Goal: Task Accomplishment & Management: Complete application form

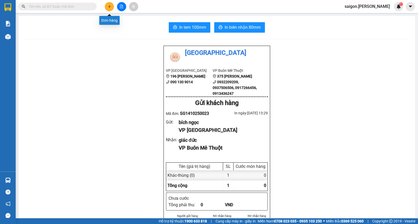
click at [112, 4] on button at bounding box center [109, 6] width 9 height 9
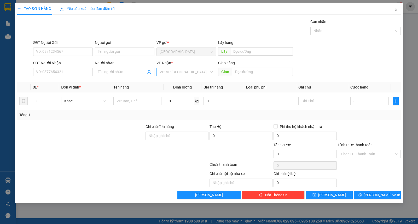
click at [188, 74] on input "search" at bounding box center [184, 72] width 50 height 8
click at [191, 89] on div "Buôn Mê Thuột" at bounding box center [185, 91] width 53 height 6
click at [191, 89] on span "Định lượng" at bounding box center [182, 87] width 19 height 4
click at [54, 99] on span "Increase Value" at bounding box center [54, 99] width 6 height 5
click at [55, 99] on div at bounding box center [54, 101] width 6 height 8
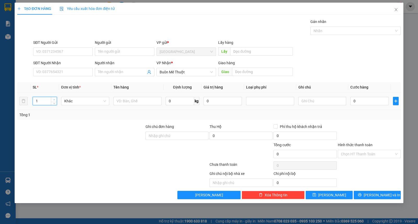
click at [55, 98] on span "up" at bounding box center [53, 99] width 3 height 3
type input "3"
click at [55, 98] on span "up" at bounding box center [53, 99] width 3 height 3
click at [118, 54] on input "Người gửi" at bounding box center [125, 52] width 60 height 8
type input "t"
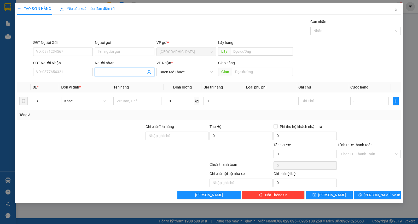
type input "o"
type input "ô tô [GEOGRAPHIC_DATA]"
type input "5"
type input "kiện"
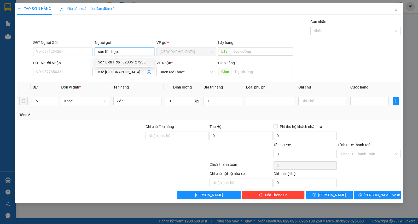
type input "sơn liên hợp"
click at [329, 108] on td at bounding box center [322, 100] width 52 height 17
click at [331, 104] on input "text" at bounding box center [322, 101] width 48 height 8
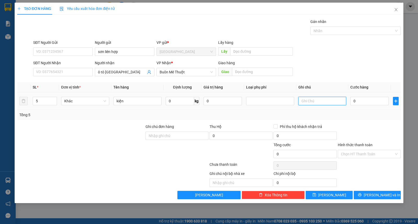
click at [331, 104] on input "text" at bounding box center [322, 101] width 48 height 8
type input "gtn 200"
type input "4"
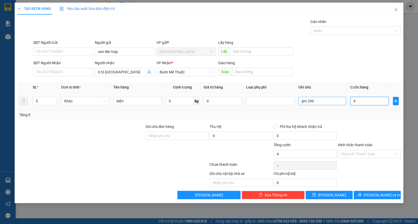
type input "40"
type input "400"
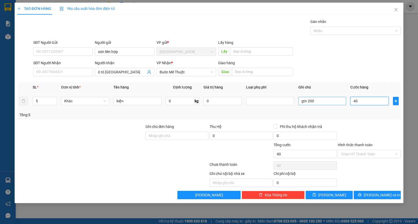
type input "400"
type input "400.000"
click at [374, 154] on input "Hình thức thanh toán" at bounding box center [367, 154] width 53 height 8
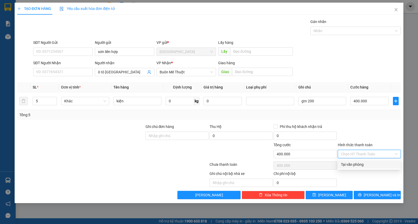
click at [374, 166] on div "Tại văn phòng" at bounding box center [369, 165] width 57 height 6
type input "0"
click at [375, 201] on div "TẠO ĐƠN HÀNG Yêu cầu xuất hóa đơn điện tử Transit Pickup Surcharge Ids Transit …" at bounding box center [209, 103] width 388 height 200
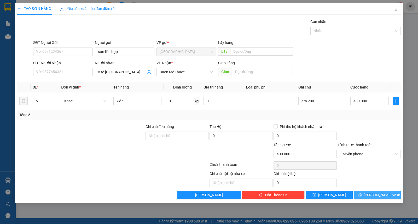
click at [376, 197] on span "[PERSON_NAME] và In" at bounding box center [381, 195] width 37 height 6
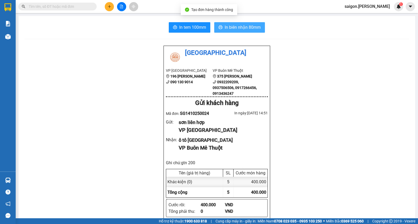
click at [259, 31] on button "In biên nhận 80mm" at bounding box center [239, 27] width 51 height 10
click at [111, 4] on button at bounding box center [109, 6] width 9 height 9
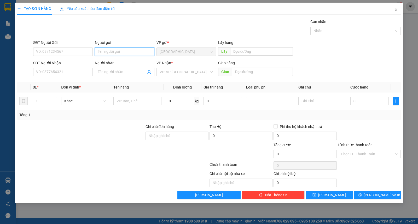
drag, startPoint x: 126, startPoint y: 50, endPoint x: 127, endPoint y: 53, distance: 2.9
click at [127, 53] on input "Người gửi" at bounding box center [125, 52] width 60 height 8
type input "d"
type input "đông á"
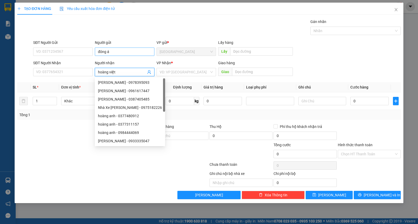
type input "hoàng việt"
type input "ư"
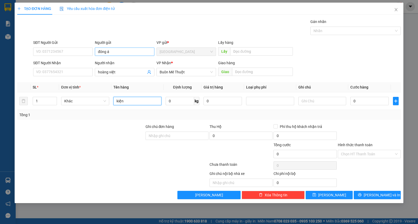
type input "kiện"
type input "3"
type input "30"
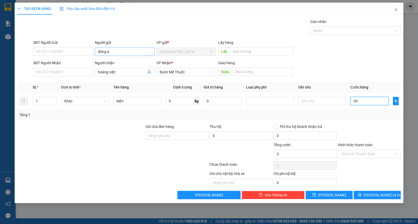
type input "30"
type input "30.000"
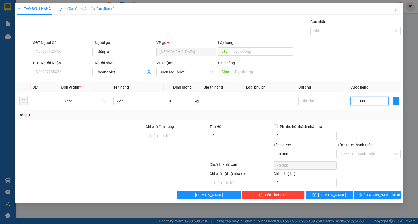
type input "2"
type input "20"
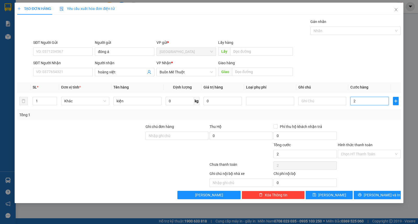
type input "20"
type input "20.000"
drag, startPoint x: 368, startPoint y: 153, endPoint x: 370, endPoint y: 158, distance: 5.1
click at [368, 153] on input "Hình thức thanh toán" at bounding box center [367, 154] width 53 height 8
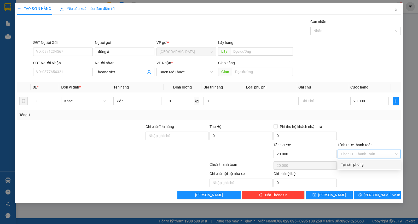
click at [369, 165] on div "Tại văn phòng" at bounding box center [369, 165] width 57 height 6
type input "0"
click at [369, 165] on div at bounding box center [369, 165] width 64 height 10
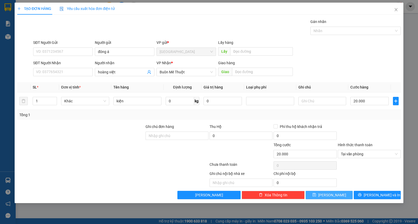
click at [334, 196] on span "[PERSON_NAME]" at bounding box center [332, 195] width 28 height 6
type input "0"
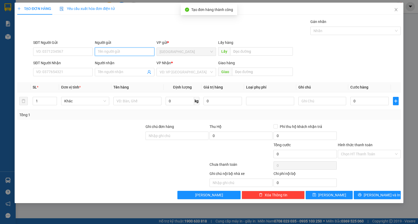
click at [137, 54] on input "Người gửi" at bounding box center [125, 52] width 60 height 8
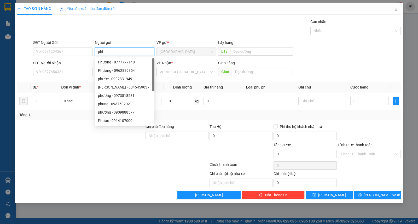
type input "phi"
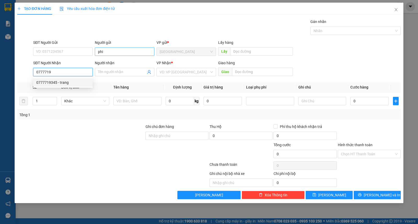
type input "0777719345"
type input "trang"
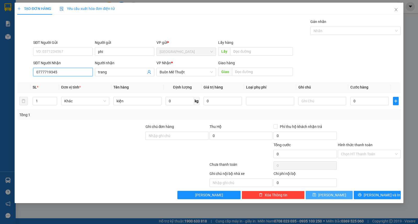
type input "0777719345"
click at [313, 197] on button "[PERSON_NAME]" at bounding box center [328, 195] width 47 height 8
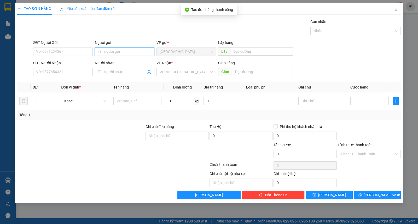
click at [130, 52] on input "Người gửi" at bounding box center [125, 52] width 60 height 8
type input "phương nam"
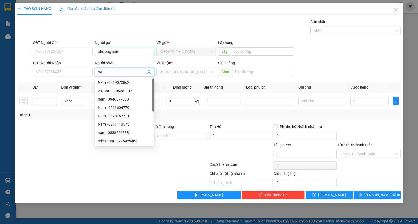
type input "n"
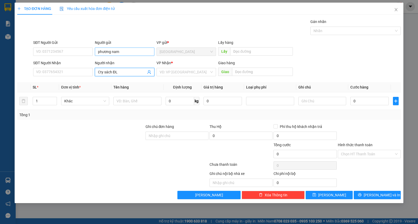
type input "Cty sách ĐL"
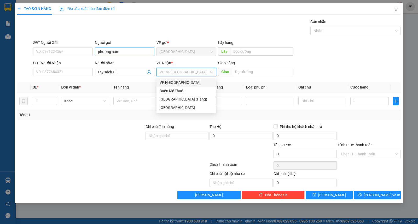
type input "ư"
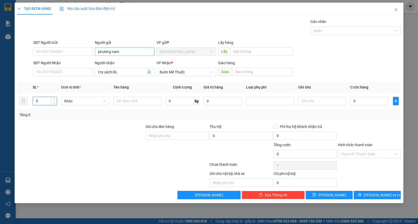
type input "5"
type input "kiện"
click at [315, 194] on button "[PERSON_NAME]" at bounding box center [328, 195] width 47 height 8
type input "1"
click at [114, 50] on input "Người gửi" at bounding box center [125, 52] width 60 height 8
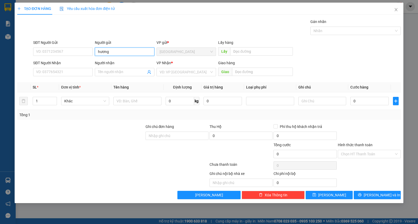
type input "hương"
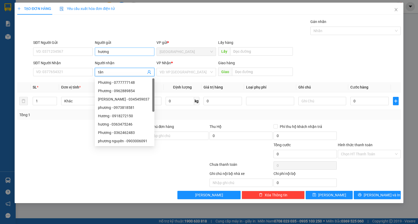
type input "tân"
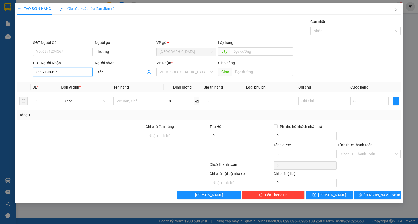
type input "0339140417"
type input "tân"
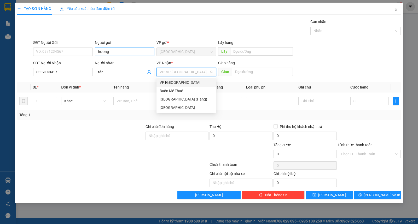
type input "ư"
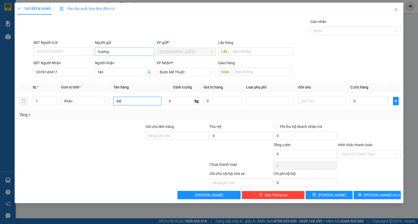
type input "kiện"
click at [314, 196] on button "[PERSON_NAME]" at bounding box center [328, 195] width 47 height 8
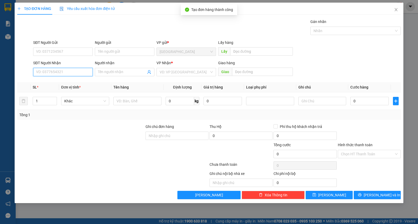
click at [47, 74] on input "SĐT Người Nhận" at bounding box center [63, 72] width 60 height 8
type input "0905483783"
type input "phương"
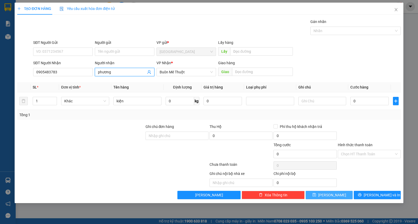
click at [315, 196] on button "[PERSON_NAME]" at bounding box center [328, 195] width 47 height 8
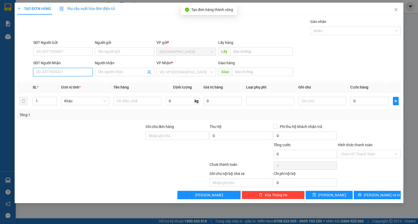
click at [71, 73] on input "SĐT Người Nhận" at bounding box center [63, 72] width 60 height 8
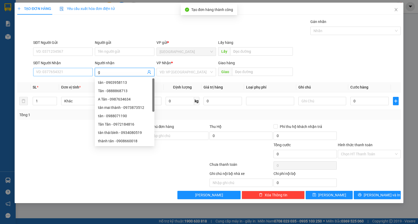
type input "g"
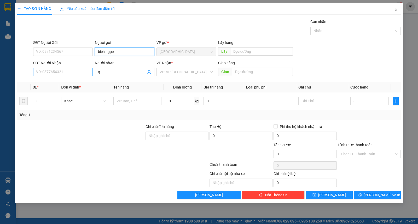
type input "bích ngọc"
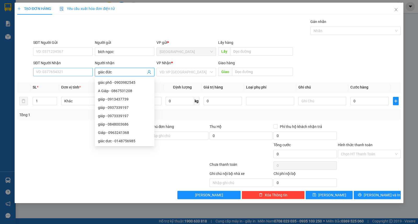
type input "giác đức"
type input "ư"
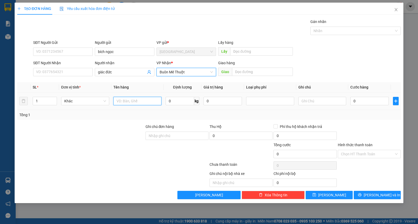
click at [126, 103] on input "text" at bounding box center [137, 101] width 48 height 8
type input "2"
type input "thùng"
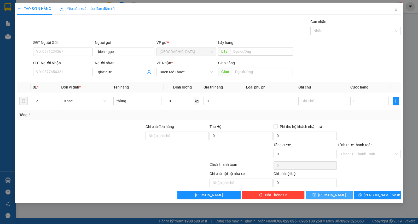
click at [328, 192] on button "[PERSON_NAME]" at bounding box center [328, 195] width 47 height 8
type input "1"
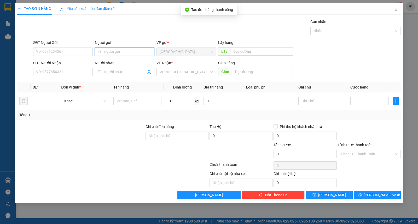
click at [122, 51] on input "Người gửi" at bounding box center [125, 52] width 60 height 8
type input "bích liên"
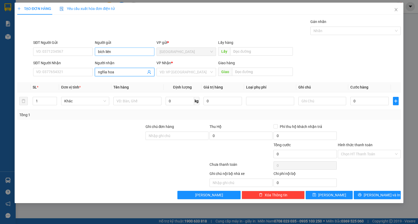
type input "nghĩa hoa"
type input "ư"
type input "3"
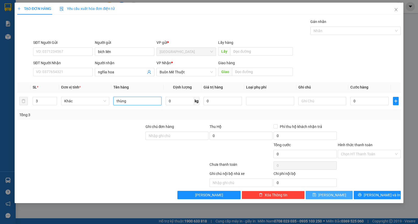
type input "thùng"
click at [333, 194] on span "[PERSON_NAME]" at bounding box center [332, 195] width 28 height 6
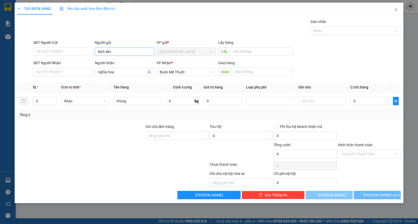
type input "1"
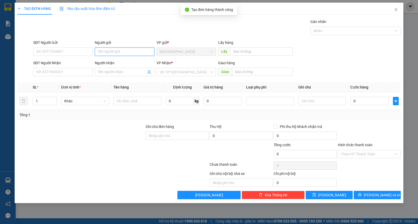
click at [121, 48] on input "Người gửi" at bounding box center [125, 52] width 60 height 8
type input "bích ngọc"
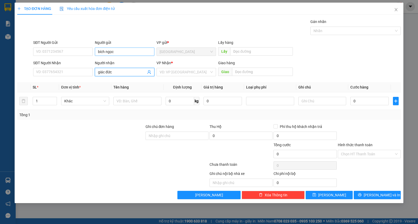
type input "giác đức"
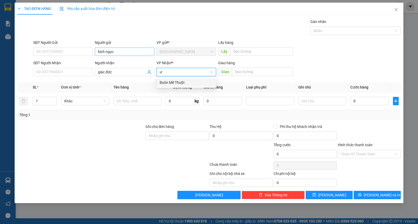
type input "ư"
type input "3"
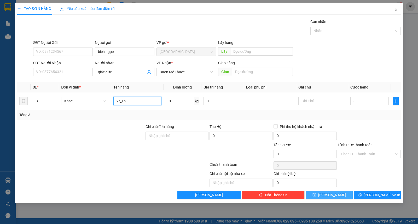
type input "2t_1b"
click at [322, 196] on button "[PERSON_NAME]" at bounding box center [328, 195] width 47 height 8
type input "1"
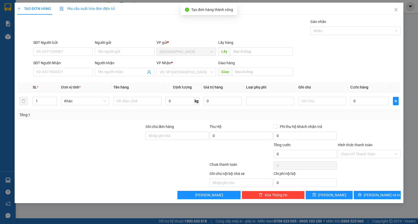
click at [117, 46] on div "Người gửi" at bounding box center [125, 44] width 60 height 8
click at [117, 52] on input "Người gửi" at bounding box center [125, 52] width 60 height 8
type input "trang"
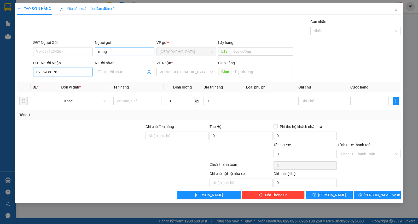
type input "0935938178"
type input "k"
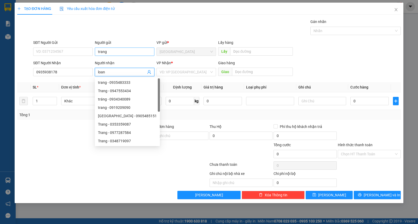
type input "loan"
type input "ư"
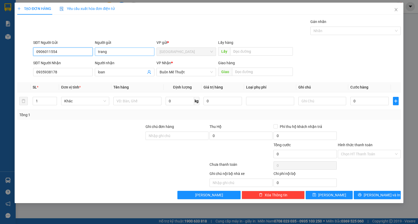
type input "0906011554"
type input "kiện"
click at [345, 200] on div "TẠO ĐƠN HÀNG Yêu cầu xuất hóa đơn điện tử Transit Pickup Surcharge Ids Transit …" at bounding box center [209, 103] width 388 height 200
click at [344, 194] on button "[PERSON_NAME]" at bounding box center [328, 195] width 47 height 8
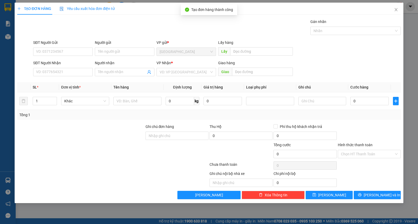
click at [139, 56] on div "Người gửi Tên người gửi" at bounding box center [125, 49] width 60 height 18
click at [139, 53] on input "Người gửi" at bounding box center [125, 52] width 60 height 8
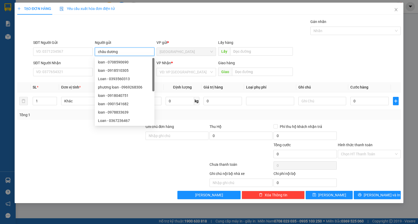
type input "châu dương"
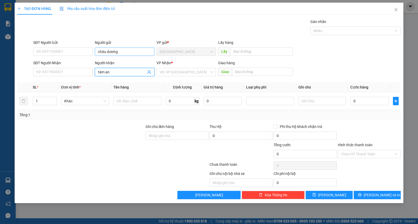
type input "tâm an"
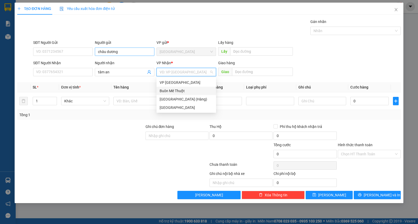
type input "ư"
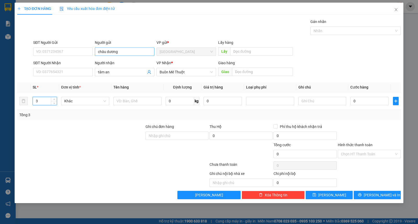
type input "3"
type input "2 giường+1t"
click at [337, 196] on button "Lưu" at bounding box center [328, 195] width 47 height 8
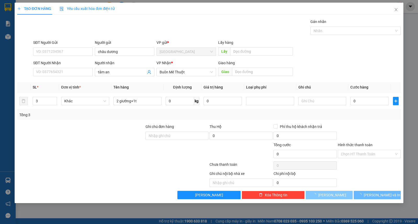
type input "1"
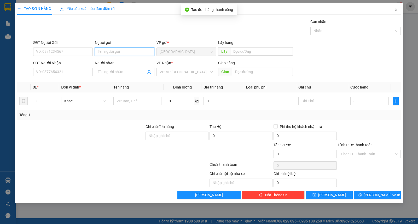
click at [112, 48] on input "Người gửi" at bounding box center [125, 52] width 60 height 8
type input "thúy"
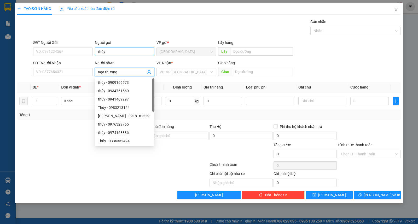
type input "nga thương"
type input "ư"
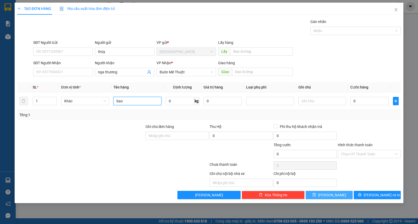
type input "bao"
click at [323, 192] on button "[PERSON_NAME]" at bounding box center [328, 195] width 47 height 8
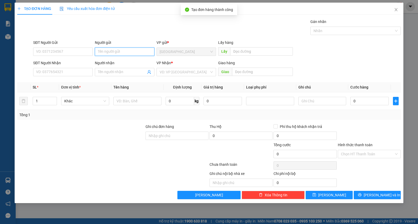
click at [125, 54] on input "Người gửi" at bounding box center [125, 52] width 60 height 8
type input "DPQT"
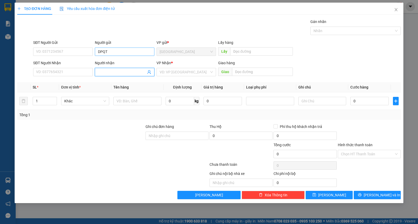
type input "F"
type input "DPQT"
type input "ư"
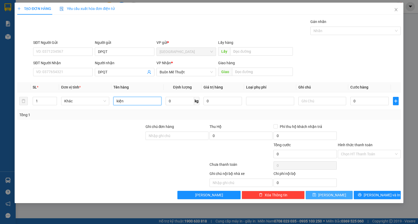
type input "kiện"
click at [312, 193] on button "[PERSON_NAME]" at bounding box center [328, 195] width 47 height 8
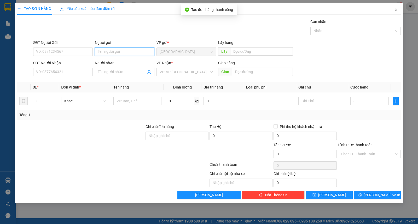
click at [123, 52] on input "Người gửi" at bounding box center [125, 52] width 60 height 8
type input "tài"
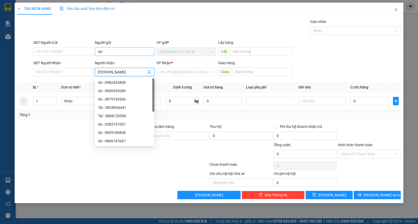
type input "quỳnh trần"
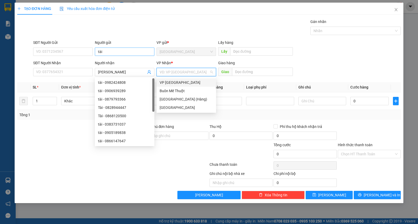
type input "ư"
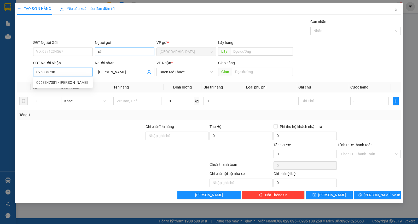
type input "0963347381"
type input "Quỳnh"
type input "0963347381"
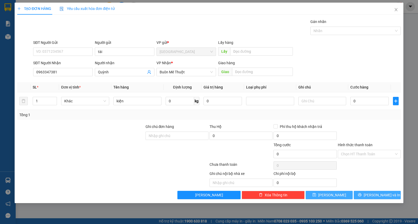
click at [354, 192] on div "Lưu nháp Xóa Thông tin Lưu Lưu và In" at bounding box center [209, 195] width 384 height 8
click at [335, 193] on button "[PERSON_NAME]" at bounding box center [328, 195] width 47 height 8
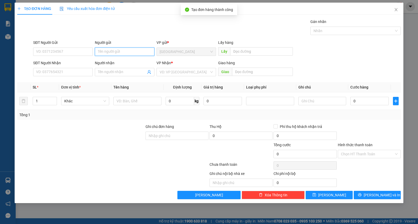
click at [118, 50] on input "Người gửi" at bounding box center [125, 52] width 60 height 8
type input "lý"
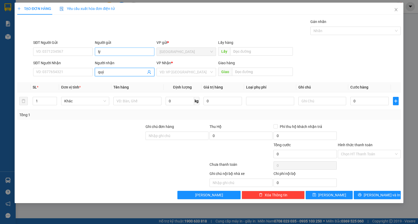
type input "quý"
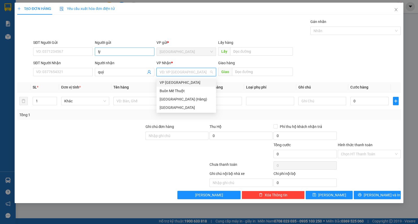
type input "ư"
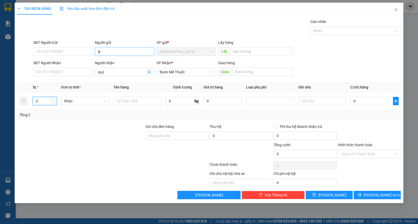
type input "2"
type input "kiện"
click at [347, 199] on button "[PERSON_NAME]" at bounding box center [328, 195] width 47 height 8
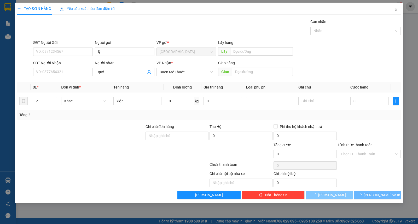
type input "1"
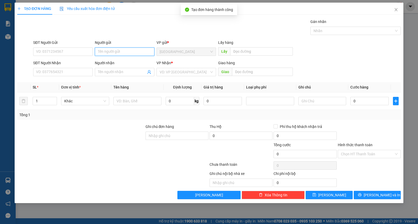
click at [107, 51] on input "Người gửi" at bounding box center [125, 52] width 60 height 8
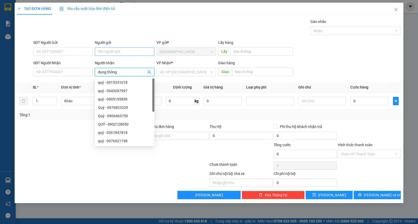
type input "dung thông"
type input "ư"
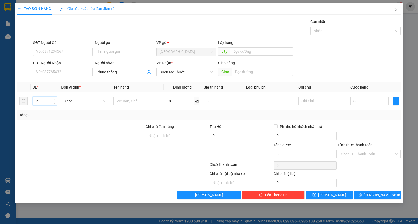
type input "2"
type input "cây"
click at [387, 193] on span "[PERSON_NAME] và In" at bounding box center [381, 195] width 37 height 6
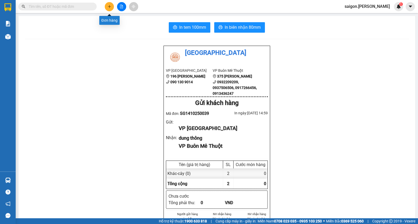
click at [110, 5] on button at bounding box center [109, 6] width 9 height 9
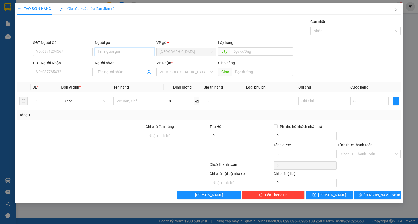
click at [116, 51] on input "Người gửi" at bounding box center [125, 52] width 60 height 8
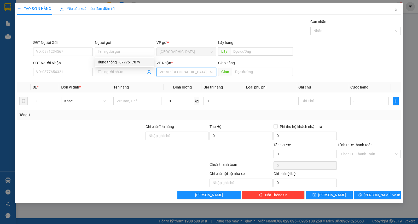
drag, startPoint x: 175, startPoint y: 70, endPoint x: 173, endPoint y: 85, distance: 15.8
click at [175, 72] on input "search" at bounding box center [184, 72] width 50 height 8
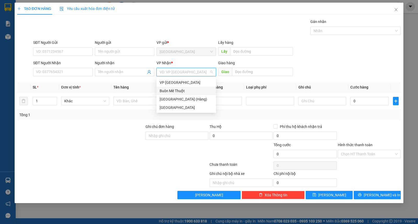
click at [171, 89] on div "Buôn Mê Thuột" at bounding box center [185, 91] width 53 height 6
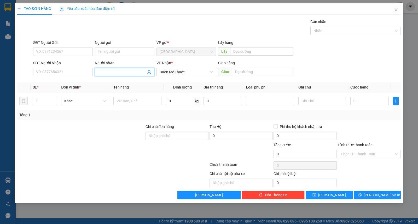
click at [116, 71] on input "Người nhận" at bounding box center [122, 72] width 48 height 6
type input "hằng"
type input "0919140776"
click at [119, 51] on input "Người gửi" at bounding box center [125, 52] width 60 height 8
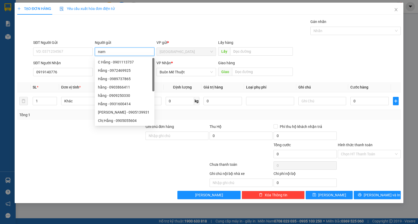
type input "nam"
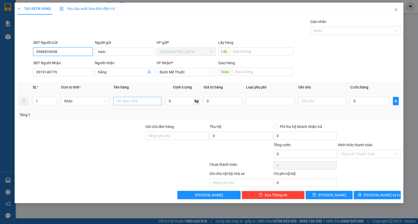
type input "0986833658"
click at [137, 100] on input "text" at bounding box center [137, 101] width 48 height 8
type input "kiện"
click at [374, 102] on input "0" at bounding box center [369, 101] width 38 height 8
click at [371, 192] on button "[PERSON_NAME] và In" at bounding box center [376, 195] width 47 height 8
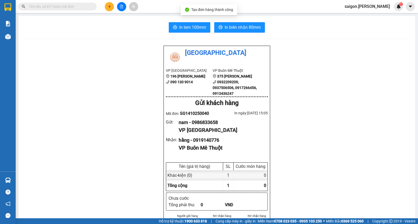
drag, startPoint x: 223, startPoint y: 17, endPoint x: 229, endPoint y: 29, distance: 13.2
click at [229, 29] on span "In biên nhận 80mm" at bounding box center [242, 27] width 36 height 7
drag, startPoint x: 103, startPoint y: 6, endPoint x: 109, endPoint y: 8, distance: 6.4
click at [105, 6] on div at bounding box center [121, 6] width 39 height 9
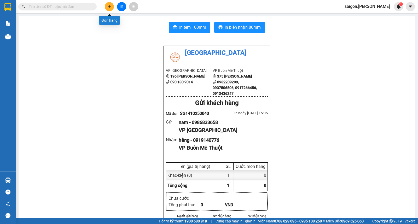
click at [109, 8] on icon "plus" at bounding box center [110, 7] width 4 height 4
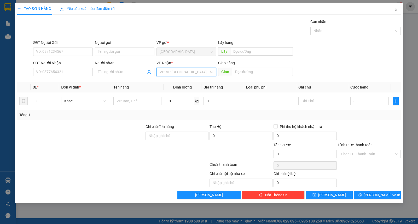
click at [177, 71] on input "search" at bounding box center [184, 72] width 50 height 8
click at [176, 89] on div "Buôn Mê Thuột" at bounding box center [185, 91] width 53 height 6
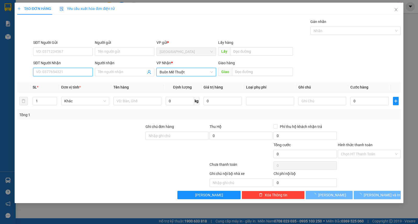
click at [54, 72] on input "SĐT Người Nhận" at bounding box center [63, 72] width 60 height 8
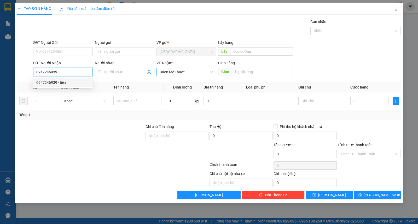
type input "0947246939"
type input "tiên"
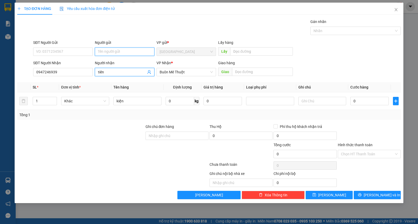
click at [133, 49] on input "Người gửi" at bounding box center [125, 52] width 60 height 8
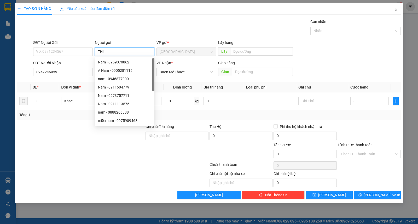
type input "THL"
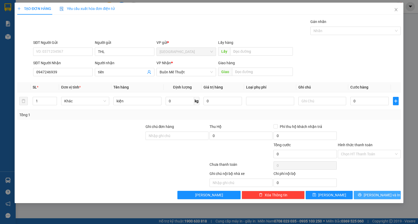
click at [381, 194] on span "[PERSON_NAME] và In" at bounding box center [381, 195] width 37 height 6
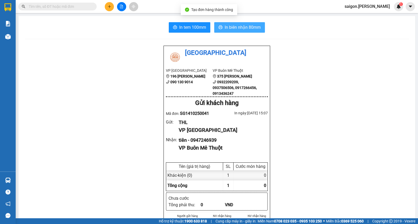
click at [234, 23] on button "In biên nhận 80mm" at bounding box center [239, 27] width 51 height 10
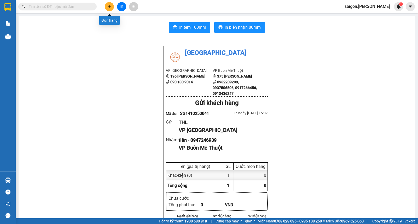
click at [109, 6] on icon "plus" at bounding box center [110, 7] width 4 height 4
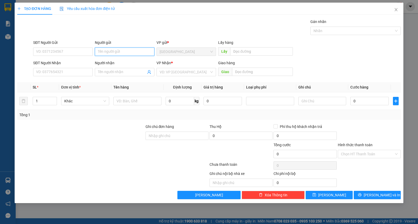
click at [119, 52] on input "Người gửi" at bounding box center [125, 52] width 60 height 8
type input "e"
type input "ẻ"
type input "euro"
type input "tú mt"
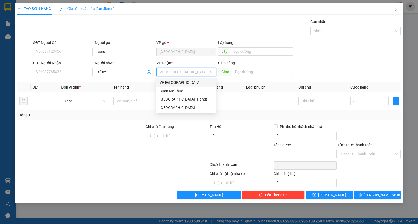
type input "ư"
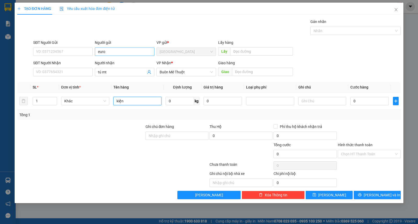
type input "kiện"
click at [382, 192] on span "[PERSON_NAME] và In" at bounding box center [381, 195] width 37 height 6
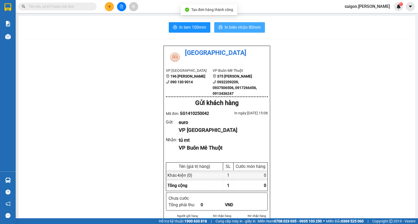
drag, startPoint x: 237, startPoint y: 20, endPoint x: 237, endPoint y: 25, distance: 4.2
click at [237, 25] on span "In biên nhận 80mm" at bounding box center [242, 27] width 36 height 7
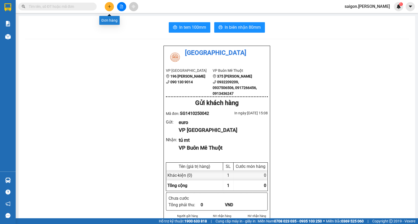
click at [106, 6] on button at bounding box center [109, 6] width 9 height 9
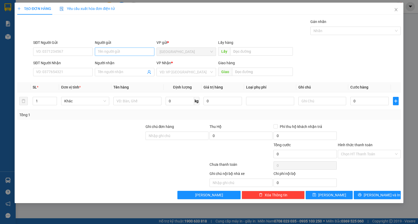
drag, startPoint x: 99, startPoint y: 46, endPoint x: 105, endPoint y: 51, distance: 7.5
click at [104, 49] on div "Người gửi Tên người gửi" at bounding box center [125, 49] width 60 height 18
click at [106, 51] on input "Người gửi" at bounding box center [125, 52] width 60 height 8
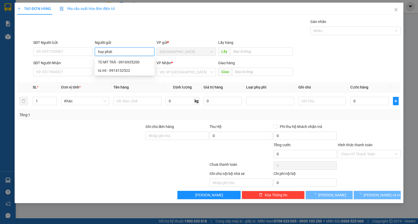
type input "huy phát"
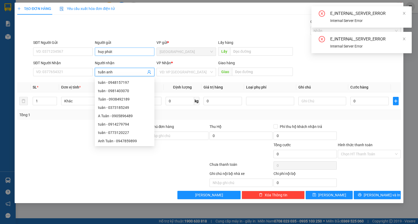
type input "tuấn anh"
type input "ư"
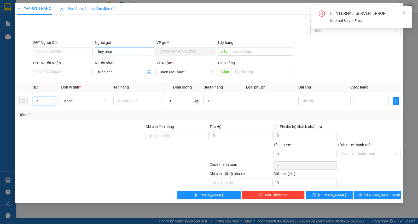
type input "2"
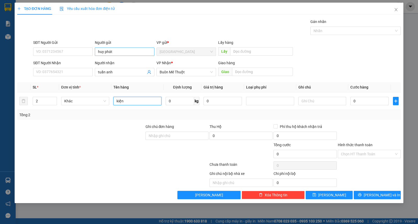
type input "kiện"
click at [361, 194] on button "[PERSON_NAME] và In" at bounding box center [376, 195] width 47 height 8
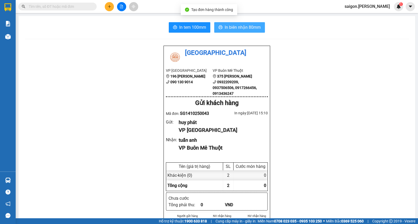
click at [219, 29] on icon "printer" at bounding box center [220, 27] width 4 height 4
click at [110, 7] on icon "plus" at bounding box center [110, 7] width 4 height 4
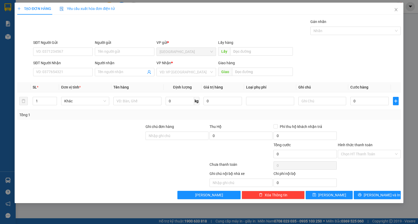
click at [121, 56] on div "Người gửi Tên người gửi" at bounding box center [125, 49] width 60 height 18
click at [123, 52] on input "Người gửi" at bounding box center [125, 52] width 60 height 8
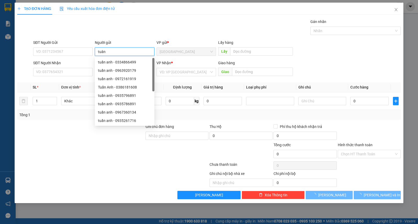
type input "tuân"
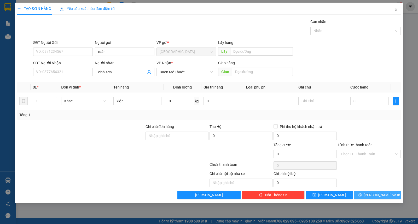
click at [377, 194] on span "[PERSON_NAME] và In" at bounding box center [381, 195] width 37 height 6
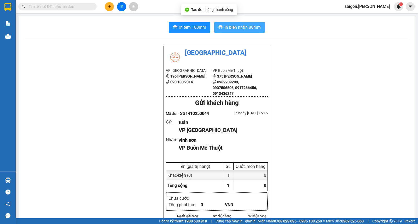
click at [244, 30] on span "In biên nhận 80mm" at bounding box center [242, 27] width 36 height 7
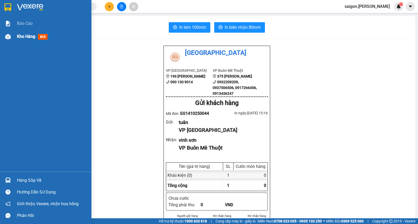
click at [19, 36] on span "Kho hàng" at bounding box center [26, 36] width 18 height 5
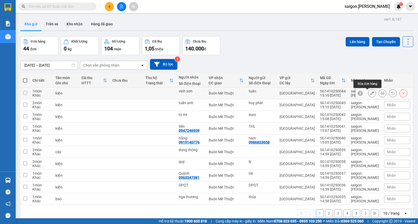
click at [370, 93] on icon at bounding box center [372, 93] width 4 height 4
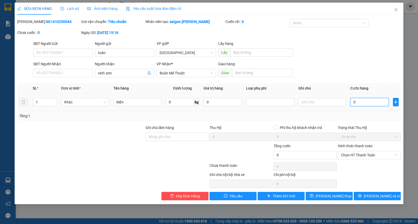
click at [361, 105] on input "0" at bounding box center [369, 102] width 38 height 8
click at [363, 161] on div "Hình thức thanh toán Chọn HT Thanh Toán" at bounding box center [369, 152] width 63 height 18
click at [370, 153] on span "Chọn HT Thanh Toán" at bounding box center [369, 155] width 57 height 8
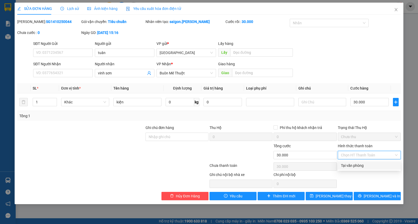
click at [371, 163] on div "Tại văn phòng" at bounding box center [369, 166] width 57 height 6
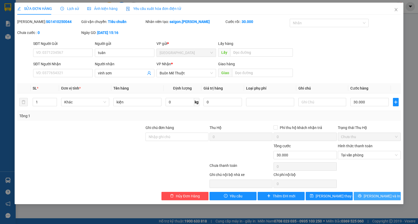
click at [380, 195] on span "[PERSON_NAME] và In" at bounding box center [381, 196] width 37 height 6
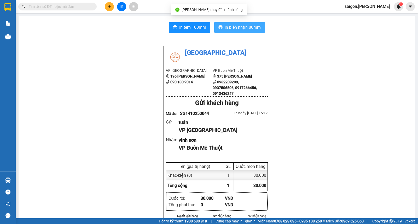
click at [247, 27] on span "In biên nhận 80mm" at bounding box center [242, 27] width 36 height 7
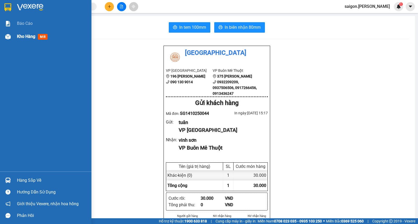
click at [30, 32] on div "Kho hàng mới" at bounding box center [52, 36] width 70 height 13
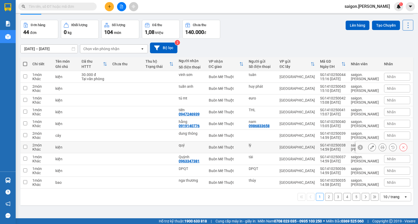
scroll to position [24, 0]
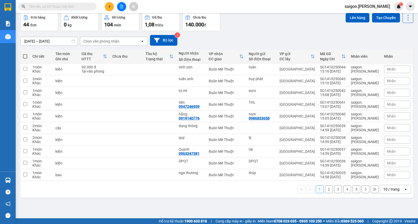
click at [380, 186] on div "10 / trang" at bounding box center [391, 189] width 23 height 8
click at [386, 181] on span "100 / trang" at bounding box center [388, 178] width 19 height 5
click at [386, 181] on div "Nhãn" at bounding box center [397, 174] width 26 height 11
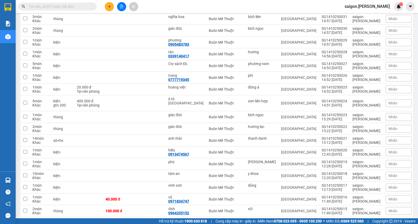
scroll to position [285, 0]
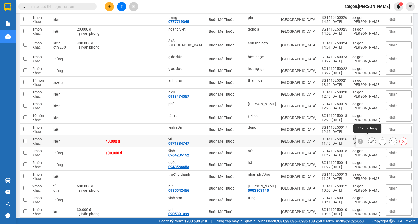
click at [370, 139] on icon at bounding box center [372, 141] width 4 height 4
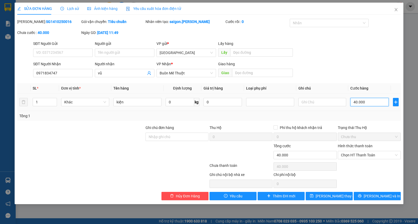
click at [370, 103] on input "40.000" at bounding box center [369, 102] width 38 height 8
click at [366, 158] on span "Chọn HT Thanh Toán" at bounding box center [369, 155] width 57 height 8
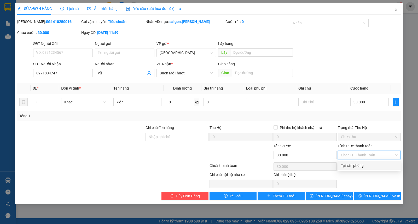
click at [368, 163] on div "Tại văn phòng" at bounding box center [369, 166] width 57 height 6
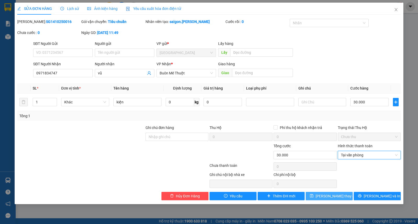
click at [338, 197] on span "[PERSON_NAME] thay đổi" at bounding box center [336, 196] width 42 height 6
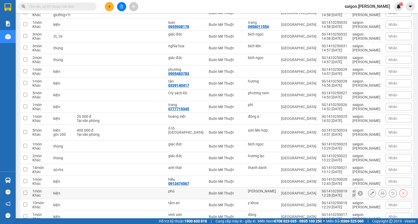
scroll to position [261, 0]
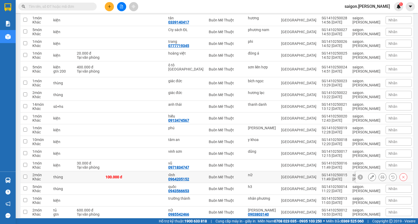
click at [371, 174] on div at bounding box center [372, 177] width 8 height 8
click at [370, 175] on icon at bounding box center [372, 177] width 4 height 4
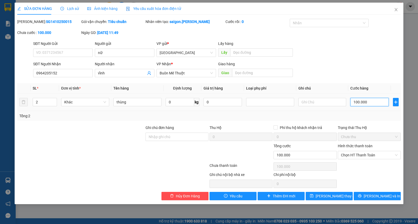
click at [364, 98] on input "100.000" at bounding box center [369, 102] width 38 height 8
click at [365, 160] on div "Hình thức thanh toán Chọn HT Thanh Toán" at bounding box center [369, 152] width 63 height 18
click at [365, 155] on span "Chọn HT Thanh Toán" at bounding box center [369, 155] width 57 height 8
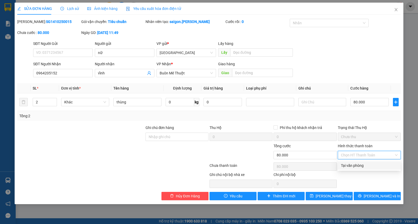
click at [365, 166] on div "Tại văn phòng" at bounding box center [369, 166] width 57 height 6
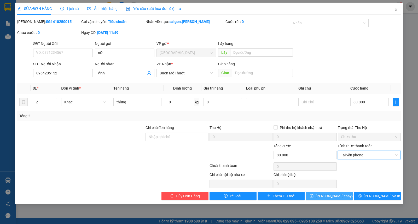
drag, startPoint x: 328, startPoint y: 197, endPoint x: 277, endPoint y: 163, distance: 60.5
click at [328, 197] on span "[PERSON_NAME] thay đổi" at bounding box center [336, 196] width 42 height 6
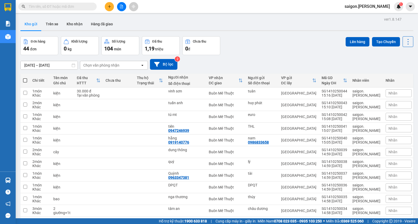
click at [107, 7] on button at bounding box center [109, 6] width 9 height 9
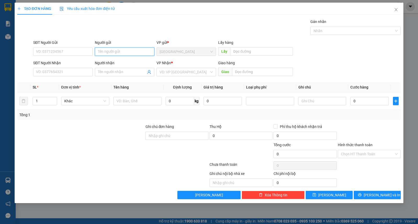
click at [120, 53] on input "Người gửi" at bounding box center [125, 52] width 60 height 8
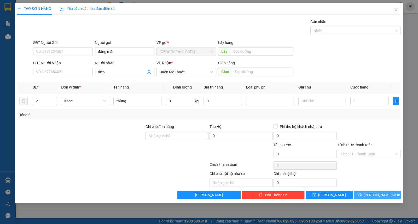
click at [388, 192] on button "[PERSON_NAME] và In" at bounding box center [376, 195] width 47 height 8
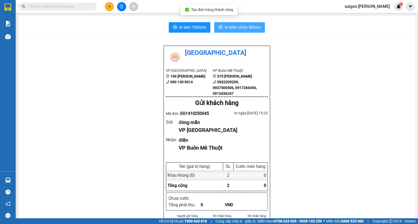
click at [252, 28] on span "In biên nhận 80mm" at bounding box center [242, 27] width 36 height 7
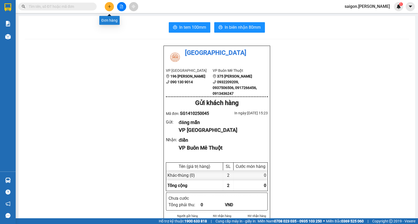
click at [107, 8] on button at bounding box center [109, 6] width 9 height 9
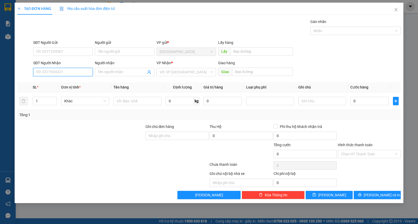
click at [49, 70] on input "SĐT Người Nhận" at bounding box center [63, 72] width 60 height 8
drag, startPoint x: 165, startPoint y: 72, endPoint x: 169, endPoint y: 75, distance: 5.1
click at [165, 72] on input "search" at bounding box center [184, 72] width 50 height 8
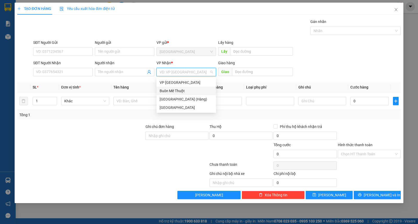
click at [179, 89] on div "Buôn Mê Thuột" at bounding box center [185, 91] width 53 height 6
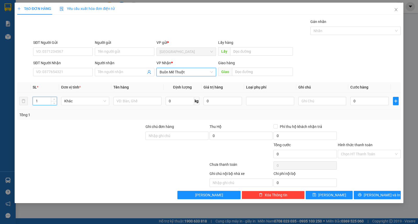
drag, startPoint x: 50, startPoint y: 99, endPoint x: 53, endPoint y: 100, distance: 3.8
click at [50, 99] on input "1" at bounding box center [45, 101] width 24 height 8
click at [53, 100] on icon "up" at bounding box center [54, 100] width 2 height 2
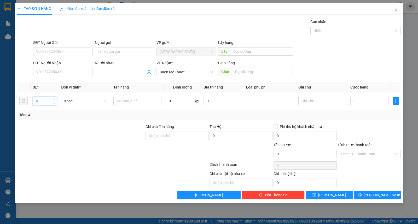
click at [129, 75] on div "Người nhận Tên người nhận" at bounding box center [125, 69] width 60 height 18
click at [130, 74] on input "Người nhận" at bounding box center [122, 72] width 48 height 6
click at [105, 54] on input "Người gửi" at bounding box center [125, 52] width 60 height 8
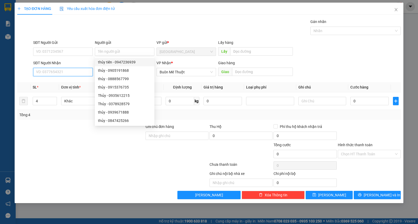
click at [68, 72] on input "SĐT Người Nhận" at bounding box center [63, 72] width 60 height 8
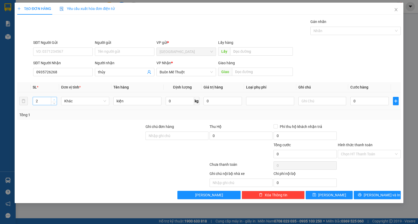
click at [54, 98] on span "Increase Value" at bounding box center [54, 99] width 6 height 5
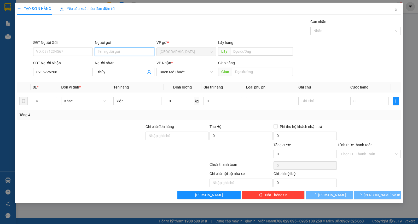
click at [130, 51] on input "Người gửi" at bounding box center [125, 52] width 60 height 8
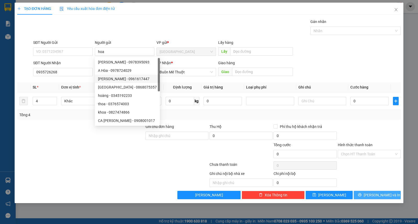
click at [379, 198] on button "Lưu và In" at bounding box center [376, 195] width 47 height 8
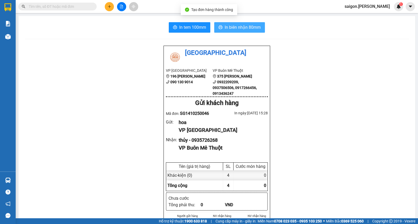
click at [253, 24] on span "In biên nhận 80mm" at bounding box center [242, 27] width 36 height 7
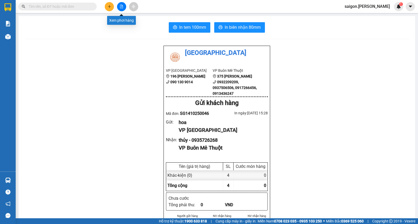
click at [110, 4] on button at bounding box center [109, 6] width 9 height 9
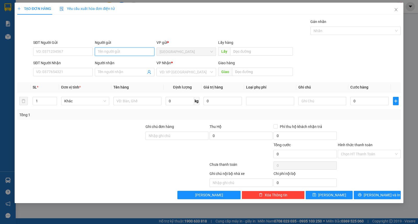
click at [111, 52] on input "Người gửi" at bounding box center [125, 52] width 60 height 8
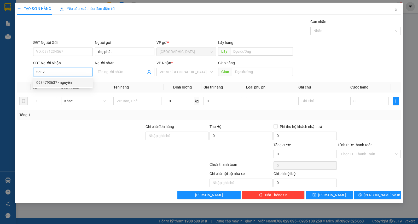
click at [57, 85] on div "0934793637 - nguyên" at bounding box center [63, 82] width 60 height 8
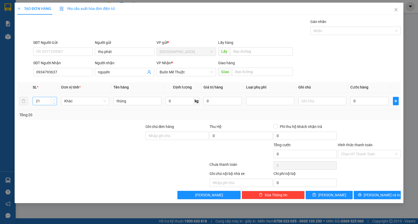
click at [53, 99] on icon "up" at bounding box center [54, 100] width 2 height 2
click at [54, 98] on span "up" at bounding box center [53, 99] width 3 height 3
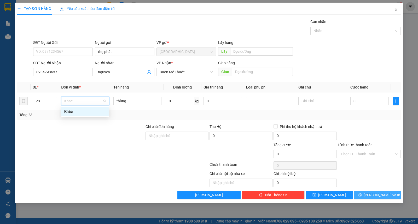
click at [390, 193] on button "Lưu và In" at bounding box center [376, 195] width 47 height 8
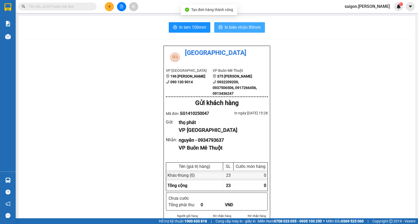
click at [252, 27] on span "In biên nhận 80mm" at bounding box center [242, 27] width 36 height 7
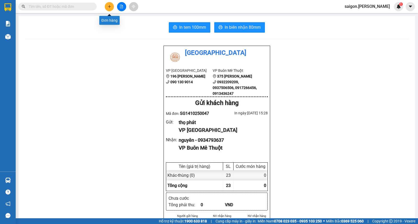
click at [109, 8] on icon "plus" at bounding box center [110, 7] width 4 height 4
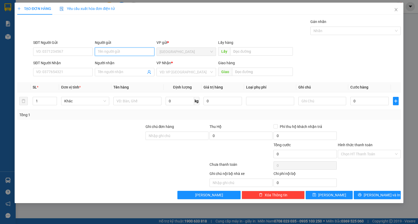
click at [116, 53] on input "Người gửi" at bounding box center [125, 52] width 60 height 8
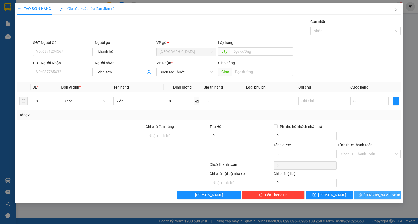
click at [373, 192] on span "Lưu và In" at bounding box center [381, 195] width 37 height 6
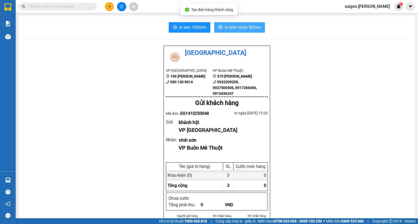
click at [233, 28] on span "In biên nhận 80mm" at bounding box center [242, 27] width 36 height 7
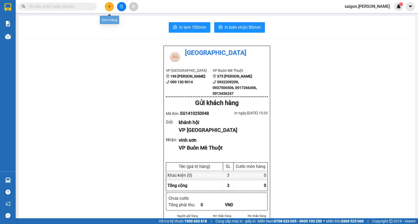
click at [109, 4] on button at bounding box center [109, 6] width 9 height 9
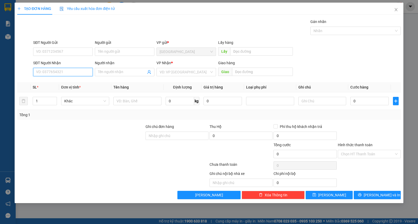
click at [59, 69] on input "SĐT Người Nhận" at bounding box center [63, 72] width 60 height 8
click at [64, 85] on div "0935556363 - khuê" at bounding box center [63, 82] width 60 height 8
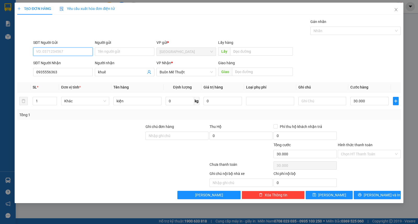
click at [82, 50] on input "SĐT Người Gửi" at bounding box center [63, 52] width 60 height 8
click at [125, 52] on input "Người gửi" at bounding box center [125, 52] width 60 height 8
click at [78, 53] on input "SĐT Người Gửi" at bounding box center [63, 52] width 60 height 8
click at [66, 61] on div "0855455855 - linh" at bounding box center [62, 62] width 53 height 6
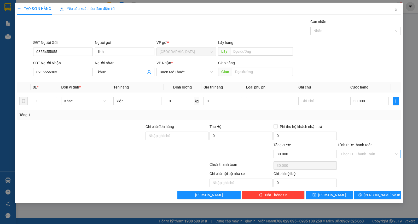
click at [381, 152] on input "Hình thức thanh toán" at bounding box center [367, 154] width 53 height 8
click at [377, 167] on div "Tại văn phòng" at bounding box center [369, 164] width 63 height 8
click at [382, 194] on span "Lưu và In" at bounding box center [381, 195] width 37 height 6
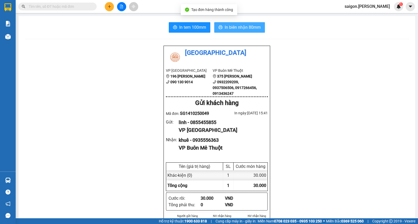
click at [256, 31] on button "In biên nhận 80mm" at bounding box center [239, 27] width 51 height 10
click at [108, 3] on button at bounding box center [109, 6] width 9 height 9
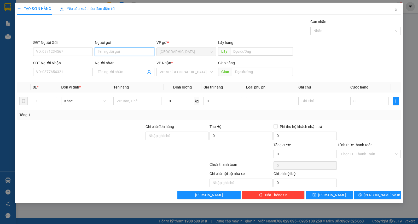
click at [117, 55] on input "Người gửi" at bounding box center [125, 52] width 60 height 8
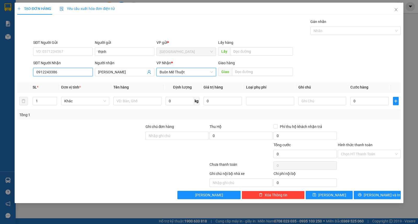
click at [75, 73] on input "0912243386" at bounding box center [63, 72] width 60 height 8
click at [60, 79] on div "0905858101 - thiên" at bounding box center [63, 82] width 60 height 8
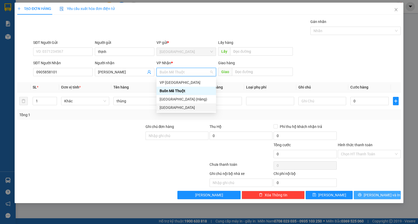
click at [374, 195] on span "Lưu và In" at bounding box center [381, 195] width 37 height 6
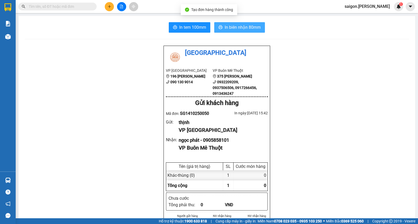
drag, startPoint x: 265, startPoint y: 23, endPoint x: 257, endPoint y: 26, distance: 8.1
click at [264, 24] on div "In tem 100mm In biên nhận 80mm" at bounding box center [217, 27] width 384 height 10
click at [257, 27] on span "In biên nhận 80mm" at bounding box center [242, 27] width 36 height 7
click at [109, 5] on icon "plus" at bounding box center [110, 7] width 4 height 4
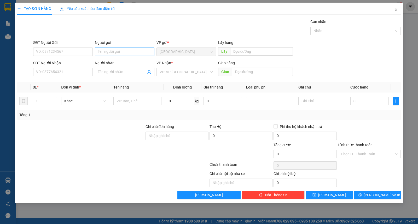
drag, startPoint x: 132, startPoint y: 56, endPoint x: 136, endPoint y: 54, distance: 4.9
click at [132, 56] on div "Người gửi Tên người gửi" at bounding box center [125, 49] width 60 height 18
click at [136, 54] on input "Người gửi" at bounding box center [125, 52] width 60 height 8
click at [373, 195] on span "Lưu và In" at bounding box center [381, 195] width 37 height 6
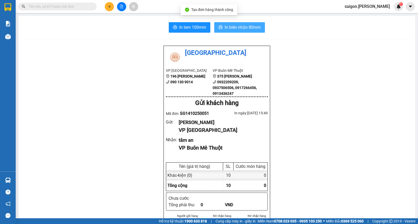
click at [239, 27] on span "In biên nhận 80mm" at bounding box center [242, 27] width 36 height 7
click at [108, 6] on icon "plus" at bounding box center [110, 7] width 4 height 4
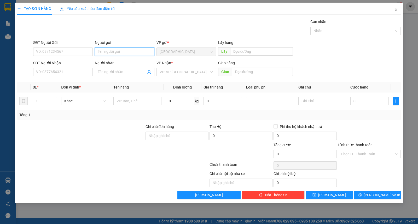
click at [109, 54] on input "Người gửi" at bounding box center [125, 52] width 60 height 8
click at [372, 199] on div "TẠO ĐƠN HÀNG Yêu cầu xuất hóa đơn điện tử Transit Pickup Surcharge Ids Transit …" at bounding box center [209, 103] width 388 height 200
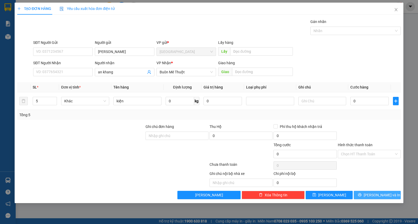
click at [375, 197] on span "Lưu và In" at bounding box center [381, 195] width 37 height 6
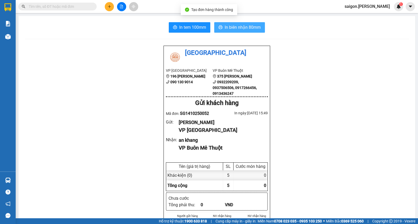
click at [252, 28] on span "In biên nhận 80mm" at bounding box center [242, 27] width 36 height 7
click at [111, 8] on button at bounding box center [109, 6] width 9 height 9
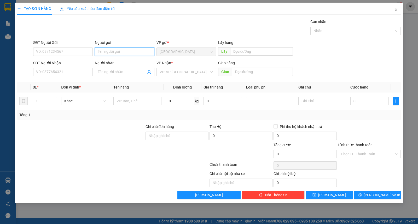
click at [110, 52] on input "Người gửi" at bounding box center [125, 52] width 60 height 8
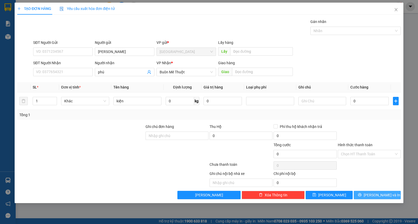
drag, startPoint x: 364, startPoint y: 188, endPoint x: 367, endPoint y: 192, distance: 4.9
click at [365, 189] on div "Transit Pickup Surcharge Ids Transit Deliver Surcharge Ids Transit Deliver Surc…" at bounding box center [208, 109] width 383 height 180
click at [361, 193] on icon "printer" at bounding box center [360, 195] width 4 height 4
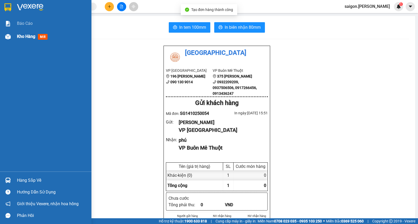
click at [12, 38] on div at bounding box center [7, 36] width 9 height 9
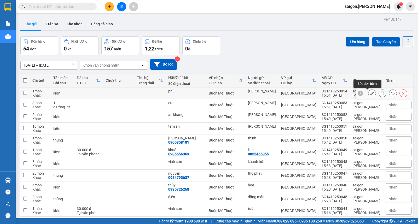
click at [368, 95] on button at bounding box center [371, 93] width 7 height 9
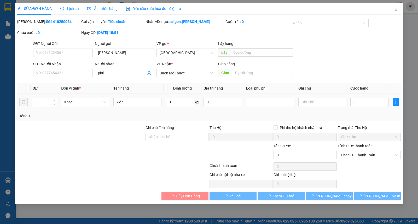
click at [49, 98] on input "1" at bounding box center [45, 102] width 24 height 8
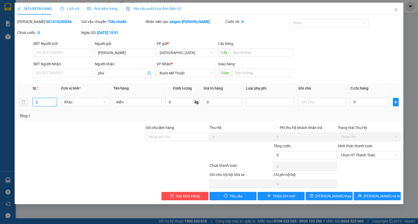
click at [53, 100] on span "Increase Value" at bounding box center [54, 100] width 6 height 5
click at [130, 103] on input "kiện" at bounding box center [137, 102] width 48 height 8
click at [388, 196] on button "Lưu và In" at bounding box center [376, 196] width 47 height 8
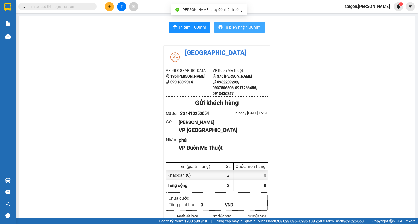
click at [244, 26] on span "In biên nhận 80mm" at bounding box center [242, 27] width 36 height 7
click at [111, 7] on button at bounding box center [109, 6] width 9 height 9
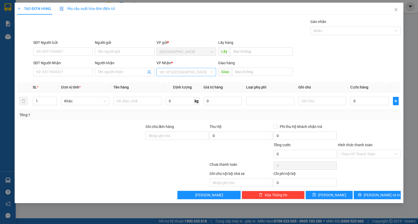
click at [189, 69] on input "search" at bounding box center [184, 72] width 50 height 8
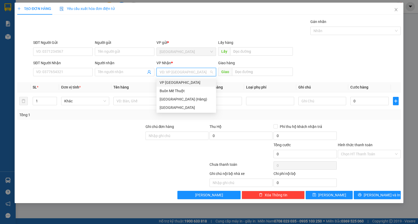
click at [186, 89] on div "Buôn Mê Thuột" at bounding box center [185, 91] width 53 height 6
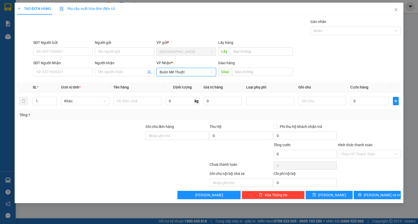
drag, startPoint x: 120, startPoint y: 77, endPoint x: 180, endPoint y: 81, distance: 59.9
click at [121, 76] on div "Người nhận Tên người nhận" at bounding box center [125, 69] width 60 height 18
drag, startPoint x: 105, startPoint y: 71, endPoint x: 108, endPoint y: 72, distance: 3.5
click at [106, 71] on input "Người nhận" at bounding box center [122, 72] width 48 height 6
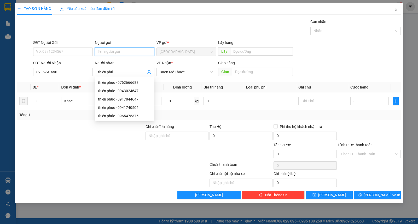
click at [111, 50] on input "Người gửi" at bounding box center [125, 52] width 60 height 8
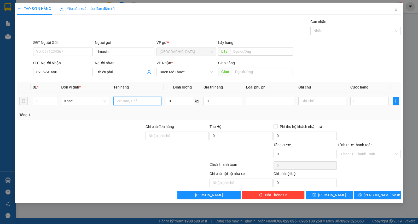
click at [153, 105] on input "text" at bounding box center [137, 101] width 48 height 8
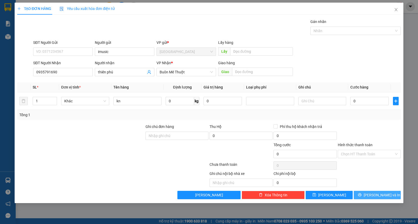
click at [361, 195] on icon "printer" at bounding box center [359, 194] width 3 height 3
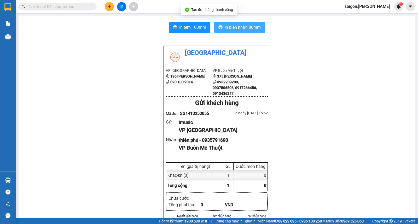
click at [240, 28] on span "In biên nhận 80mm" at bounding box center [242, 27] width 36 height 7
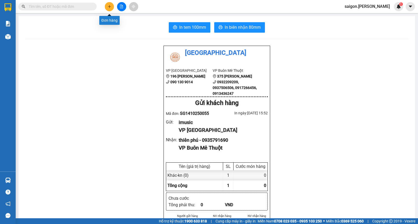
click at [107, 8] on button at bounding box center [109, 6] width 9 height 9
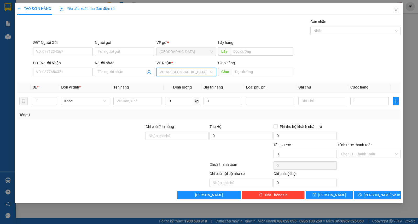
click at [174, 72] on input "search" at bounding box center [184, 72] width 50 height 8
click at [171, 90] on div "Buôn Mê Thuột" at bounding box center [185, 91] width 53 height 6
click at [55, 99] on icon "up" at bounding box center [54, 100] width 2 height 2
click at [54, 98] on span "up" at bounding box center [53, 99] width 3 height 3
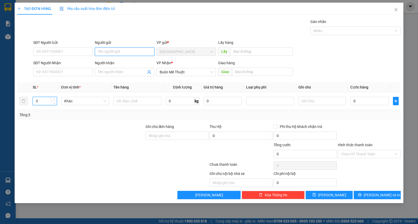
click at [129, 54] on input "Người gửi" at bounding box center [125, 52] width 60 height 8
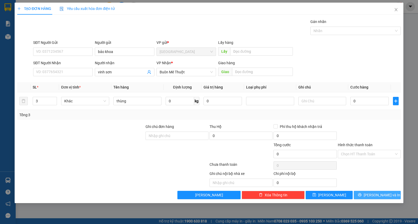
click at [380, 197] on span "Lưu và In" at bounding box center [381, 195] width 37 height 6
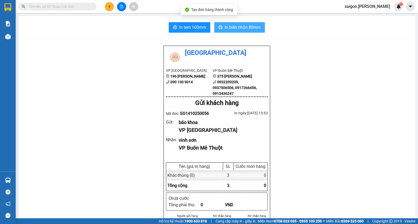
click at [240, 26] on button "In biên nhận 80mm" at bounding box center [239, 27] width 51 height 10
click at [72, 9] on input "text" at bounding box center [60, 7] width 62 height 6
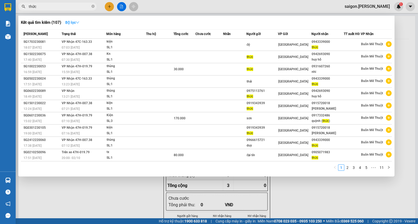
click at [76, 22] on strong "Bộ lọc" at bounding box center [72, 22] width 14 height 4
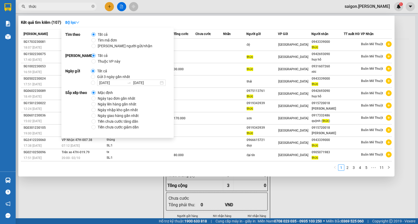
click at [107, 62] on span "Thuộc VP này" at bounding box center [109, 61] width 27 height 6
click at [96, 62] on input "Thuộc VP này" at bounding box center [93, 61] width 4 height 4
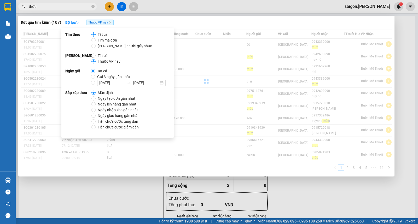
click at [102, 97] on span "Ngày tạo đơn gần nhất" at bounding box center [117, 99] width 42 height 6
click at [96, 97] on input "Ngày tạo đơn gần nhất" at bounding box center [93, 98] width 4 height 4
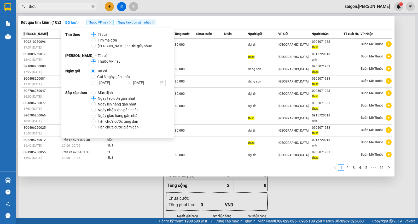
click at [245, 178] on div at bounding box center [209, 112] width 418 height 224
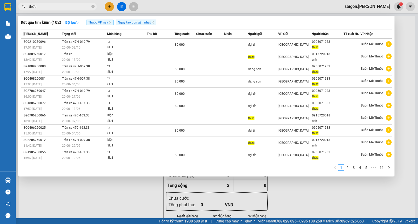
click at [75, 6] on input "thức" at bounding box center [60, 7] width 62 height 6
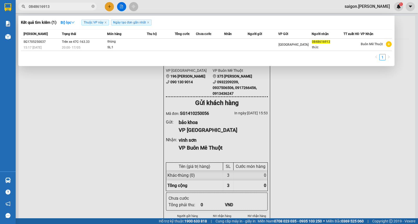
click at [108, 7] on div at bounding box center [209, 112] width 418 height 224
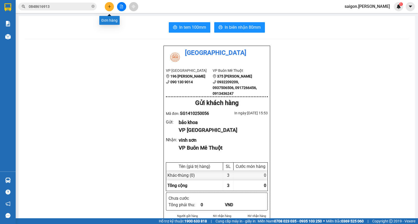
click at [108, 5] on icon "plus" at bounding box center [110, 7] width 4 height 4
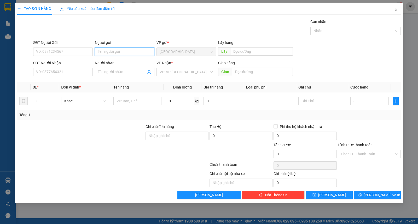
drag, startPoint x: 100, startPoint y: 54, endPoint x: 102, endPoint y: 55, distance: 3.0
click at [101, 54] on input "Người gửi" at bounding box center [125, 52] width 60 height 8
click at [366, 200] on div "TẠO ĐƠN HÀNG Yêu cầu xuất hóa đơn điện tử Transit Pickup Surcharge Ids Transit …" at bounding box center [209, 103] width 388 height 200
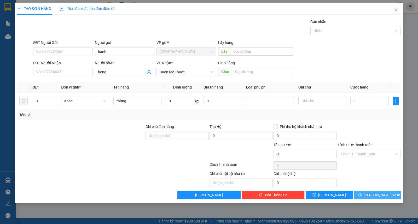
click at [372, 194] on span "Lưu và In" at bounding box center [381, 195] width 37 height 6
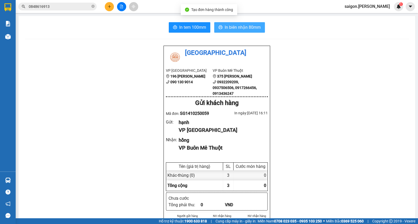
click at [240, 30] on span "In biên nhận 80mm" at bounding box center [242, 27] width 36 height 7
click at [228, 22] on button "In biên nhận 80mm" at bounding box center [239, 27] width 51 height 10
click at [108, 7] on button at bounding box center [109, 6] width 9 height 9
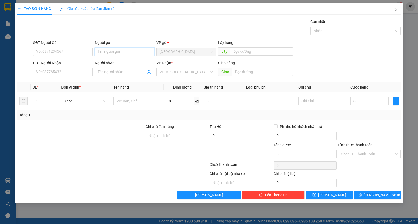
click at [97, 50] on input "Người gửi" at bounding box center [125, 52] width 60 height 8
click at [374, 201] on div "TẠO ĐƠN HÀNG Yêu cầu xuất hóa đơn điện tử Transit Pickup Surcharge Ids Transit …" at bounding box center [209, 103] width 388 height 200
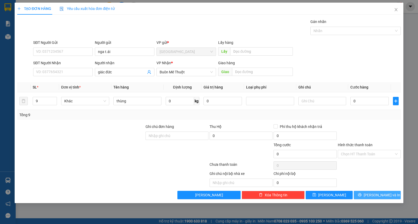
click at [379, 192] on span "Lưu và In" at bounding box center [381, 195] width 37 height 6
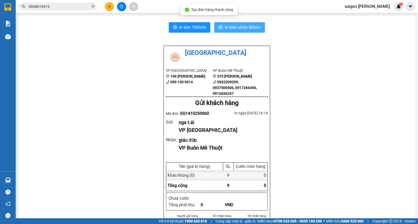
click at [221, 27] on button "In biên nhận 80mm" at bounding box center [239, 27] width 51 height 10
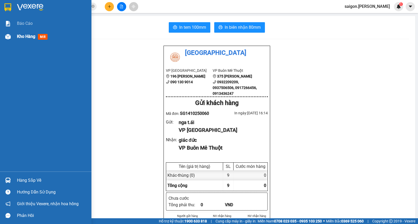
click at [18, 32] on div "Kho hàng mới" at bounding box center [52, 36] width 70 height 13
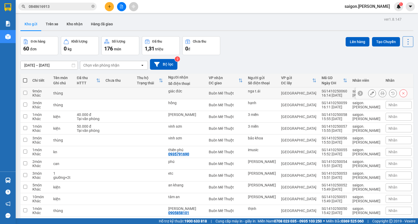
click at [370, 94] on icon at bounding box center [372, 93] width 4 height 4
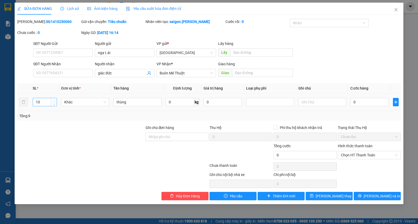
click at [55, 99] on span "up" at bounding box center [53, 100] width 3 height 3
click at [54, 104] on icon "down" at bounding box center [54, 103] width 2 height 1
click at [388, 192] on button "Lưu và In" at bounding box center [376, 196] width 47 height 8
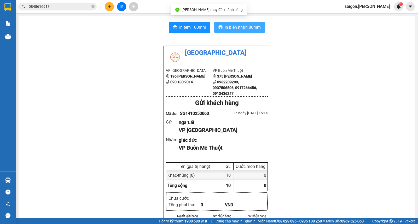
click at [226, 27] on span "In biên nhận 80mm" at bounding box center [242, 27] width 36 height 7
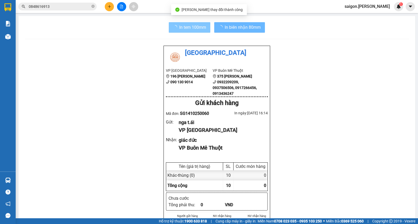
click at [190, 31] on button "In tem 100mm" at bounding box center [190, 27] width 42 height 10
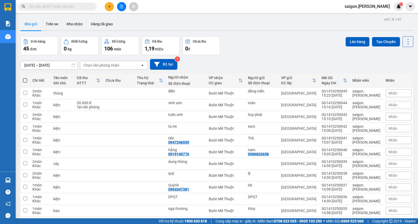
click at [58, 7] on input "text" at bounding box center [60, 7] width 62 height 6
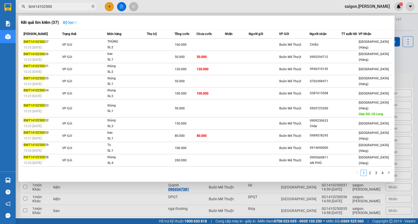
type input "bmt14102500"
click at [66, 22] on strong "Bộ lọc" at bounding box center [70, 22] width 14 height 4
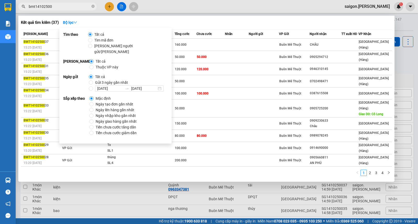
click at [104, 64] on span "Thuộc VP này" at bounding box center [106, 67] width 27 height 6
click at [93, 65] on input "Thuộc VP này" at bounding box center [91, 67] width 4 height 4
radio input "true"
radio input "false"
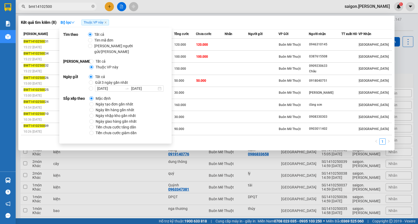
click at [104, 101] on span "Ngày tạo đơn gần nhất" at bounding box center [114, 104] width 42 height 6
click at [93, 102] on input "Ngày tạo đơn gần nhất" at bounding box center [91, 104] width 4 height 4
radio input "true"
radio input "false"
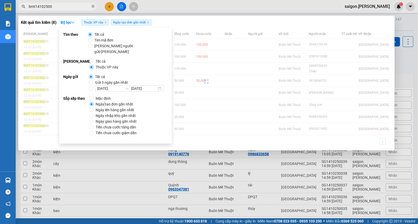
click at [104, 101] on span "Ngày tạo đơn gần nhất" at bounding box center [114, 104] width 42 height 6
click at [93, 102] on input "Ngày tạo đơn gần nhất" at bounding box center [91, 104] width 4 height 4
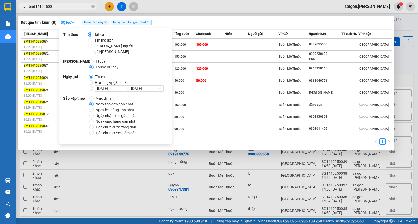
click at [276, 143] on div "1" at bounding box center [206, 142] width 371 height 9
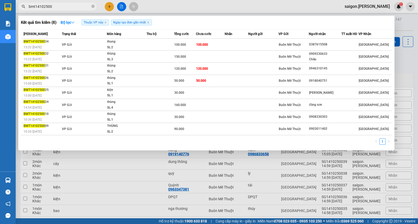
click at [110, 8] on div at bounding box center [209, 112] width 418 height 224
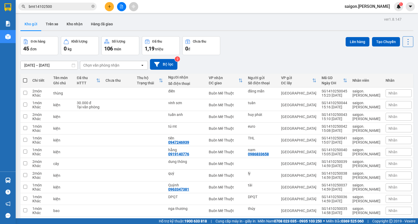
click at [110, 8] on icon "plus" at bounding box center [110, 7] width 4 height 4
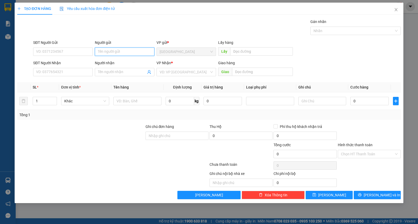
click at [123, 50] on input "Người gửi" at bounding box center [125, 52] width 60 height 8
type input "[PERSON_NAME]"
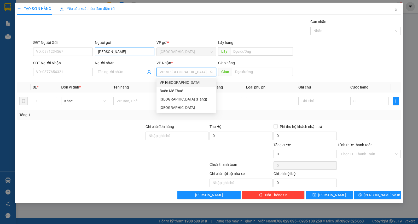
type input "ư"
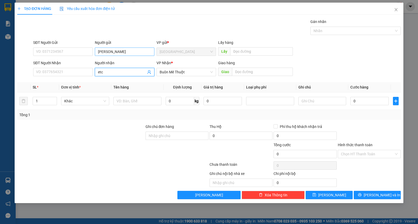
type input "etc"
type input "3"
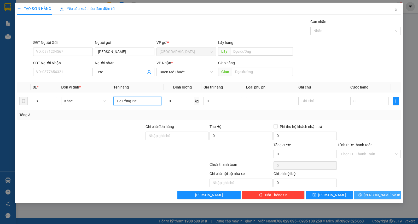
type input "1 giường+2t"
click at [366, 199] on button "[PERSON_NAME] và In" at bounding box center [376, 195] width 47 height 8
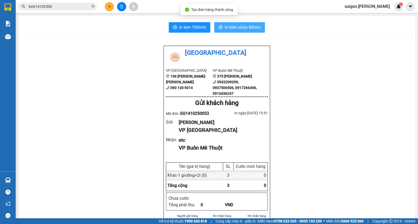
click at [228, 25] on span "In biên nhận 80mm" at bounding box center [242, 27] width 36 height 7
click at [229, 30] on span "In biên nhận 80mm" at bounding box center [242, 27] width 36 height 7
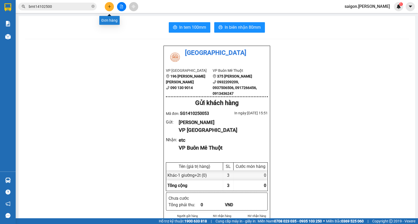
click at [109, 5] on icon "plus" at bounding box center [110, 7] width 4 height 4
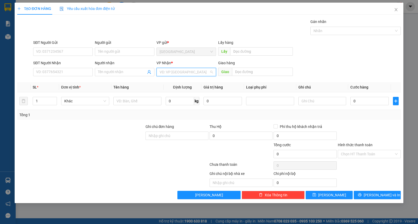
drag, startPoint x: 186, startPoint y: 71, endPoint x: 181, endPoint y: 88, distance: 17.2
click at [186, 72] on input "search" at bounding box center [184, 72] width 50 height 8
click at [178, 90] on div "Buôn Mê Thuột" at bounding box center [185, 91] width 53 height 6
click at [113, 69] on input "Người nhận" at bounding box center [122, 72] width 48 height 6
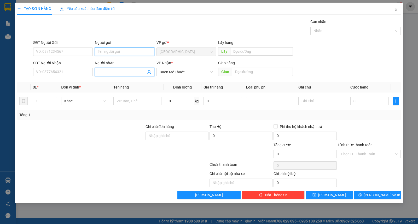
click at [124, 51] on input "Người gửi" at bounding box center [125, 52] width 60 height 8
type input "3 miền"
type input "vinh sơn"
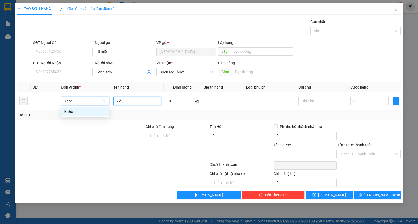
type input "kiện"
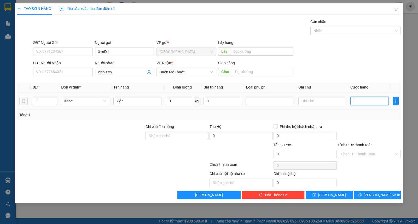
click at [375, 101] on input "0" at bounding box center [369, 101] width 38 height 8
type input "6"
type input "60"
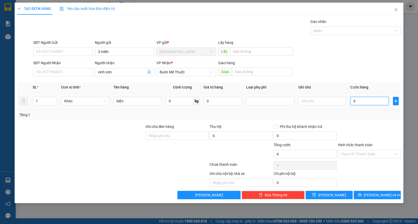
type input "60"
type input "60.000"
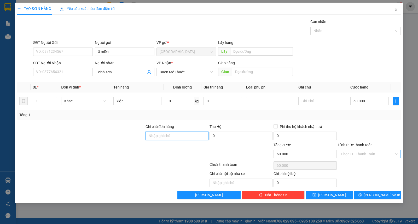
click at [369, 150] on div "Chọn HT Thanh Toán" at bounding box center [369, 154] width 63 height 8
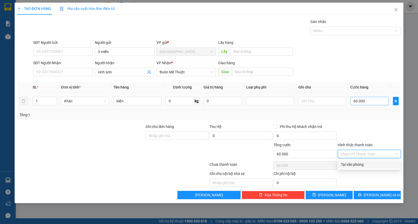
drag, startPoint x: 367, startPoint y: 92, endPoint x: 364, endPoint y: 99, distance: 7.5
click at [366, 93] on td "60.000" at bounding box center [369, 100] width 43 height 17
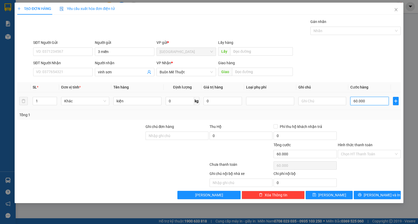
click at [364, 99] on input "60.000" at bounding box center [369, 101] width 38 height 8
type input "5"
type input "50"
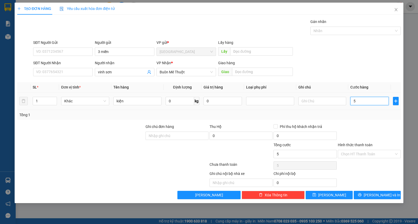
type input "50"
type input "50.000"
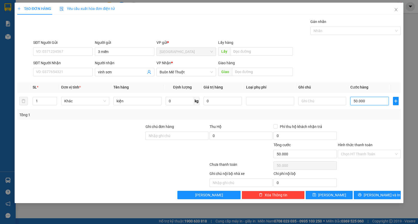
type input "6"
type input "60"
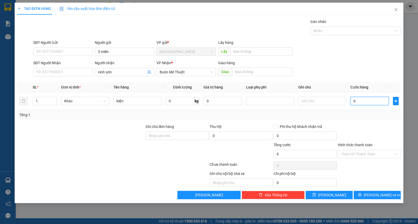
type input "60"
type input "60.000"
drag, startPoint x: 350, startPoint y: 159, endPoint x: 352, endPoint y: 155, distance: 4.8
click at [350, 158] on div "Hình thức thanh toán Chọn HT Thanh Toán" at bounding box center [369, 151] width 63 height 18
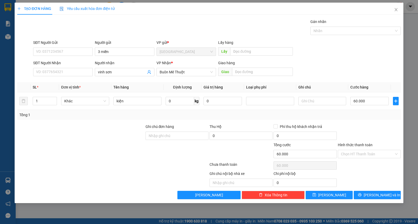
drag, startPoint x: 352, startPoint y: 155, endPoint x: 353, endPoint y: 164, distance: 9.7
click at [352, 155] on input "Hình thức thanh toán" at bounding box center [367, 154] width 53 height 8
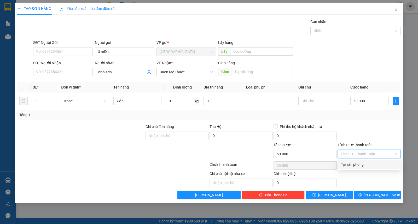
click at [353, 164] on div "Tại văn phòng" at bounding box center [369, 165] width 57 height 6
type input "0"
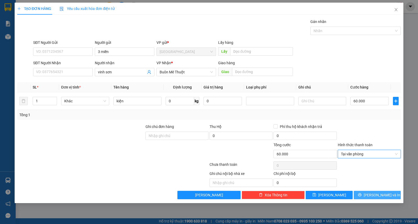
drag, startPoint x: 362, startPoint y: 192, endPoint x: 359, endPoint y: 191, distance: 3.5
click at [362, 192] on button "[PERSON_NAME] và In" at bounding box center [376, 195] width 47 height 8
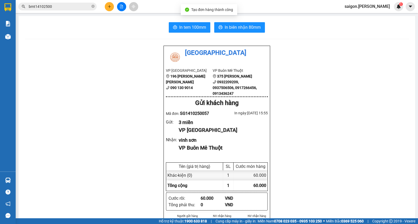
click at [232, 20] on div "In tem 100mm In biên nhận 80mm Thái Sơn VP Sài Gòn 196 Nguyễn Duy Dương 090 130…" at bounding box center [217, 228] width 396 height 425
click at [234, 27] on span "In biên nhận 80mm" at bounding box center [242, 27] width 36 height 7
click at [111, 9] on button at bounding box center [109, 6] width 9 height 9
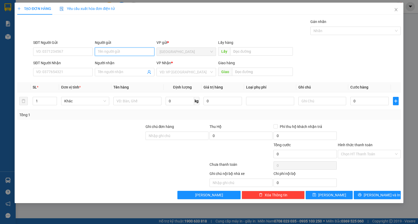
click at [110, 54] on input "Người gửi" at bounding box center [125, 52] width 60 height 8
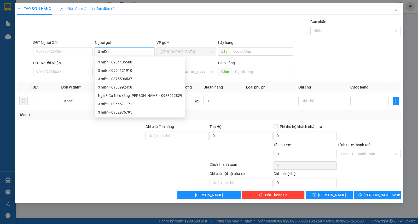
type input "3 miền"
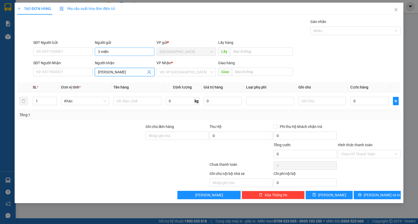
type input "[PERSON_NAME]"
type input "ư"
type input "kiện"
type input "4"
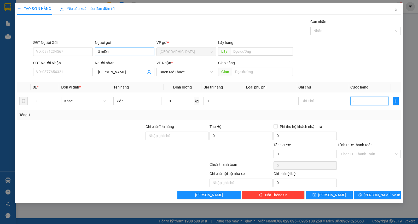
type input "4"
type input "40"
type input "40.000"
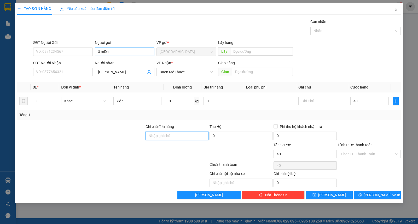
type input "40.000"
drag, startPoint x: 388, startPoint y: 154, endPoint x: 387, endPoint y: 158, distance: 3.7
click at [388, 154] on input "Hình thức thanh toán" at bounding box center [367, 154] width 53 height 8
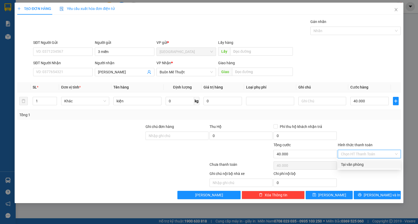
click at [386, 163] on div "Tại văn phòng" at bounding box center [369, 165] width 57 height 6
type input "0"
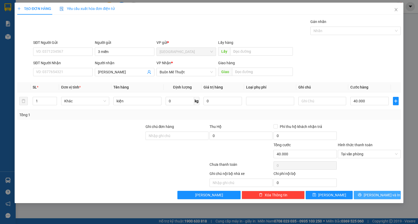
click at [380, 197] on span "[PERSON_NAME] và In" at bounding box center [381, 195] width 37 height 6
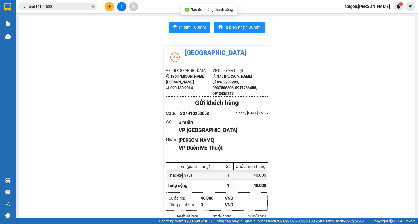
click at [233, 22] on div "In tem 100mm In biên nhận 80mm Thái Sơn VP Sài Gòn 196 Nguyễn Duy Dương 090 130…" at bounding box center [217, 228] width 396 height 425
click at [233, 28] on span "In biên nhận 80mm" at bounding box center [242, 27] width 36 height 7
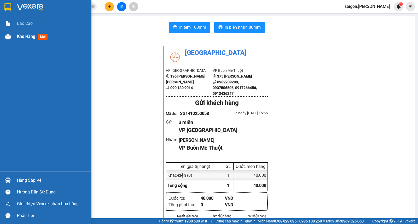
click at [20, 40] on div "Kho hàng mới" at bounding box center [52, 36] width 70 height 13
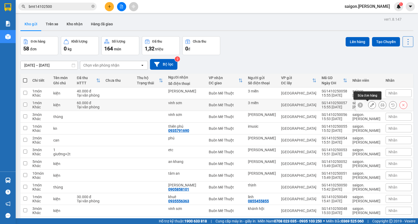
click at [368, 106] on button at bounding box center [371, 104] width 7 height 9
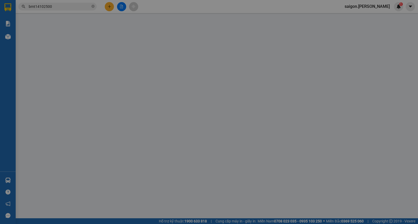
type input "3 miền"
type input "vinh sơn"
type input "0"
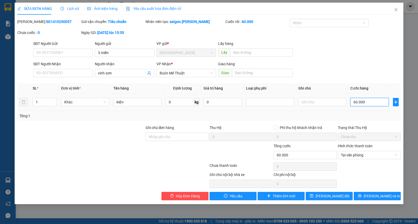
click at [364, 103] on input "60.000" at bounding box center [369, 102] width 38 height 8
type input "0"
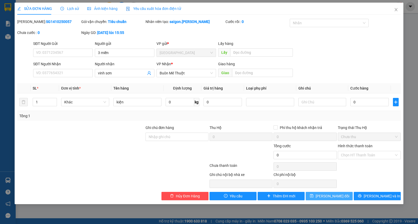
drag, startPoint x: 326, startPoint y: 191, endPoint x: 325, endPoint y: 195, distance: 4.2
click at [326, 191] on div "Total Paid Fee 60.000 Total UnPaid Fee 0 Cash Collection Total Fee Mã ĐH: SG141…" at bounding box center [208, 109] width 383 height 181
click at [325, 195] on span "[PERSON_NAME] thay đổi" at bounding box center [332, 196] width 34 height 6
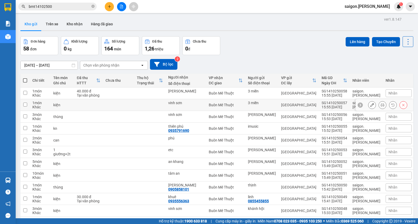
click at [370, 106] on icon at bounding box center [372, 105] width 4 height 4
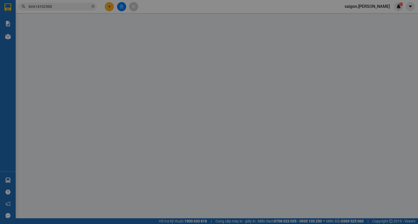
type input "3 miền"
type input "vinh sơn"
type input "0"
type input "-60.000"
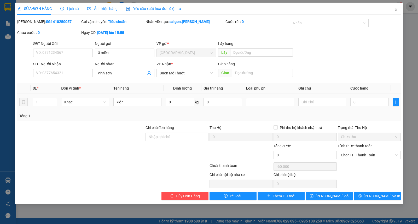
drag, startPoint x: 362, startPoint y: 96, endPoint x: 362, endPoint y: 101, distance: 5.0
click at [362, 97] on td "0" at bounding box center [369, 101] width 43 height 17
click at [362, 101] on input "0" at bounding box center [369, 102] width 38 height 8
type input "5"
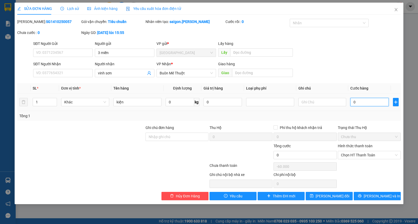
type input "5"
type input "50"
type input "50.000"
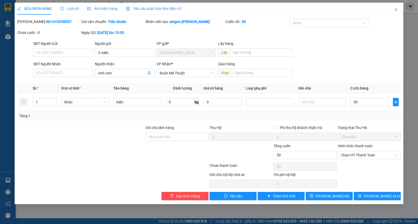
type input "50.000"
click at [358, 159] on div "Hình thức thanh toán Chọn HT Thanh Toán" at bounding box center [369, 152] width 63 height 18
drag, startPoint x: 362, startPoint y: 157, endPoint x: 364, endPoint y: 159, distance: 3.2
click at [362, 156] on span "Chọn HT Thanh Toán" at bounding box center [369, 155] width 57 height 8
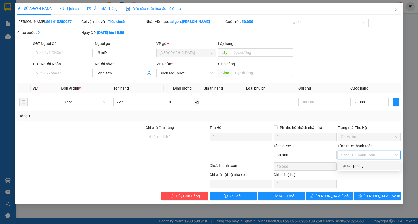
click at [364, 167] on div "Tại văn phòng" at bounding box center [369, 166] width 57 height 6
type input "0"
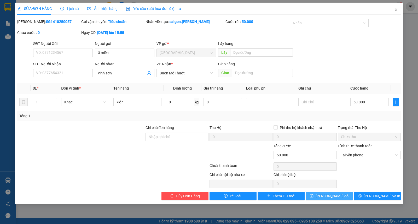
click at [340, 194] on span "[PERSON_NAME] thay đổi" at bounding box center [332, 196] width 34 height 6
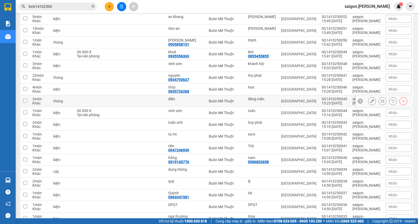
scroll to position [174, 0]
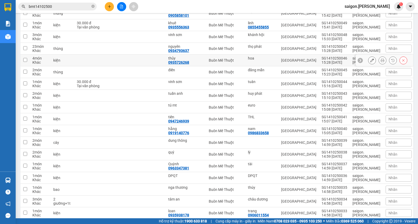
click at [379, 63] on button at bounding box center [382, 60] width 7 height 9
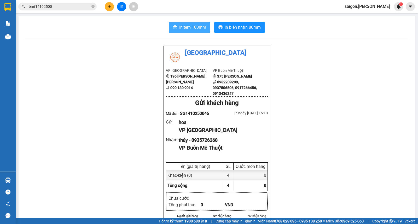
click at [179, 27] on span "In tem 100mm" at bounding box center [192, 27] width 27 height 7
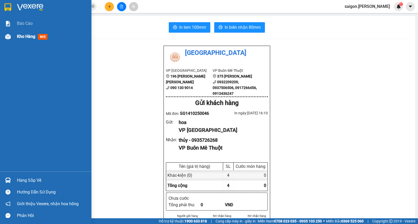
click at [20, 40] on div "Kho hàng mới" at bounding box center [52, 36] width 70 height 13
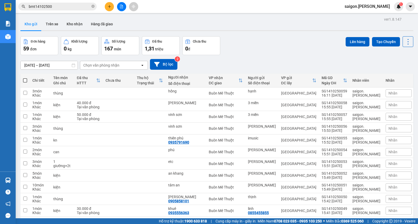
click at [58, 4] on input "bmt14102500" at bounding box center [60, 7] width 62 height 6
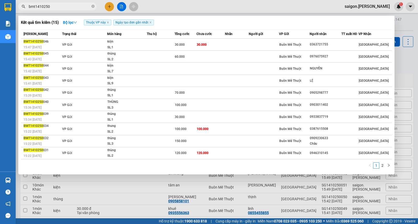
type input "bmt14102500"
click at [100, 7] on div "bmt14102500" at bounding box center [51, 7] width 102 height 8
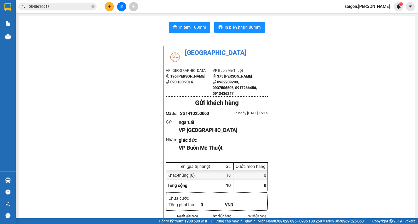
click at [111, 4] on button at bounding box center [109, 6] width 9 height 9
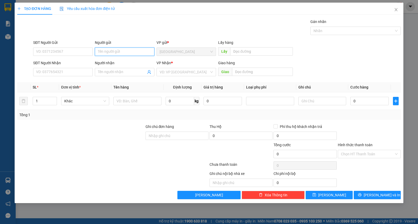
click at [127, 55] on input "Người gửi" at bounding box center [125, 52] width 60 height 8
type input "thủy mì"
type input "ư"
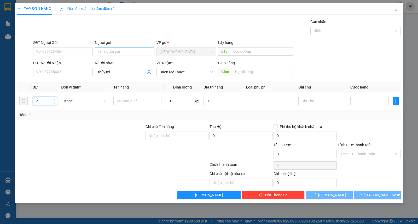
type input "2"
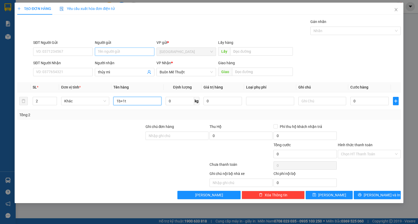
type input "1b+1t"
click at [374, 191] on button "[PERSON_NAME] và In" at bounding box center [376, 195] width 47 height 8
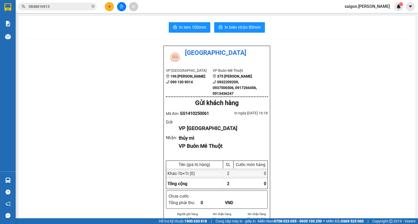
click at [109, 9] on button at bounding box center [109, 6] width 9 height 9
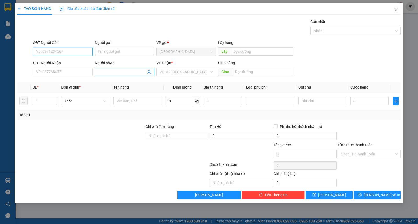
drag, startPoint x: 116, startPoint y: 77, endPoint x: 116, endPoint y: 72, distance: 5.2
click at [116, 76] on div "Người nhận Tên người nhận" at bounding box center [125, 69] width 60 height 18
click at [116, 72] on input "Người nhận" at bounding box center [122, 72] width 48 height 6
type input "cường tuyết"
type input "ư"
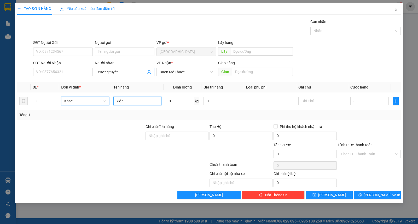
type input "kiện"
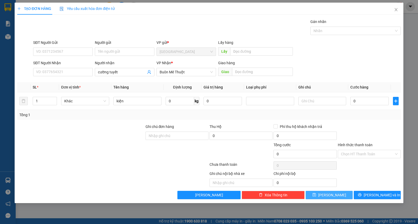
click at [328, 197] on button "[PERSON_NAME]" at bounding box center [328, 195] width 47 height 8
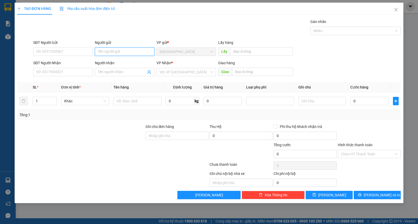
click at [124, 51] on input "Người gửi" at bounding box center [125, 52] width 60 height 8
type input "dung"
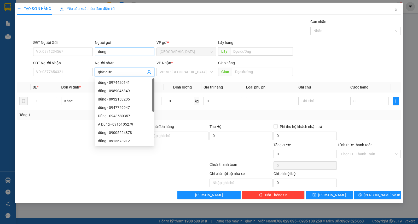
type input "giác đức"
type input "ư"
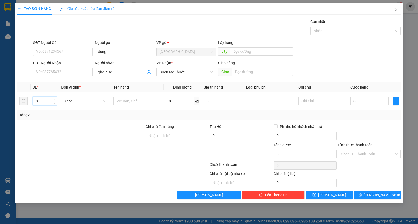
type input "3"
type input "thùng"
click at [385, 192] on button "[PERSON_NAME] và In" at bounding box center [376, 195] width 47 height 8
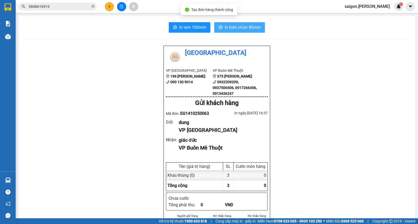
drag, startPoint x: 208, startPoint y: 28, endPoint x: 217, endPoint y: 28, distance: 8.6
click at [210, 28] on div "In tem 100mm In biên nhận 80mm" at bounding box center [217, 27] width 384 height 10
click at [219, 28] on icon "printer" at bounding box center [220, 27] width 4 height 4
click at [111, 8] on icon "plus" at bounding box center [110, 7] width 4 height 4
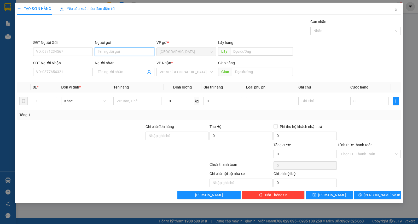
click at [104, 49] on input "Người gửi" at bounding box center [125, 52] width 60 height 8
type input "d"
type input "đăng mẫn"
type input "dung thông"
type input "ư"
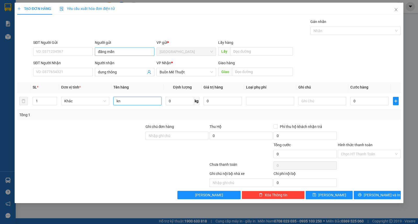
type input "kn"
click at [371, 195] on button "[PERSON_NAME] và In" at bounding box center [376, 195] width 47 height 8
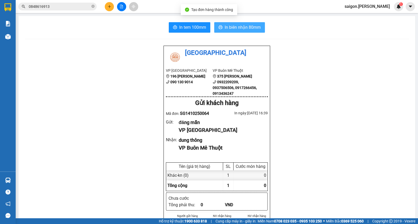
click at [239, 29] on span "In biên nhận 80mm" at bounding box center [242, 27] width 36 height 7
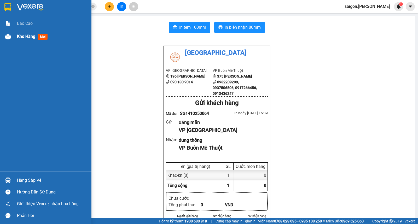
click at [29, 38] on span "Kho hàng" at bounding box center [26, 36] width 18 height 5
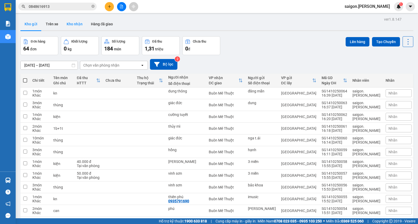
click at [70, 26] on button "Kho nhận" at bounding box center [74, 24] width 24 height 13
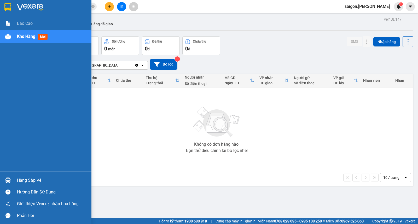
drag, startPoint x: 35, startPoint y: 183, endPoint x: 39, endPoint y: 180, distance: 5.0
click at [36, 183] on div "Hàng sắp về" at bounding box center [52, 180] width 70 height 8
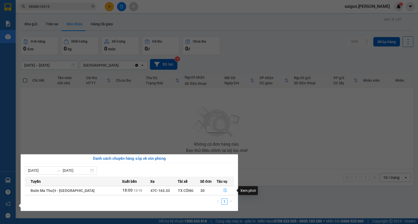
click at [228, 190] on button "button" at bounding box center [225, 190] width 17 height 8
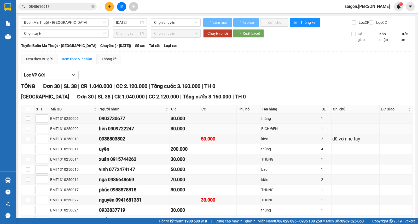
type input "[DATE]"
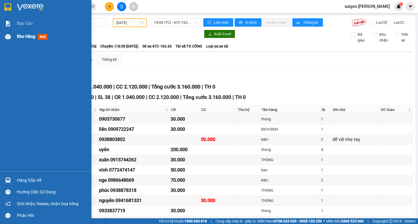
click at [14, 37] on div "Kho hàng mới" at bounding box center [45, 36] width 91 height 13
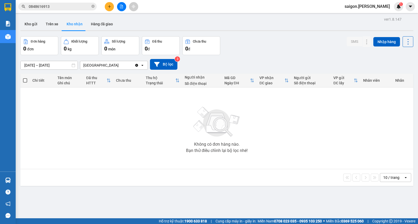
click at [48, 65] on input "[DATE] – [DATE]" at bounding box center [49, 65] width 57 height 8
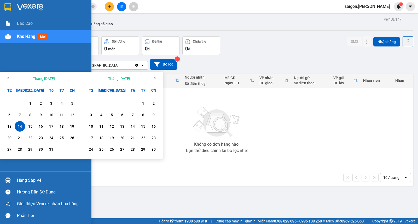
click at [30, 177] on div "Hàng sắp về" at bounding box center [52, 180] width 70 height 8
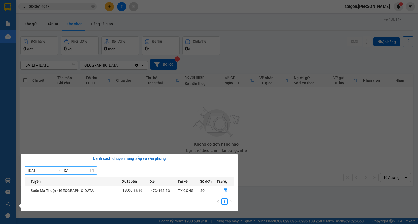
click at [38, 170] on input "08/10/2025" at bounding box center [41, 171] width 26 height 6
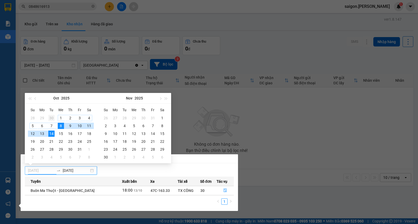
type input "30/09/2025"
click at [51, 116] on div "30" at bounding box center [51, 118] width 6 height 6
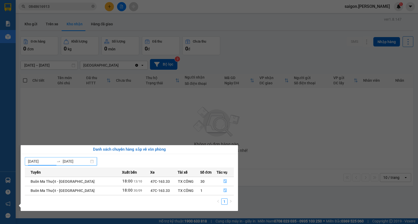
click at [45, 162] on input "30/09/2025" at bounding box center [41, 161] width 26 height 6
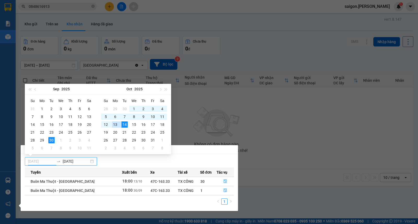
type input "[DATE]"
click at [124, 125] on div "14" at bounding box center [124, 124] width 6 height 6
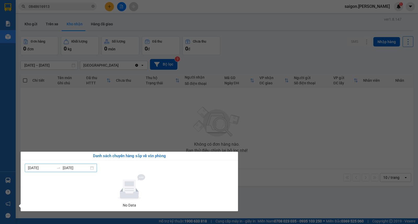
click at [38, 169] on input "[DATE]" at bounding box center [41, 168] width 26 height 6
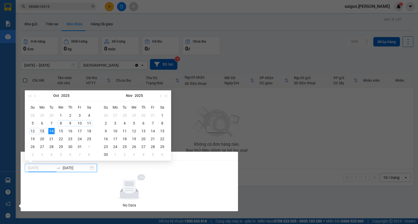
type input "[DATE]"
click at [42, 131] on div "13" at bounding box center [42, 131] width 6 height 6
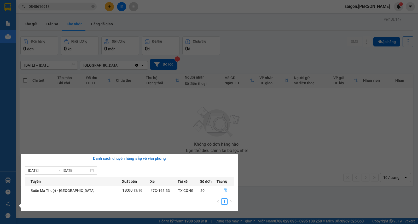
click at [218, 191] on button "button" at bounding box center [225, 190] width 17 height 8
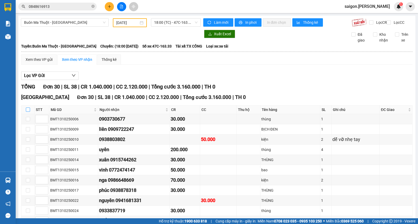
click at [28, 112] on input "checkbox" at bounding box center [28, 110] width 4 height 4
checkbox input "true"
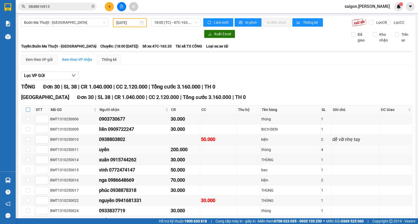
checkbox input "true"
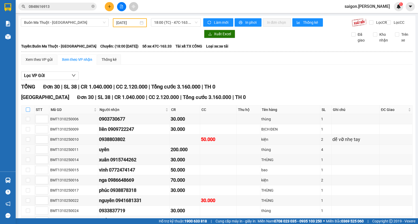
checkbox input "true"
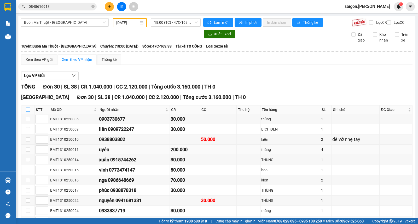
checkbox input "true"
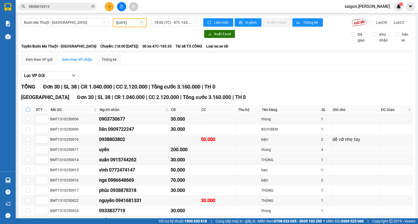
checkbox input "true"
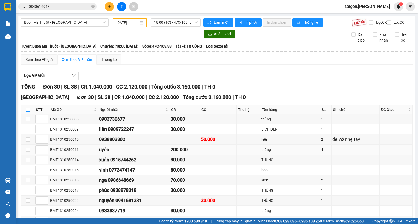
checkbox input "true"
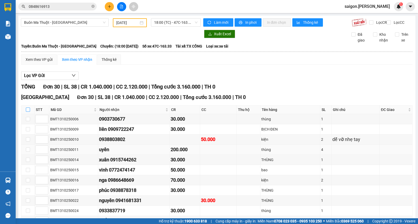
checkbox input "true"
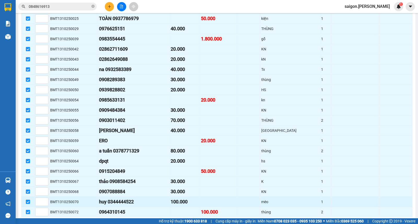
scroll to position [234, 0]
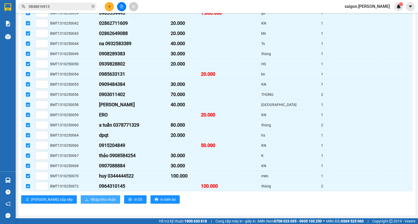
click at [84, 196] on button "Nhập kho nhận" at bounding box center [100, 199] width 39 height 8
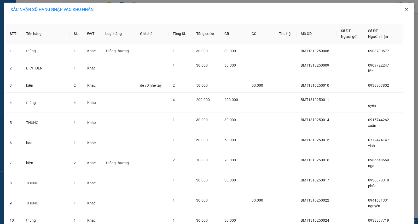
click at [400, 14] on span "Close" at bounding box center [406, 10] width 15 height 15
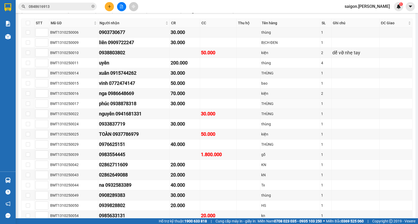
scroll to position [29, 0]
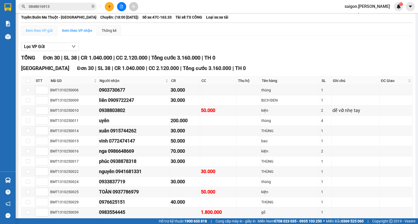
click at [41, 36] on div "Xem theo VP gửi" at bounding box center [39, 30] width 36 height 10
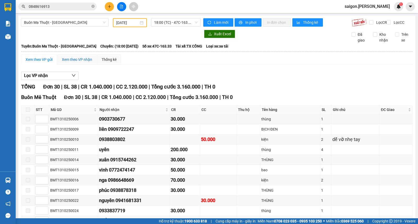
click at [70, 62] on div "Xem theo VP nhận" at bounding box center [77, 60] width 30 height 6
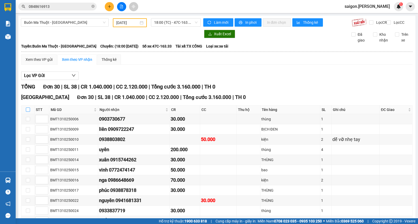
click at [27, 112] on input "checkbox" at bounding box center [28, 110] width 4 height 4
checkbox input "true"
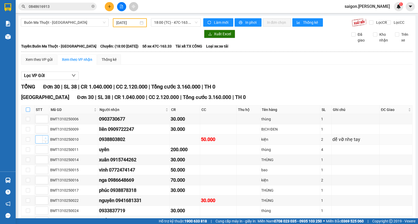
checkbox input "true"
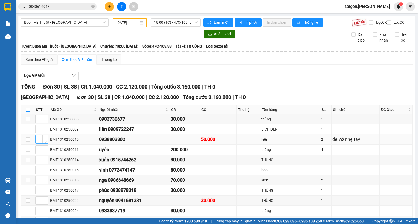
checkbox input "true"
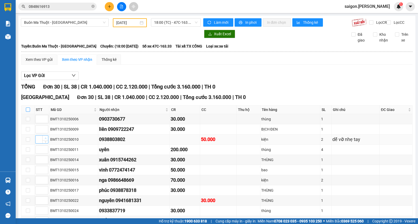
checkbox input "true"
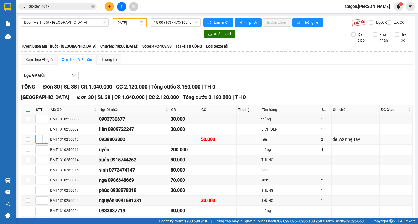
checkbox input "true"
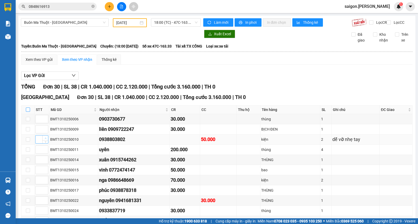
checkbox input "true"
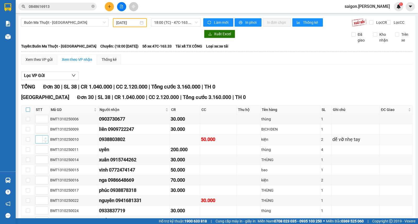
checkbox input "true"
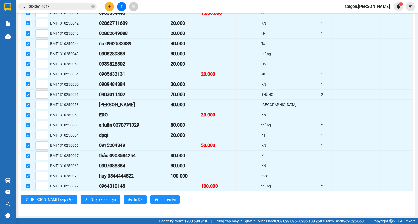
scroll to position [234, 0]
click at [28, 186] on input "checkbox" at bounding box center [28, 186] width 4 height 4
checkbox input "false"
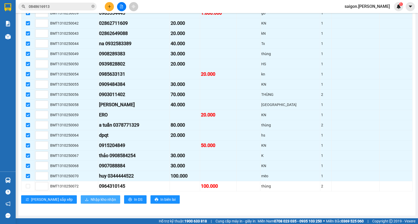
click at [91, 199] on span "Nhập kho nhận" at bounding box center [103, 200] width 25 height 6
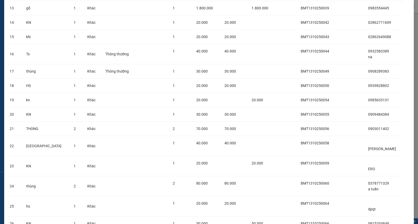
scroll to position [361, 0]
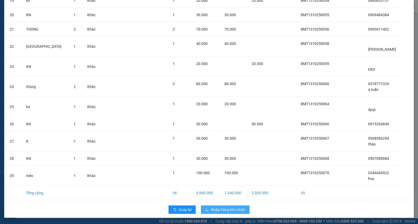
click at [223, 212] on span "Nhập hàng kho nhận" at bounding box center [228, 210] width 34 height 6
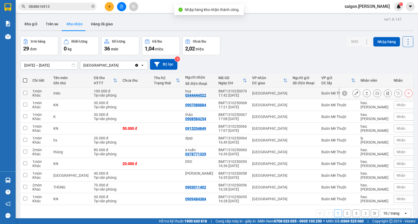
click at [365, 93] on icon at bounding box center [366, 93] width 3 height 3
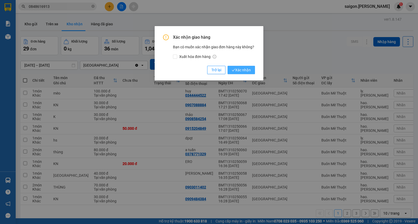
click at [241, 69] on span "Xác nhận" at bounding box center [241, 70] width 19 height 6
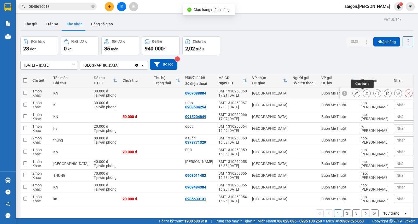
click at [365, 92] on icon at bounding box center [367, 93] width 4 height 4
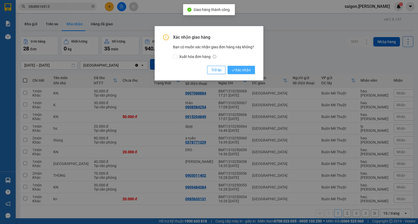
click at [244, 70] on span "Xác nhận" at bounding box center [241, 70] width 19 height 6
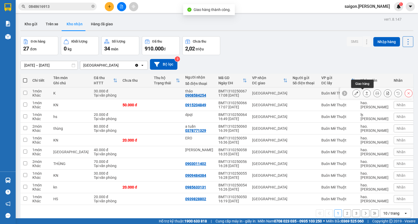
click at [365, 94] on icon at bounding box center [367, 93] width 4 height 4
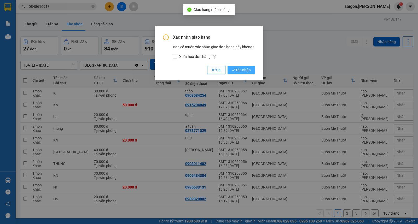
click at [247, 67] on span "Xác nhận" at bounding box center [241, 70] width 19 height 6
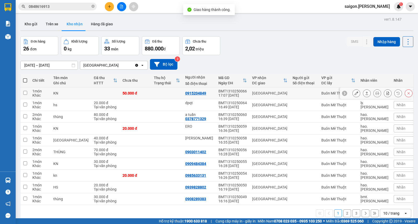
click at [364, 93] on button at bounding box center [366, 93] width 7 height 9
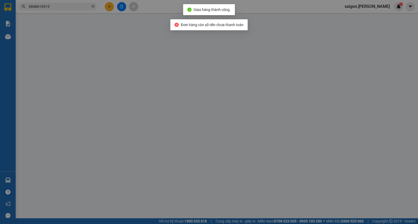
type input "0915204849"
type input "0"
type input "50.000"
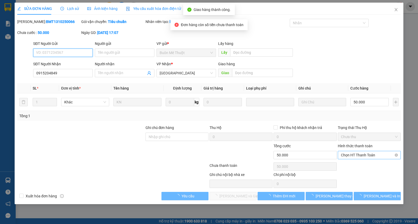
click at [360, 154] on div "Chọn HT Thanh Toán" at bounding box center [369, 155] width 63 height 8
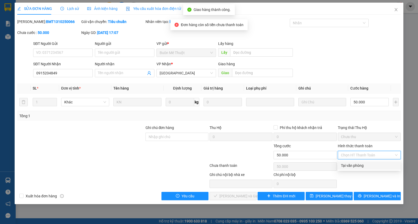
drag, startPoint x: 359, startPoint y: 161, endPoint x: 352, endPoint y: 165, distance: 8.8
click at [359, 161] on div "Tại văn phòng" at bounding box center [369, 165] width 63 height 8
type input "0"
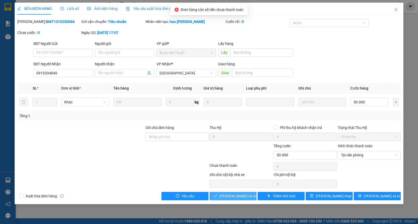
click at [240, 196] on span "Lưu và Giao hàng" at bounding box center [244, 196] width 50 height 6
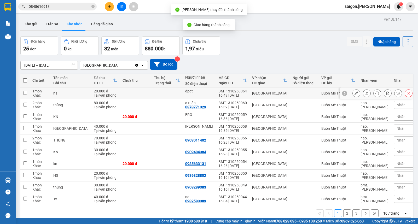
click at [363, 95] on button at bounding box center [366, 93] width 7 height 9
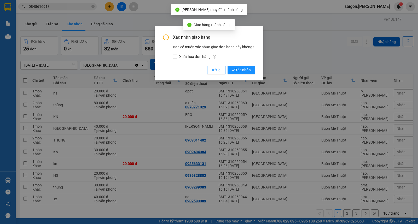
drag, startPoint x: 245, startPoint y: 73, endPoint x: 265, endPoint y: 80, distance: 21.2
click at [246, 73] on button "Xác nhận" at bounding box center [240, 70] width 27 height 8
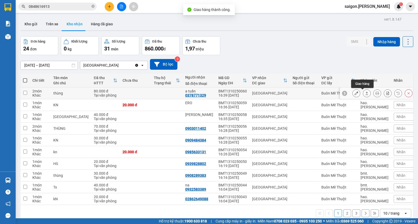
click at [363, 94] on button at bounding box center [366, 93] width 7 height 9
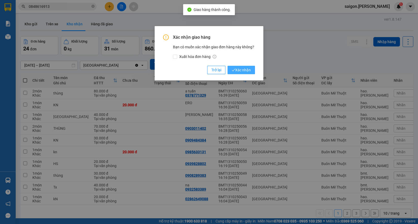
drag, startPoint x: 236, startPoint y: 69, endPoint x: 246, endPoint y: 74, distance: 11.1
click at [237, 72] on span "Xác nhận" at bounding box center [241, 70] width 19 height 6
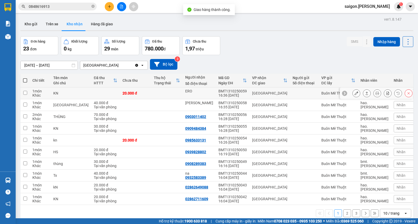
click at [363, 93] on button at bounding box center [366, 93] width 7 height 9
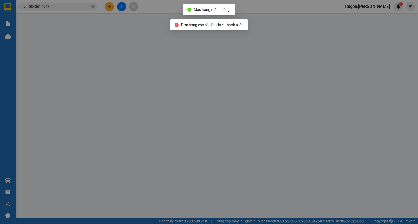
type input "ERO"
type input "0"
type input "20.000"
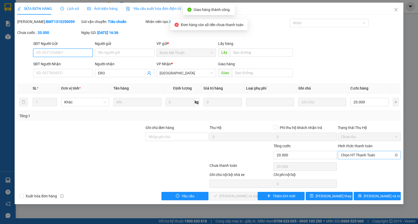
drag, startPoint x: 358, startPoint y: 155, endPoint x: 357, endPoint y: 169, distance: 13.9
click at [358, 155] on span "Chọn HT Thanh Toán" at bounding box center [369, 155] width 57 height 8
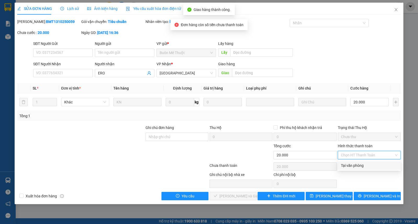
click at [357, 169] on div "Tại văn phòng" at bounding box center [369, 165] width 63 height 8
type input "0"
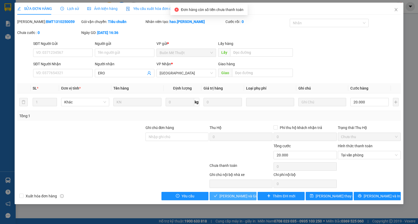
click at [234, 194] on span "Lưu và Giao hàng" at bounding box center [244, 196] width 50 height 6
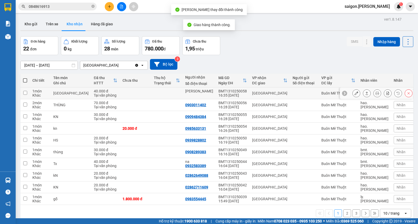
click at [363, 96] on button at bounding box center [366, 93] width 7 height 9
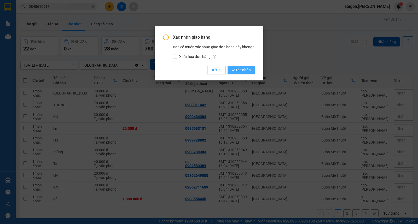
click at [251, 72] on button "Xác nhận" at bounding box center [240, 70] width 27 height 8
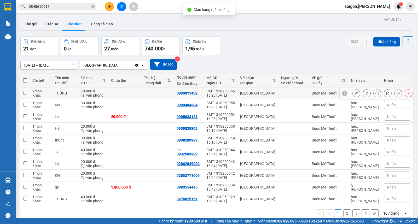
click at [365, 94] on icon at bounding box center [367, 93] width 4 height 4
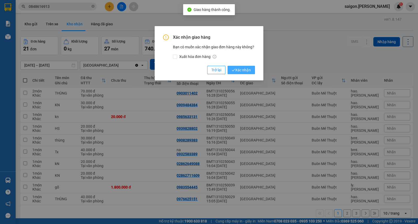
click at [239, 72] on span "Xác nhận" at bounding box center [241, 70] width 19 height 6
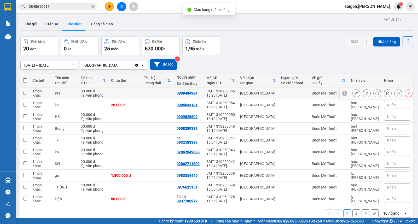
click at [363, 96] on button at bounding box center [366, 93] width 7 height 9
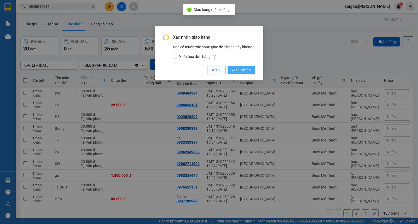
click at [239, 74] on button "Xác nhận" at bounding box center [240, 70] width 27 height 8
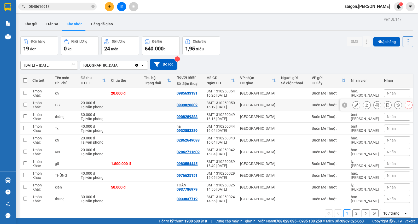
click at [365, 104] on icon at bounding box center [367, 105] width 4 height 4
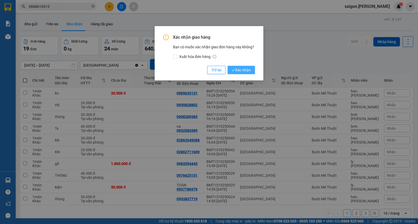
click at [235, 69] on span "Xác nhận" at bounding box center [241, 70] width 19 height 6
click at [235, 69] on div "Trở lại Xác nhận" at bounding box center [231, 70] width 48 height 8
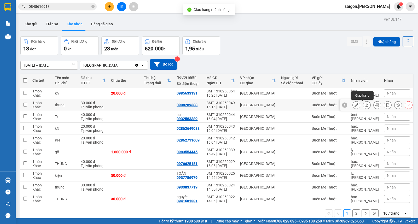
click at [365, 105] on icon at bounding box center [366, 104] width 3 height 3
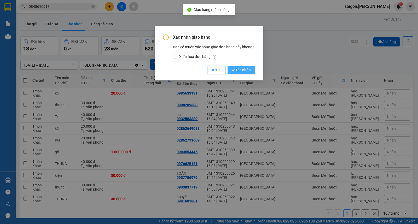
click at [236, 72] on span "Xác nhận" at bounding box center [241, 70] width 19 height 6
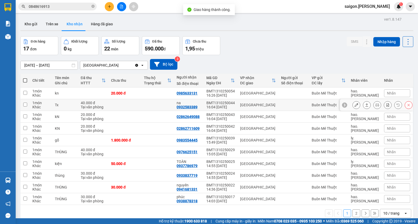
click at [365, 105] on icon at bounding box center [367, 105] width 4 height 4
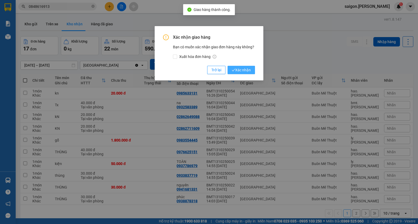
click at [239, 70] on span "Xác nhận" at bounding box center [241, 70] width 19 height 6
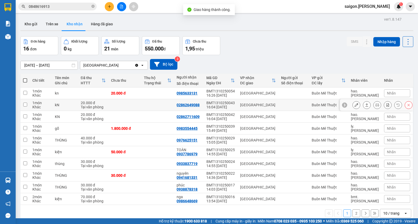
click at [365, 103] on icon at bounding box center [367, 105] width 4 height 4
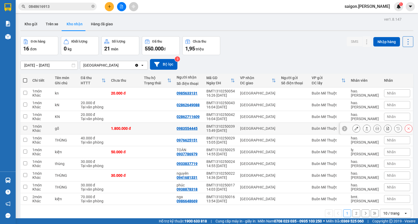
click at [365, 129] on icon at bounding box center [367, 129] width 4 height 4
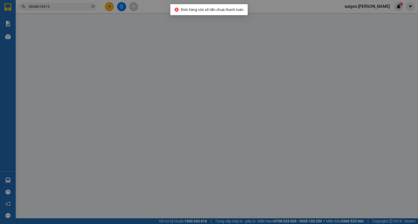
type input "0983554445"
type input "0"
type input "1.800.000"
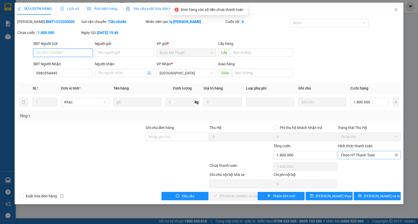
click at [369, 155] on span "Chọn HT Thanh Toán" at bounding box center [369, 155] width 57 height 8
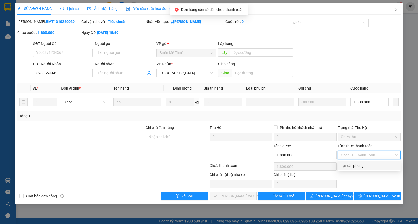
click at [366, 165] on div "Tại văn phòng" at bounding box center [369, 166] width 57 height 6
type input "0"
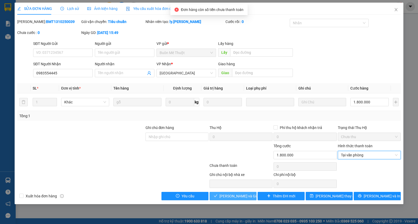
click at [246, 192] on button "Lưu và Giao hàng" at bounding box center [232, 196] width 47 height 8
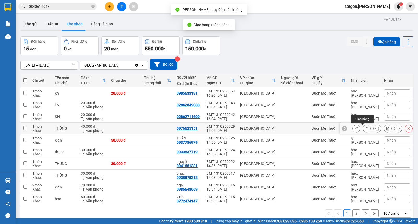
click at [363, 131] on button at bounding box center [366, 128] width 7 height 9
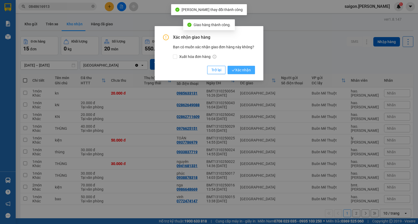
click at [251, 69] on button "Xác nhận" at bounding box center [240, 70] width 27 height 8
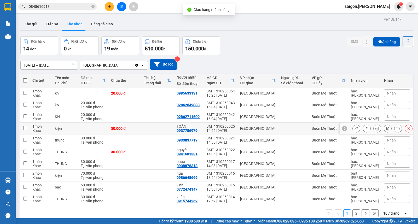
click at [365, 131] on div at bounding box center [367, 129] width 8 height 8
click at [365, 130] on icon at bounding box center [366, 128] width 3 height 3
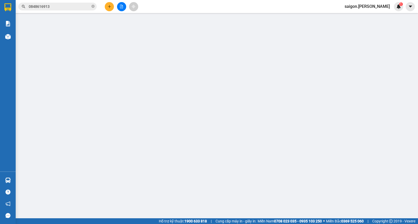
type input "0937786979"
type input "TOÀN"
type input "0"
type input "50.000"
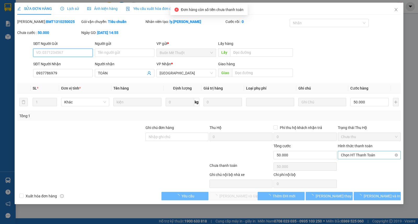
click at [356, 152] on span "Chọn HT Thanh Toán" at bounding box center [369, 155] width 57 height 8
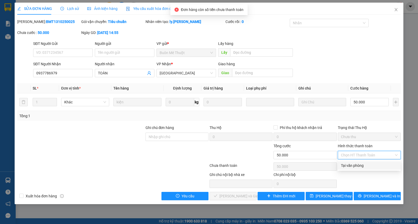
click at [355, 166] on div "Tại văn phòng" at bounding box center [369, 166] width 57 height 6
type input "0"
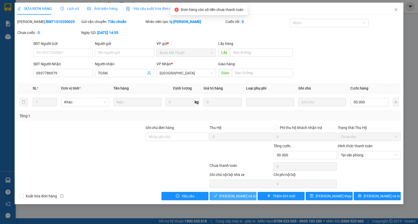
click at [237, 197] on span "Lưu và Giao hàng" at bounding box center [244, 196] width 50 height 6
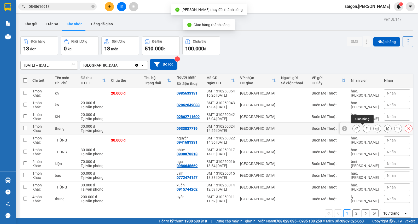
click at [365, 130] on icon at bounding box center [367, 129] width 4 height 4
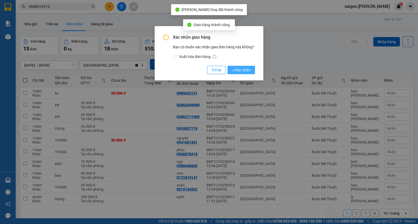
click at [233, 71] on icon "check" at bounding box center [233, 69] width 3 height 3
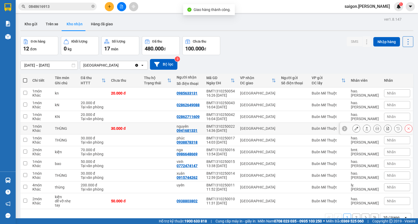
click at [365, 129] on icon at bounding box center [367, 129] width 4 height 4
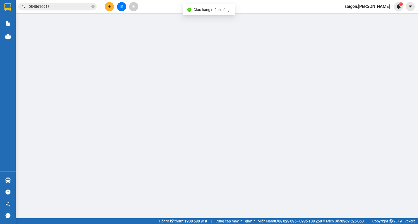
type input "0941681331"
type input "nguyên"
type input "0"
type input "30.000"
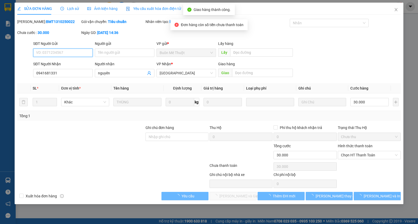
drag, startPoint x: 367, startPoint y: 157, endPoint x: 364, endPoint y: 161, distance: 5.5
click at [367, 157] on span "Chọn HT Thanh Toán" at bounding box center [369, 155] width 57 height 8
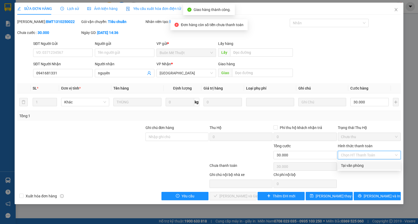
click at [359, 165] on div "Tại văn phòng" at bounding box center [369, 166] width 57 height 6
type input "0"
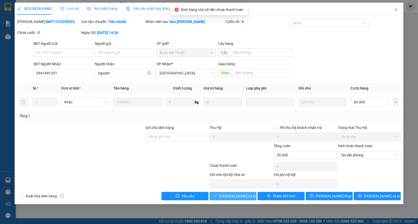
click at [246, 196] on span "Lưu và Giao hàng" at bounding box center [244, 196] width 50 height 6
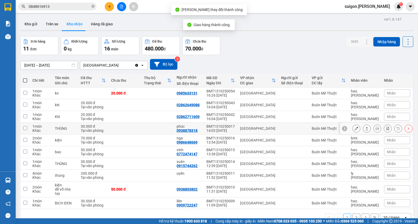
drag, startPoint x: 362, startPoint y: 131, endPoint x: 356, endPoint y: 126, distance: 7.6
click at [363, 131] on button at bounding box center [366, 128] width 7 height 9
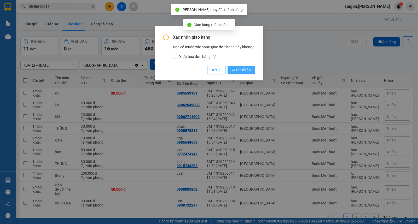
click at [243, 69] on span "Xác nhận" at bounding box center [241, 70] width 19 height 6
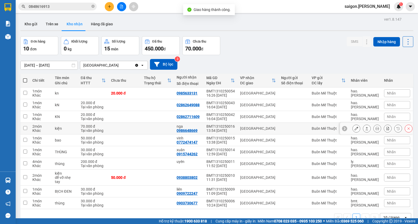
click at [364, 128] on button at bounding box center [366, 128] width 7 height 9
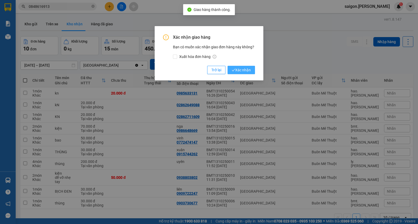
click at [244, 68] on span "Xác nhận" at bounding box center [241, 70] width 19 height 6
click at [244, 68] on div "Xác nhận giao hàng Bạn có muốn xác nhận giao đơn hàng này không? Xuất hóa đơn h…" at bounding box center [209, 54] width 92 height 40
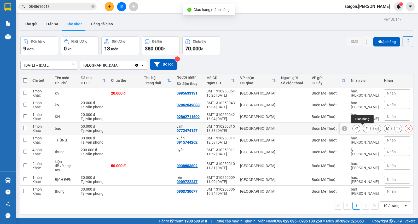
click at [364, 129] on button at bounding box center [366, 128] width 7 height 9
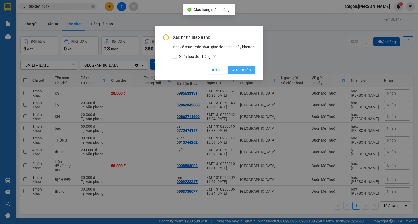
click at [235, 72] on span "Xác nhận" at bounding box center [241, 70] width 19 height 6
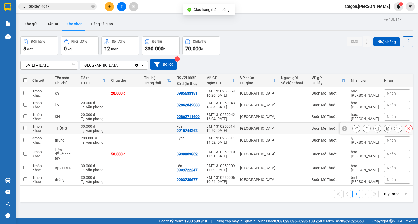
click at [365, 129] on icon at bounding box center [367, 129] width 4 height 4
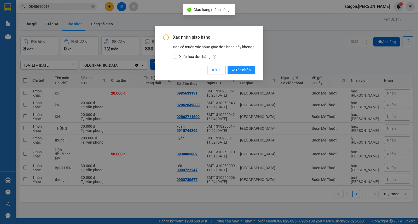
click at [233, 75] on div "Xác nhận giao hàng Bạn có muốn xác nhận giao đơn hàng này không? Xuất hóa đơn h…" at bounding box center [209, 53] width 109 height 54
click at [240, 69] on span "Xác nhận" at bounding box center [241, 70] width 19 height 6
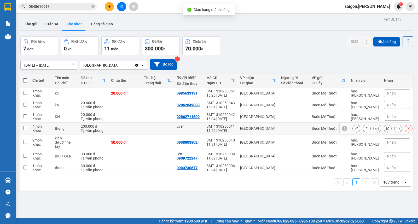
click at [365, 129] on icon at bounding box center [367, 129] width 4 height 4
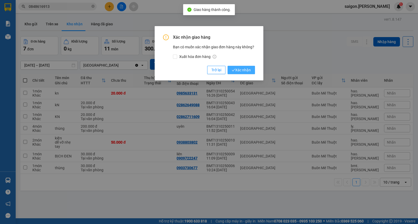
click at [227, 68] on div "Trở lại Xác nhận" at bounding box center [231, 70] width 48 height 8
click at [233, 71] on icon "check" at bounding box center [233, 70] width 3 height 2
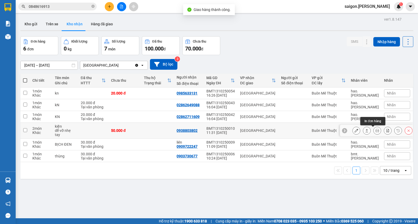
click at [365, 131] on icon at bounding box center [367, 131] width 4 height 4
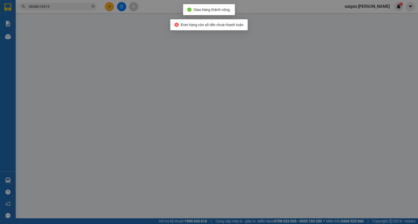
type input "0938803802"
type input "0"
type input "50.000"
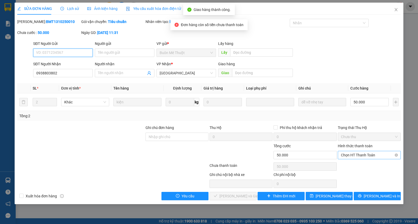
click at [360, 158] on span "Chọn HT Thanh Toán" at bounding box center [369, 155] width 57 height 8
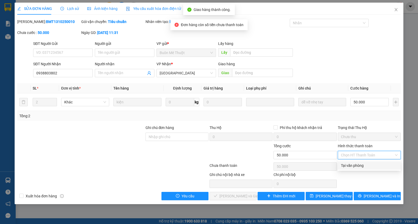
click at [359, 167] on div "Tại văn phòng" at bounding box center [369, 166] width 57 height 6
type input "0"
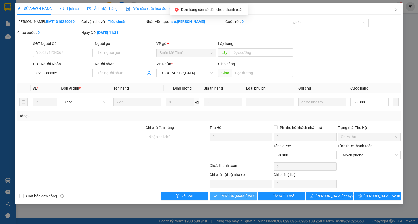
click at [241, 197] on span "Lưu và Giao hàng" at bounding box center [244, 196] width 50 height 6
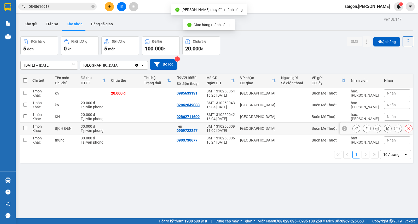
click at [365, 129] on icon at bounding box center [366, 128] width 3 height 3
click at [365, 128] on icon at bounding box center [367, 129] width 4 height 4
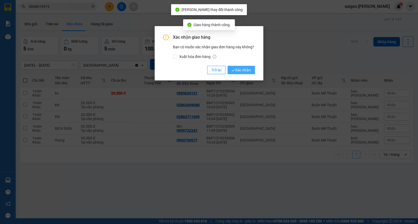
click at [244, 72] on span "Xác nhận" at bounding box center [241, 70] width 19 height 6
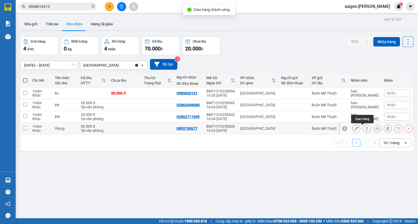
drag, startPoint x: 363, startPoint y: 131, endPoint x: 360, endPoint y: 127, distance: 4.1
click at [363, 131] on button at bounding box center [366, 128] width 7 height 9
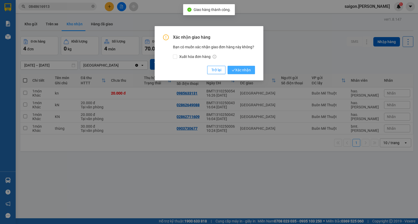
click at [245, 72] on span "Xác nhận" at bounding box center [241, 70] width 19 height 6
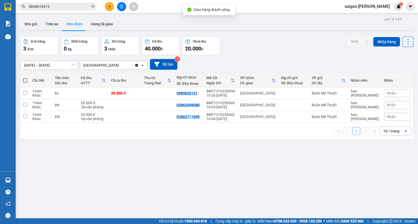
click at [218, 177] on div "ver 1.8.147 Kho gửi Trên xe Kho nhận Hàng đã giao Đơn hàng 3 đơn Khối lượng 0 k…" at bounding box center [216, 128] width 397 height 224
click at [111, 5] on icon "plus" at bounding box center [110, 7] width 4 height 4
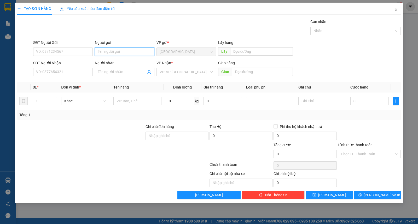
click at [116, 54] on input "Người gửi" at bounding box center [125, 52] width 60 height 8
type input "mekopha"
type input "vinh sơn"
type input "ư"
type input "2"
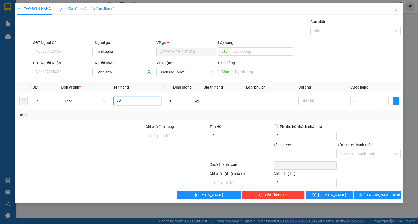
type input "kiện"
click at [392, 195] on button "[PERSON_NAME] và In" at bounding box center [376, 195] width 47 height 8
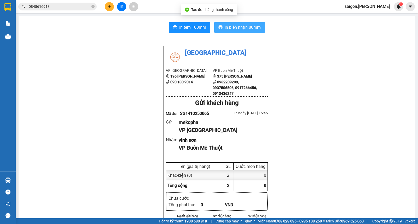
click at [251, 25] on span "In biên nhận 80mm" at bounding box center [242, 27] width 36 height 7
click at [108, 7] on button at bounding box center [109, 6] width 9 height 9
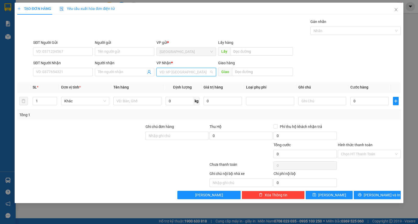
click at [170, 74] on input "search" at bounding box center [184, 72] width 50 height 8
click at [172, 88] on div "Buôn Mê Thuột" at bounding box center [185, 91] width 53 height 6
click at [55, 99] on icon "up" at bounding box center [54, 100] width 2 height 2
type input "3"
click at [55, 99] on icon "up" at bounding box center [54, 100] width 2 height 2
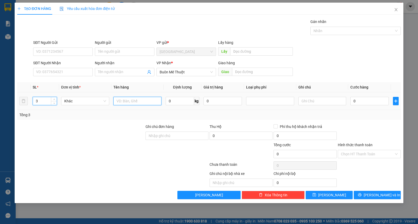
drag, startPoint x: 123, startPoint y: 100, endPoint x: 127, endPoint y: 101, distance: 3.4
click at [126, 100] on input "text" at bounding box center [137, 101] width 48 height 8
type input "kiện"
type input "hồng"
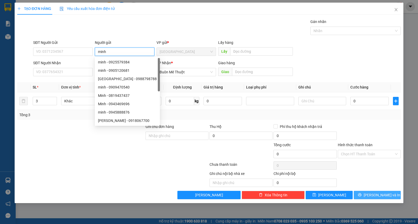
type input "minh"
click at [373, 197] on span "[PERSON_NAME] và In" at bounding box center [381, 195] width 37 height 6
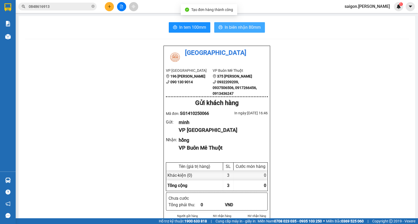
click at [238, 28] on span "In biên nhận 80mm" at bounding box center [242, 27] width 36 height 7
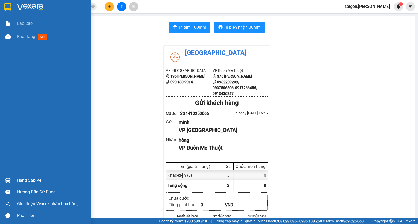
click at [22, 40] on div "Kho hàng mới" at bounding box center [52, 36] width 70 height 13
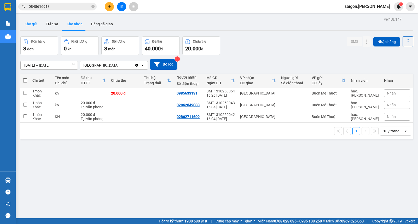
click at [26, 22] on button "Kho gửi" at bounding box center [30, 24] width 21 height 13
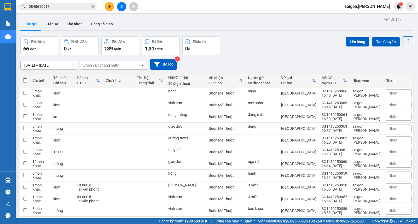
click at [110, 2] on button at bounding box center [109, 6] width 9 height 9
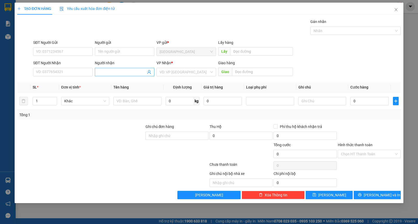
click at [114, 70] on input "Người nhận" at bounding box center [122, 72] width 48 height 6
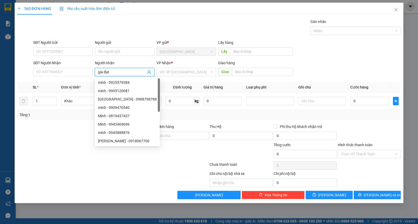
type input "gia đạt"
type input "ư"
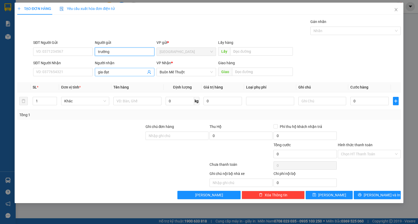
type input "trường"
type input "kiện"
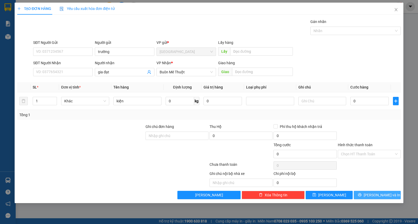
click at [386, 193] on span "[PERSON_NAME] và In" at bounding box center [381, 195] width 37 height 6
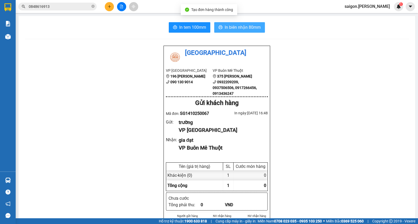
click at [244, 25] on span "In biên nhận 80mm" at bounding box center [242, 27] width 36 height 7
click at [110, 7] on icon "plus" at bounding box center [109, 6] width 3 height 0
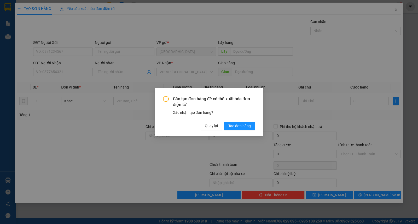
drag, startPoint x: 112, startPoint y: 43, endPoint x: 113, endPoint y: 50, distance: 6.3
click at [113, 45] on div "Cần tạo đơn hàng để có thể xuất hóa đơn điện tử Xác nhận tạo đơn hàng? Quay lại…" at bounding box center [209, 112] width 418 height 224
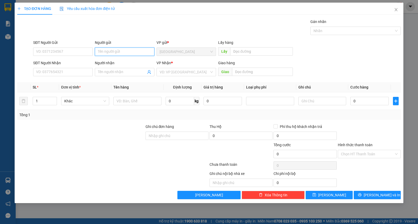
click at [111, 53] on input "Người gửi" at bounding box center [125, 52] width 60 height 8
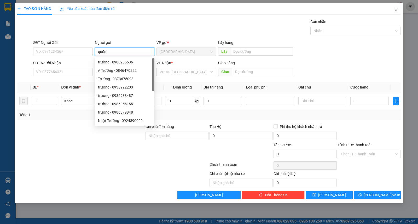
type input "quốc"
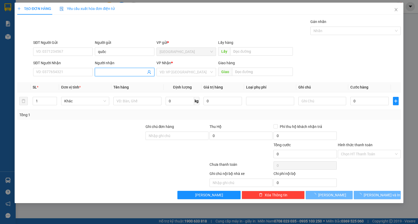
type input "g"
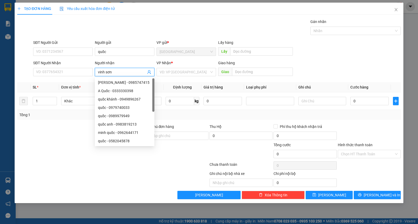
type input "vinh sơn"
type input "ư"
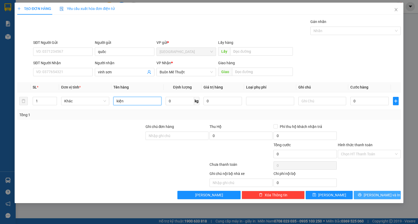
type input "kiện"
click at [393, 193] on button "[PERSON_NAME] và In" at bounding box center [376, 195] width 47 height 8
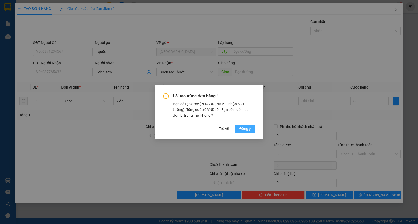
click at [237, 128] on button "Đồng ý" at bounding box center [245, 129] width 20 height 8
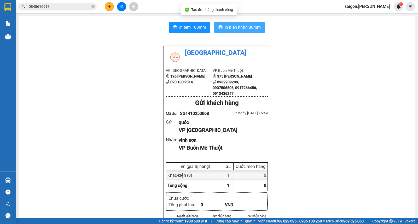
click at [238, 31] on button "In biên nhận 80mm" at bounding box center [239, 27] width 51 height 10
click at [111, 5] on button at bounding box center [109, 6] width 9 height 9
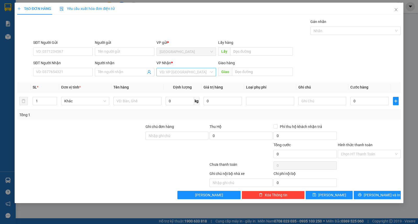
click at [203, 71] on input "search" at bounding box center [184, 72] width 50 height 8
click at [200, 88] on div "Buôn Mê Thuột" at bounding box center [185, 91] width 53 height 6
click at [126, 69] on input "Người nhận" at bounding box center [122, 72] width 48 height 6
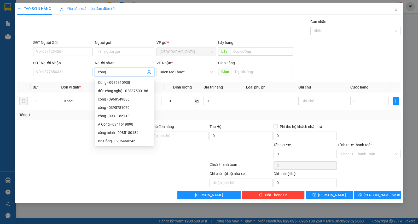
type input "công"
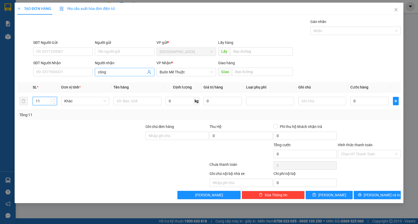
type input "11"
type input "kiện"
click at [367, 161] on div "Chọn HT Thanh Toán" at bounding box center [369, 165] width 64 height 10
click at [367, 123] on div "Transit Pickup Surcharge Ids Transit Deliver Surcharge Ids Transit Deliver Surc…" at bounding box center [208, 109] width 383 height 180
drag, startPoint x: 379, startPoint y: 196, endPoint x: 376, endPoint y: 187, distance: 9.6
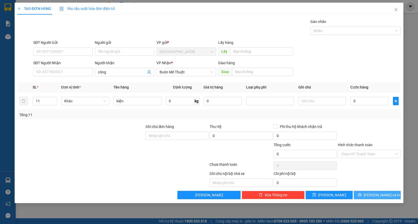
click at [380, 196] on span "[PERSON_NAME] và In" at bounding box center [381, 195] width 37 height 6
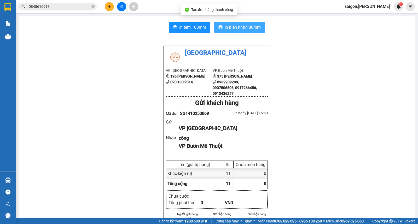
click at [244, 27] on span "In biên nhận 80mm" at bounding box center [242, 27] width 36 height 7
drag, startPoint x: 226, startPoint y: 112, endPoint x: 306, endPoint y: 130, distance: 82.6
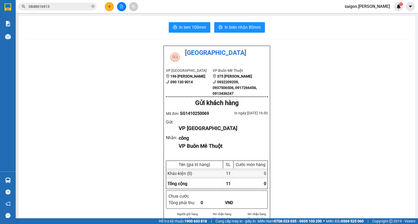
click at [190, 119] on div at bounding box center [221, 121] width 85 height 5
click at [188, 93] on div "VP Sài Gòn 196 Nguyễn Duy Dương 090 130 9014 VP Buôn Mê Thuột 375 Hoàng Diệu 09…" at bounding box center [217, 82] width 102 height 29
click at [257, 150] on div "Thái Sơn VP Sài Gòn 196 Nguyễn Duy Dương 090 130 9014 VP Buôn Mê Thuột 375 Hoàn…" at bounding box center [216, 179] width 107 height 267
click at [266, 144] on div "Thái Sơn VP Sài Gòn 196 Nguyễn Duy Dương 090 130 9014 VP Buôn Mê Thuột 375 Hoàn…" at bounding box center [216, 179] width 107 height 267
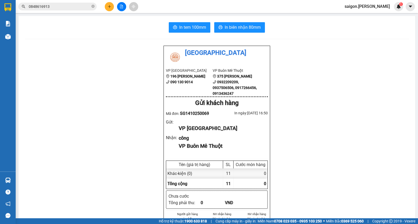
click at [114, 6] on div at bounding box center [121, 6] width 39 height 9
click at [113, 7] on button at bounding box center [109, 6] width 9 height 9
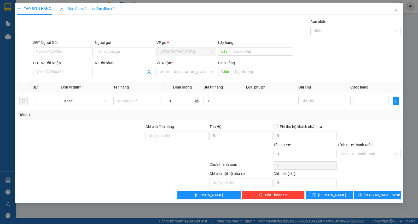
click at [119, 70] on input "Người nhận" at bounding box center [122, 72] width 48 height 6
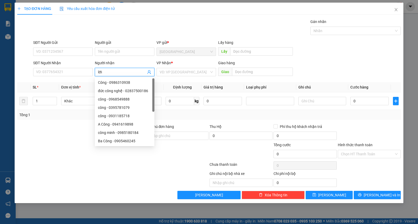
type input "lới"
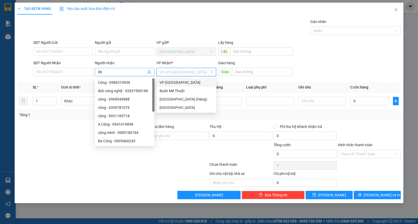
type input "ư"
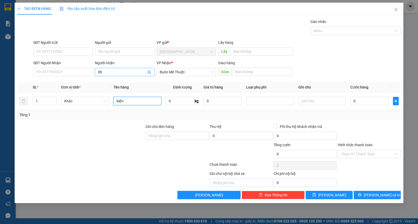
type input "kiện"
click at [378, 187] on div "Ghi chú nội bộ nhà xe Chi phí nội bộ 0" at bounding box center [209, 179] width 384 height 16
click at [381, 194] on span "[PERSON_NAME] và In" at bounding box center [381, 195] width 37 height 6
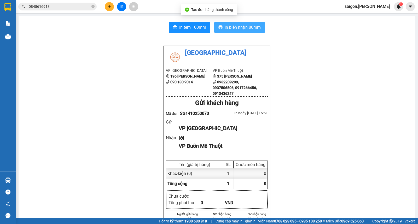
click at [248, 25] on span "In biên nhận 80mm" at bounding box center [242, 27] width 36 height 7
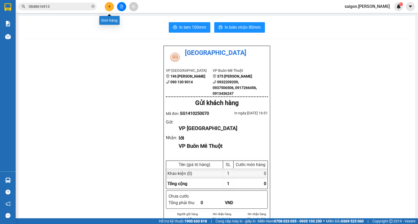
click at [110, 4] on button at bounding box center [109, 6] width 9 height 9
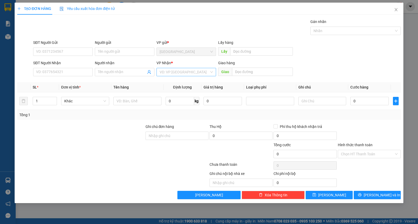
drag, startPoint x: 181, startPoint y: 73, endPoint x: 179, endPoint y: 76, distance: 3.6
click at [181, 73] on input "search" at bounding box center [184, 72] width 50 height 8
click at [176, 92] on div "Buôn Mê Thuột" at bounding box center [185, 91] width 53 height 6
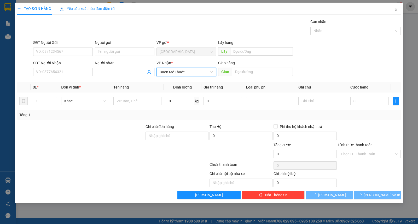
click at [110, 74] on input "Người nhận" at bounding box center [122, 72] width 48 height 6
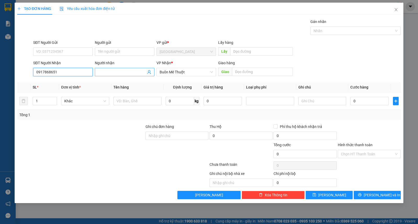
type input "0917868651"
type input "thơm"
type input "kiện"
click at [363, 95] on td "0" at bounding box center [369, 100] width 43 height 17
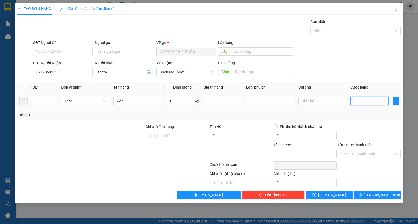
click at [363, 102] on input "0" at bounding box center [369, 101] width 38 height 8
type input "3"
type input "30"
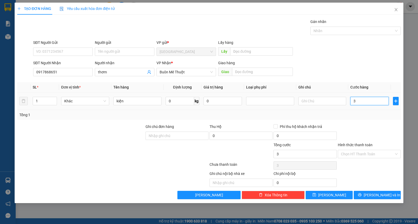
type input "30"
type input "30.000"
drag, startPoint x: 356, startPoint y: 151, endPoint x: 359, endPoint y: 158, distance: 8.3
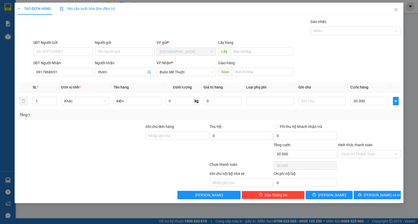
click at [357, 151] on input "Hình thức thanh toán" at bounding box center [367, 154] width 53 height 8
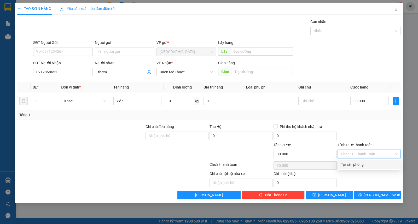
click at [361, 162] on div "Tại văn phòng" at bounding box center [369, 165] width 57 height 6
type input "0"
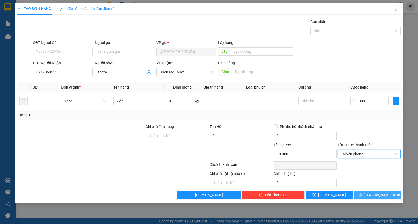
click at [373, 194] on span "Lưu và In" at bounding box center [381, 195] width 37 height 6
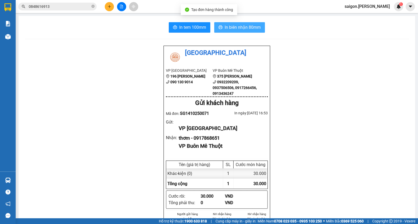
click at [228, 32] on button "In biên nhận 80mm" at bounding box center [239, 27] width 51 height 10
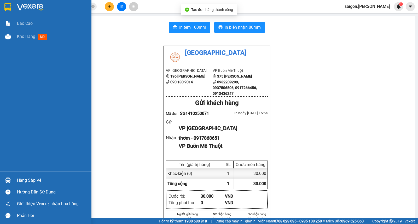
click at [34, 185] on div "Hàng sắp về" at bounding box center [45, 180] width 91 height 12
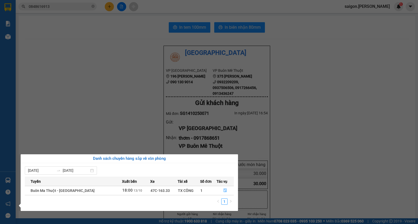
click at [92, 40] on section "Kết quả tìm kiếm ( 1 ) Bộ lọc Thuộc VP này Ngày tạo đơn gần nhất Mã ĐH Trạng th…" at bounding box center [209, 112] width 418 height 224
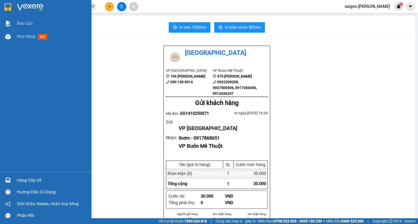
click at [3, 96] on div "Báo cáo Kho hàng mới" at bounding box center [45, 94] width 91 height 155
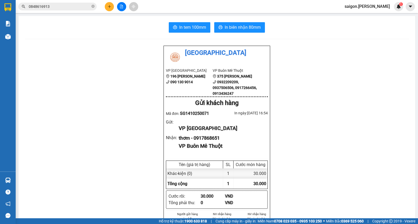
click at [107, 8] on button at bounding box center [109, 6] width 9 height 9
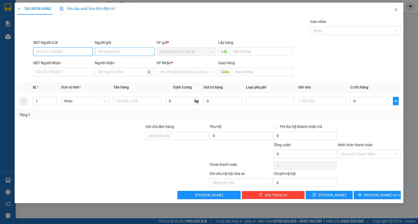
drag, startPoint x: 111, startPoint y: 43, endPoint x: 111, endPoint y: 55, distance: 11.5
click at [112, 47] on div "Người gửi Tên người gửi" at bounding box center [125, 49] width 60 height 18
click at [111, 55] on input "Người gửi" at bounding box center [125, 52] width 60 height 8
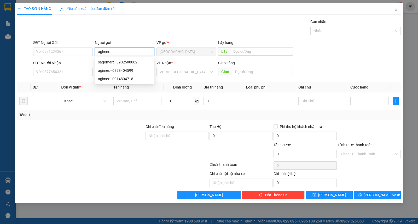
type input "agimex"
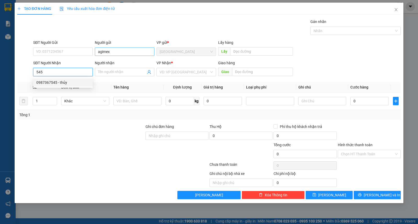
type input "0987367545"
type input "thủy"
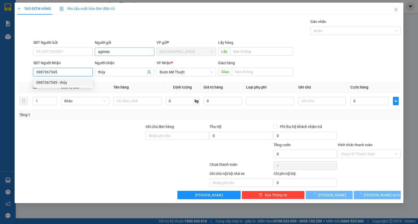
type input "180.000"
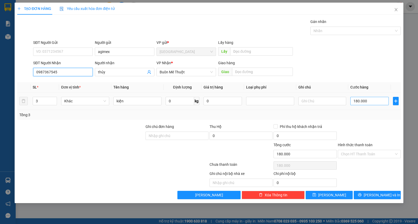
type input "0987367545"
click at [365, 99] on input "180.000" at bounding box center [369, 101] width 38 height 8
type input "1"
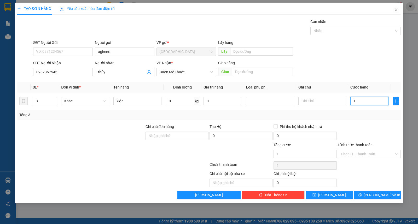
type input "10"
type input "100"
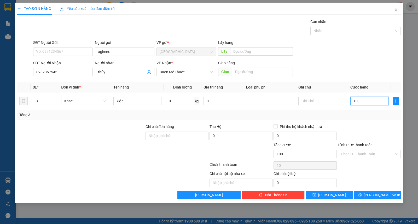
type input "100"
click at [374, 155] on input "Hình thức thanh toán" at bounding box center [367, 154] width 53 height 8
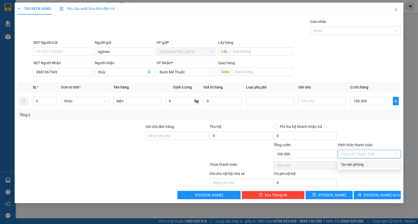
click at [376, 168] on div "Tại văn phòng" at bounding box center [369, 164] width 63 height 8
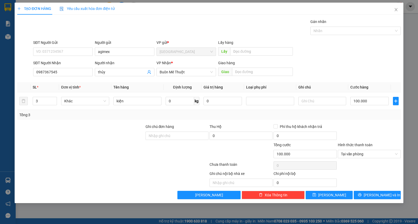
drag, startPoint x: 380, startPoint y: 201, endPoint x: 381, endPoint y: 193, distance: 7.6
click at [380, 200] on div "TẠO ĐƠN HÀNG Yêu cầu xuất hóa đơn điện tử Transit Pickup Surcharge Ids Transit …" at bounding box center [209, 103] width 388 height 200
click at [381, 193] on span "Lưu và In" at bounding box center [381, 195] width 37 height 6
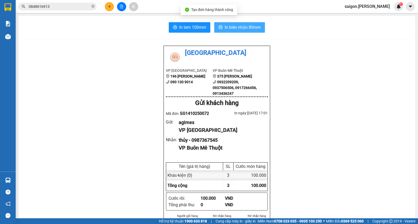
click at [247, 25] on span "In biên nhận 80mm" at bounding box center [242, 27] width 36 height 7
click at [252, 98] on div "Gửi khách hàng" at bounding box center [217, 103] width 102 height 10
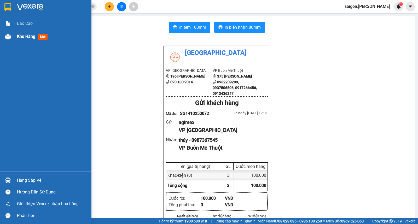
click at [23, 36] on span "Kho hàng" at bounding box center [26, 36] width 18 height 5
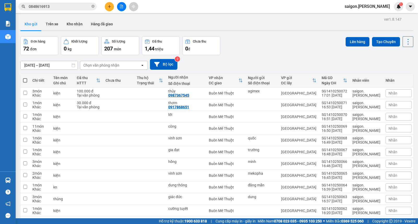
click at [109, 5] on icon "plus" at bounding box center [110, 7] width 4 height 4
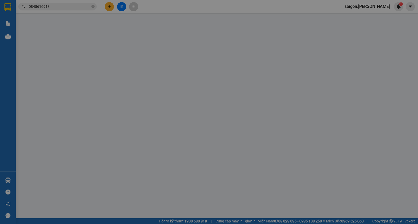
click at [112, 45] on div "Người gửi" at bounding box center [125, 44] width 60 height 8
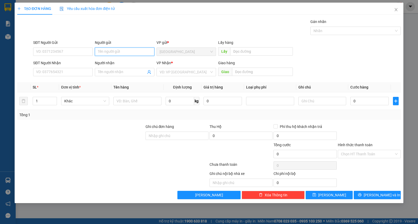
click at [114, 55] on input "Người gửi" at bounding box center [125, 52] width 60 height 8
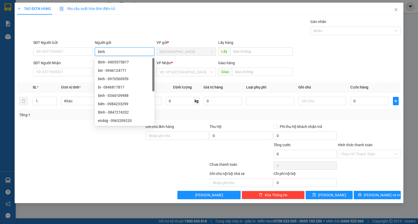
type input "bình"
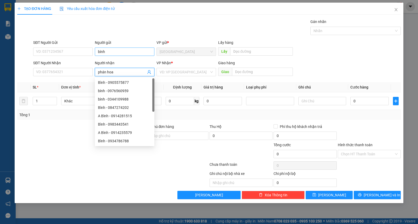
type input "phán hoa"
type input "ư"
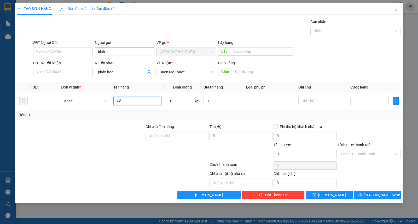
type input "kiện"
click at [372, 194] on span "Lưu và In" at bounding box center [381, 195] width 37 height 6
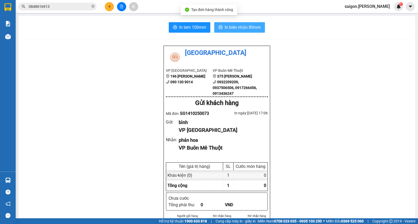
click at [250, 25] on span "In biên nhận 80mm" at bounding box center [242, 27] width 36 height 7
click at [108, 7] on icon "plus" at bounding box center [110, 7] width 4 height 4
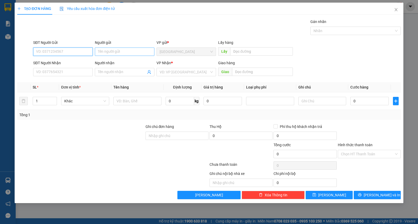
click at [107, 54] on input "Người gửi" at bounding box center [125, 52] width 60 height 8
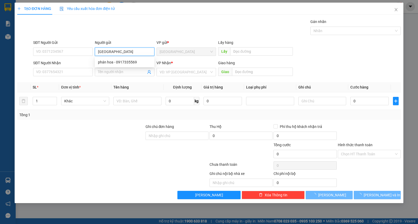
type input "[GEOGRAPHIC_DATA]"
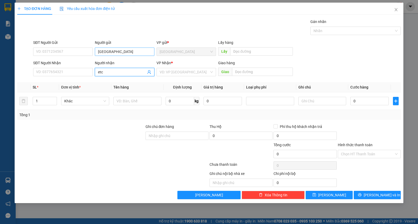
type input "etc"
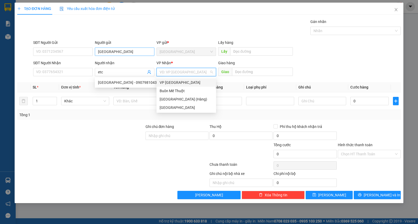
type input "ư"
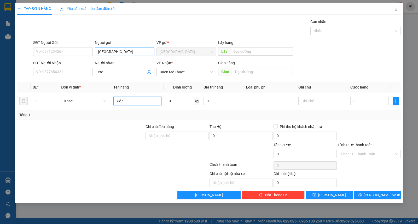
type input "kiện"
click at [383, 195] on span "Lưu và In" at bounding box center [381, 195] width 37 height 6
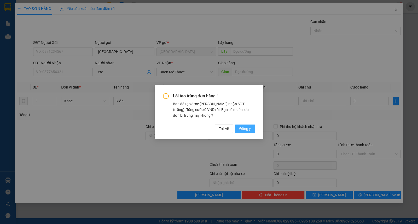
click at [243, 130] on span "Đồng ý" at bounding box center [244, 129] width 11 height 6
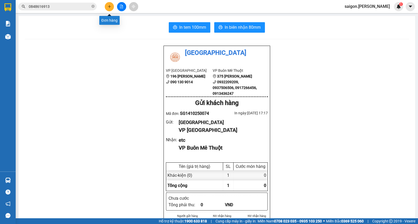
click at [111, 7] on icon "plus" at bounding box center [110, 7] width 4 height 4
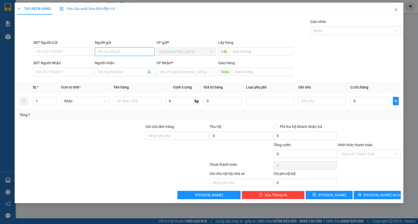
click at [127, 54] on input "Người gửi" at bounding box center [125, 52] width 60 height 8
type input "[PERSON_NAME]"
type input "an thái"
type input "ư"
type input "kiện"
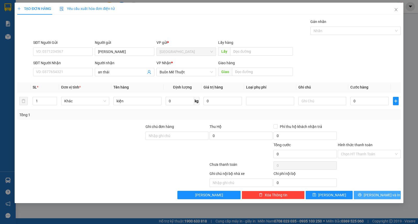
click at [374, 195] on span "[PERSON_NAME] và In" at bounding box center [381, 195] width 37 height 6
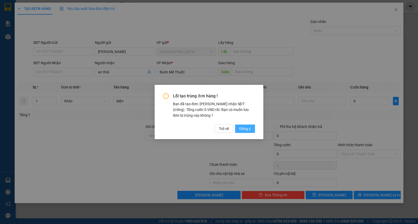
click at [245, 129] on span "Đồng ý" at bounding box center [244, 129] width 11 height 6
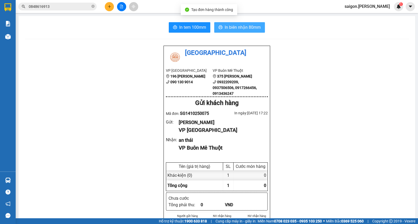
click at [255, 25] on span "In biên nhận 80mm" at bounding box center [242, 27] width 36 height 7
click at [111, 7] on icon "plus" at bounding box center [110, 7] width 4 height 4
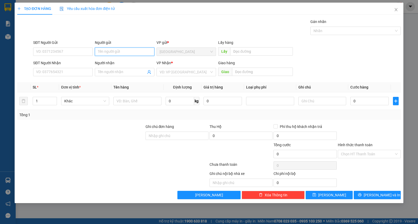
click at [121, 51] on input "Người gửi" at bounding box center [125, 52] width 60 height 8
type input "châu khoa"
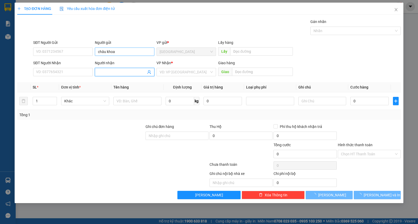
type input "d"
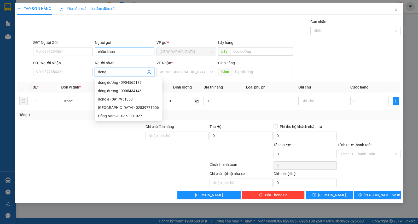
type input "n"
type input "an tâm"
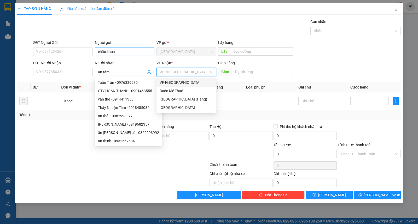
type input "ư"
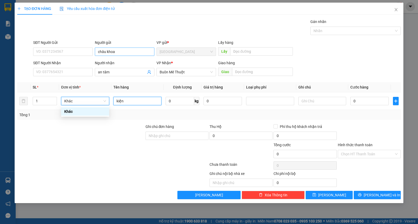
type input "kiện"
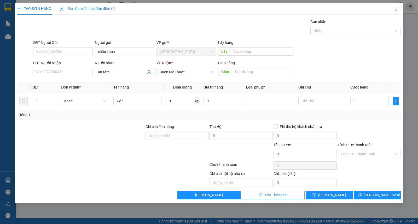
drag, startPoint x: 294, startPoint y: 200, endPoint x: 292, endPoint y: 197, distance: 3.3
click at [293, 199] on div "TẠO ĐƠN HÀNG Yêu cầu xuất hóa đơn điện tử Transit Pickup Surcharge Ids Transit …" at bounding box center [209, 103] width 388 height 200
click at [288, 194] on button "Xóa Thông tin" at bounding box center [272, 195] width 63 height 8
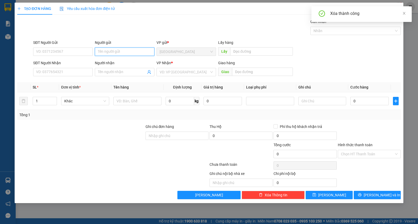
click at [127, 51] on input "Người gửi" at bounding box center [125, 52] width 60 height 8
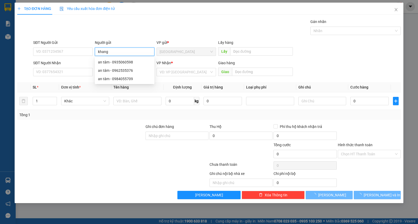
type input "khang"
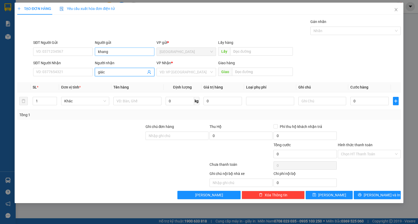
type input "giác"
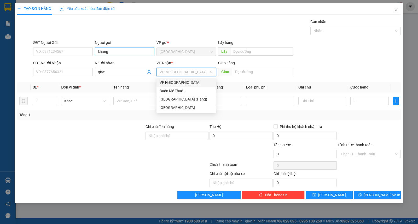
type input "ư"
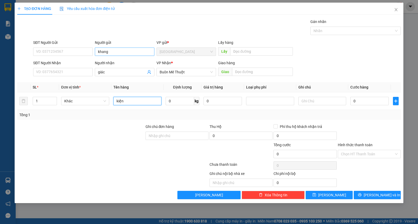
type input "kiện"
click at [364, 199] on button "[PERSON_NAME] và In" at bounding box center [376, 195] width 47 height 8
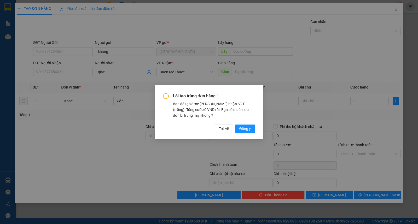
click at [249, 122] on div "Lỗi tạo trùng đơn hàng ! Bạn đã tạo đơn: Khách nhận SĐT: (trống). Tổng cước 0 V…" at bounding box center [209, 113] width 92 height 40
click at [249, 126] on span "Đồng ý" at bounding box center [244, 129] width 11 height 6
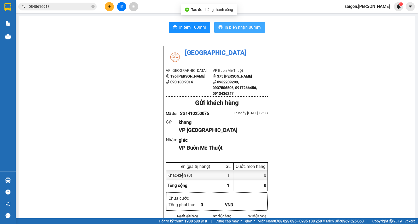
click at [244, 25] on span "In biên nhận 80mm" at bounding box center [242, 27] width 36 height 7
click at [110, 3] on button at bounding box center [109, 6] width 9 height 9
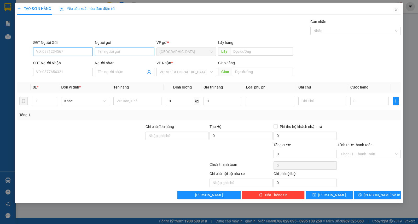
click at [110, 52] on input "Người gửi" at bounding box center [125, 52] width 60 height 8
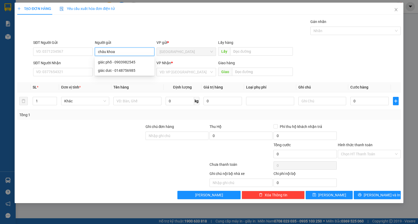
type input "châu khoa"
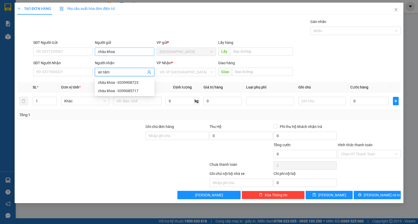
type input "an tâm"
type input "ư"
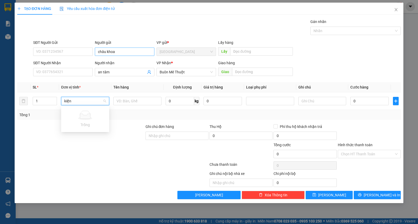
type input "kiện"
type input "k"
click at [376, 197] on span "[PERSON_NAME] và In" at bounding box center [381, 195] width 37 height 6
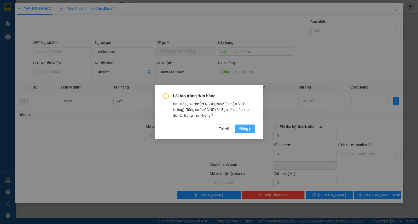
click at [247, 126] on span "Đồng ý" at bounding box center [244, 129] width 11 height 6
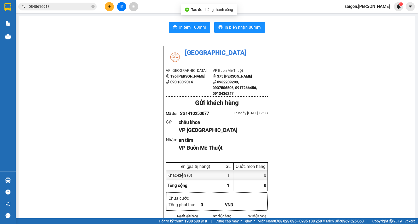
click at [226, 27] on span "In biên nhận 80mm" at bounding box center [242, 27] width 36 height 7
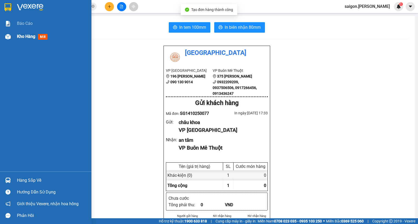
click at [29, 38] on span "Kho hàng" at bounding box center [26, 36] width 18 height 5
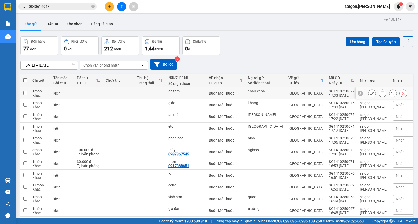
click at [368, 95] on button at bounding box center [371, 93] width 7 height 9
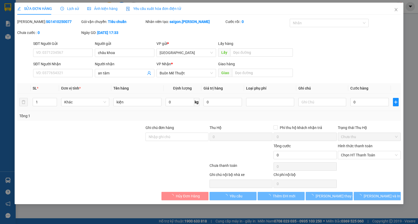
click at [317, 107] on div at bounding box center [322, 102] width 48 height 10
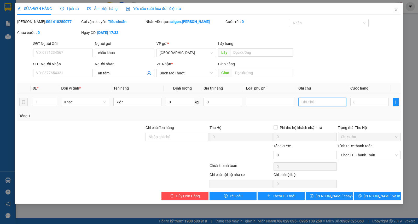
click at [318, 104] on input "text" at bounding box center [322, 102] width 48 height 8
click at [159, 103] on input "kiện" at bounding box center [137, 102] width 48 height 8
click at [387, 197] on span "[PERSON_NAME] và In" at bounding box center [381, 196] width 37 height 6
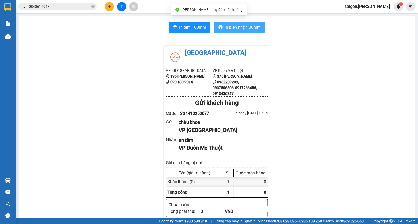
click at [227, 28] on span "In biên nhận 80mm" at bounding box center [242, 27] width 36 height 7
click at [110, 7] on icon "plus" at bounding box center [110, 7] width 4 height 4
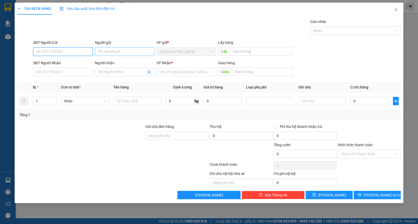
click at [115, 53] on input "Người gửi" at bounding box center [125, 52] width 60 height 8
type input "[PERSON_NAME]"
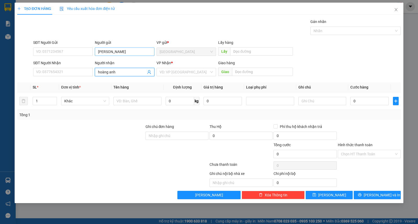
type input "hoàng anh"
type input "ư"
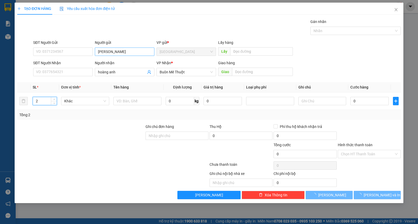
type input "2"
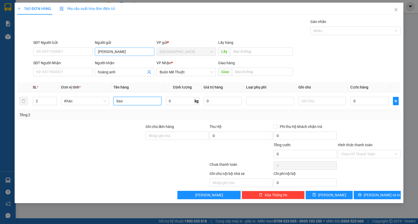
type input "bao"
type input "4"
type input "40"
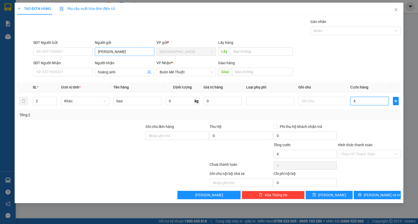
type input "40"
type input "400"
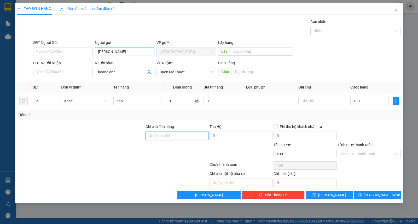
type input "400.000"
click at [360, 155] on input "Hình thức thanh toán" at bounding box center [367, 154] width 53 height 8
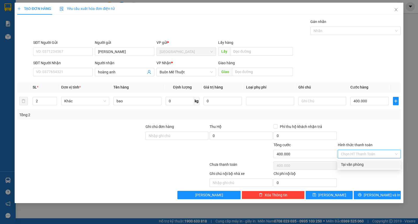
drag, startPoint x: 361, startPoint y: 169, endPoint x: 371, endPoint y: 185, distance: 19.5
click at [362, 170] on div "Transit Pickup Surcharge Ids Transit Deliver Surcharge Ids Transit Deliver Surc…" at bounding box center [208, 109] width 383 height 180
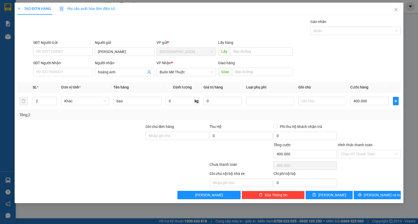
click at [366, 149] on div "Hình thức thanh toán" at bounding box center [369, 146] width 63 height 8
drag, startPoint x: 368, startPoint y: 159, endPoint x: 372, endPoint y: 171, distance: 12.7
click at [368, 159] on div "Hình thức thanh toán Chọn HT Thanh Toán" at bounding box center [369, 151] width 63 height 18
click at [370, 158] on div "Hình thức thanh toán Chọn HT Thanh Toán" at bounding box center [369, 151] width 63 height 18
click at [371, 153] on input "Hình thức thanh toán" at bounding box center [367, 154] width 53 height 8
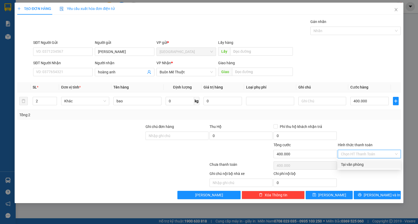
drag, startPoint x: 370, startPoint y: 164, endPoint x: 370, endPoint y: 167, distance: 2.6
click at [370, 164] on div "Tại văn phòng" at bounding box center [369, 165] width 57 height 6
type input "0"
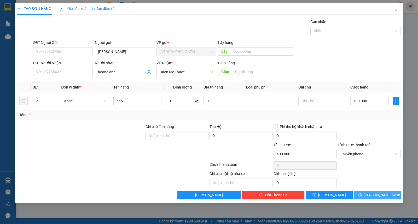
click at [381, 194] on span "[PERSON_NAME] và In" at bounding box center [381, 195] width 37 height 6
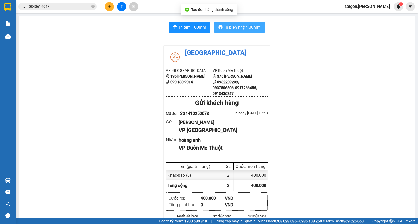
click at [243, 32] on button "In biên nhận 80mm" at bounding box center [239, 27] width 51 height 10
click at [108, 6] on icon "plus" at bounding box center [109, 6] width 3 height 0
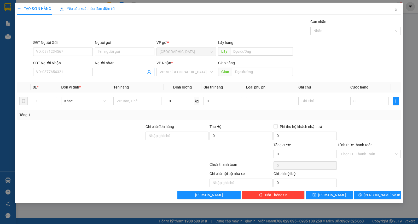
click at [111, 72] on input "Người nhận" at bounding box center [122, 72] width 48 height 6
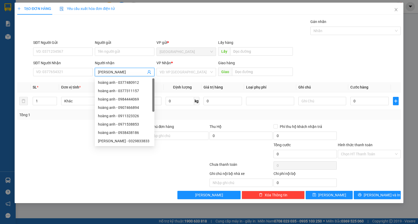
type input "[PERSON_NAME]"
type input "ư"
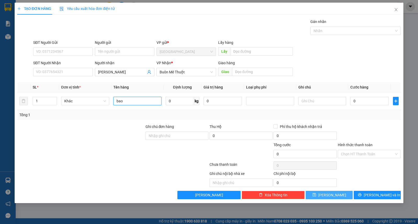
type input "bao"
click at [329, 197] on span "[PERSON_NAME]" at bounding box center [332, 195] width 28 height 6
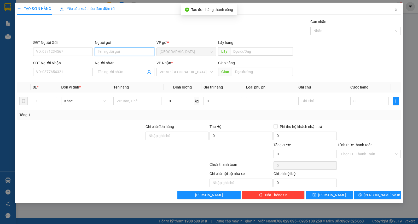
click at [141, 52] on input "Người gửi" at bounding box center [125, 52] width 60 height 8
type input "song hà"
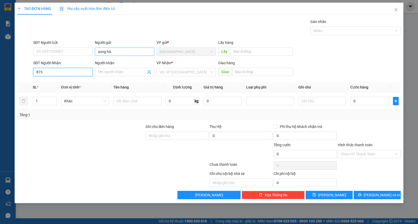
type input "8734"
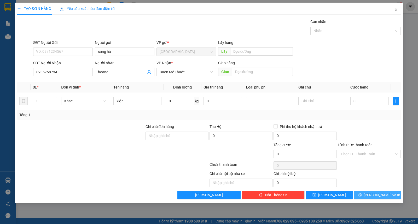
click at [377, 198] on button "Lưu và In" at bounding box center [376, 195] width 47 height 8
click at [233, 31] on div "Gói vận chuyển * Tiêu chuẩn Gán nhãn Nhãn" at bounding box center [216, 28] width 369 height 18
click at [242, 24] on div "Gói vận chuyển * Tiêu chuẩn Gán nhãn Nhãn" at bounding box center [216, 28] width 369 height 18
click at [372, 194] on span "Lưu và In" at bounding box center [381, 195] width 37 height 6
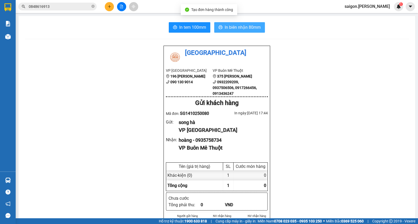
click at [241, 25] on span "In biên nhận 80mm" at bounding box center [242, 27] width 36 height 7
click at [109, 9] on button at bounding box center [109, 6] width 9 height 9
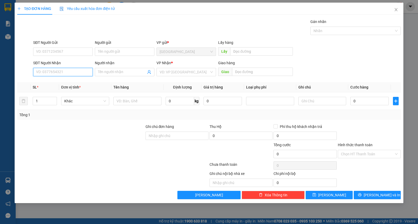
click at [61, 72] on input "SĐT Người Nhận" at bounding box center [63, 72] width 60 height 8
type input "0976666447"
type input "tuấn"
type input "ư"
click at [120, 67] on div "Người nhận" at bounding box center [125, 64] width 60 height 8
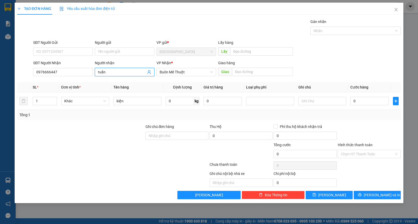
click at [119, 71] on input "tuấn" at bounding box center [122, 72] width 48 height 6
click at [382, 198] on button "Lưu và In" at bounding box center [376, 195] width 47 height 8
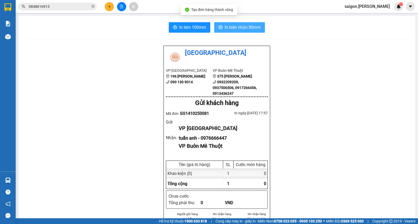
click at [233, 28] on span "In biên nhận 80mm" at bounding box center [242, 27] width 36 height 7
click at [108, 8] on icon "plus" at bounding box center [110, 7] width 4 height 4
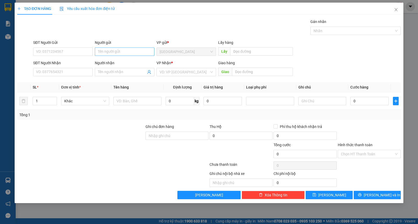
drag, startPoint x: 114, startPoint y: 46, endPoint x: 114, endPoint y: 49, distance: 2.9
click at [114, 48] on div "Người gửi Tên người gửi" at bounding box center [125, 49] width 60 height 18
click at [115, 49] on input "Người gửi" at bounding box center [125, 52] width 60 height 8
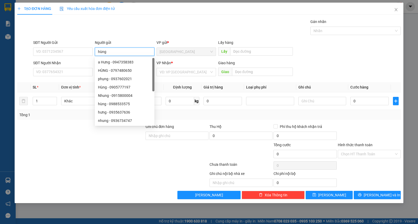
type input "hùng"
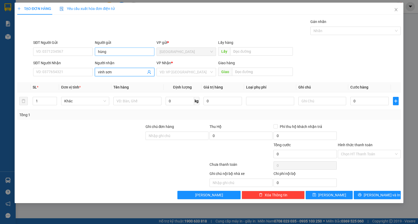
type input "vinh sơn"
type input "ư"
type input "kiện"
type input "hàng bị ươit"
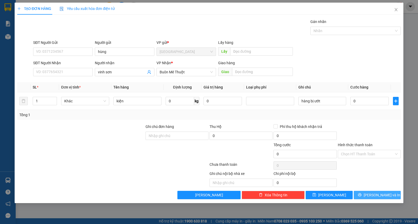
click at [373, 199] on button "Lưu và In" at bounding box center [376, 195] width 47 height 8
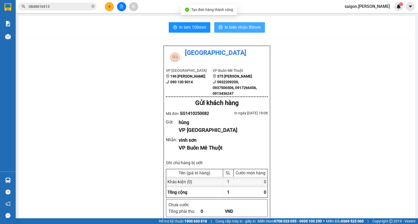
click at [244, 28] on span "In biên nhận 80mm" at bounding box center [242, 27] width 36 height 7
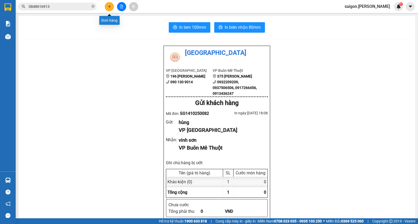
click at [108, 7] on icon "plus" at bounding box center [110, 7] width 4 height 4
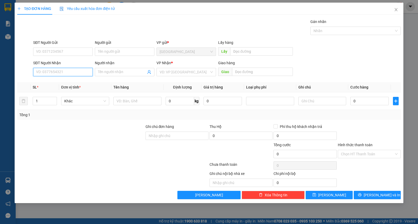
click at [58, 72] on input "SĐT Người Nhận" at bounding box center [63, 72] width 60 height 8
type input "0948616913"
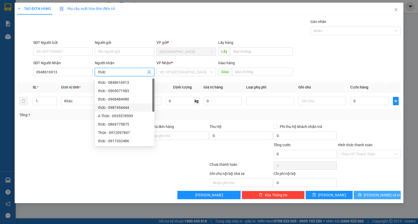
type input "thức"
click at [371, 191] on div "Transit Pickup Surcharge Ids Transit Deliver Surcharge Ids Transit Deliver Surc…" at bounding box center [208, 109] width 383 height 180
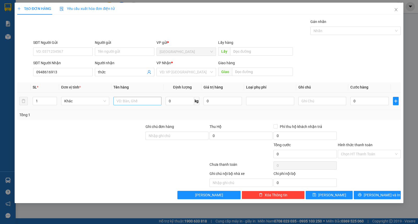
click at [142, 99] on td at bounding box center [137, 100] width 52 height 17
drag, startPoint x: 163, startPoint y: 69, endPoint x: 166, endPoint y: 76, distance: 8.2
click at [165, 73] on input "search" at bounding box center [184, 72] width 50 height 8
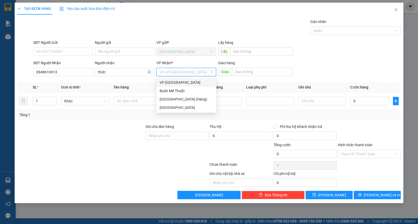
click at [166, 88] on div "Buôn Mê Thuột" at bounding box center [185, 91] width 53 height 6
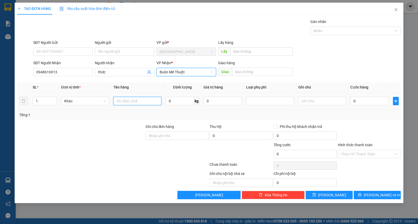
click at [138, 100] on input "text" at bounding box center [137, 101] width 48 height 8
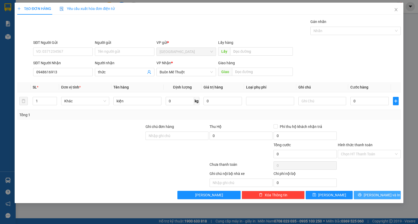
click at [381, 198] on span "Lưu và In" at bounding box center [381, 195] width 37 height 6
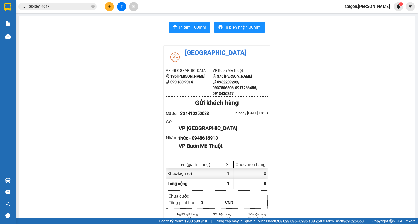
click at [100, 10] on div "Kết quả tìm kiếm ( 1 ) Bộ lọc Thuộc VP này Ngày tạo đơn gần nhất Mã ĐH Trạng th…" at bounding box center [51, 6] width 102 height 9
click at [107, 3] on button at bounding box center [109, 6] width 9 height 9
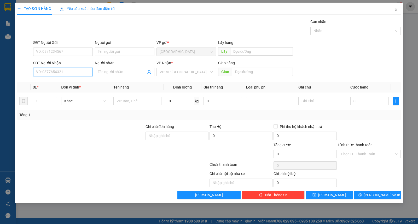
click at [68, 69] on input "SĐT Người Nhận" at bounding box center [63, 72] width 60 height 8
type input "0944839599"
type input "tuấn"
type input "0944839599"
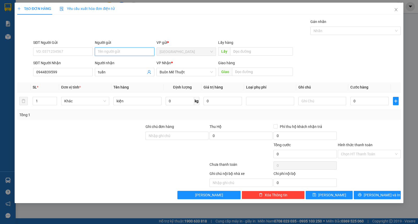
click at [132, 51] on input "Người gửi" at bounding box center [125, 52] width 60 height 8
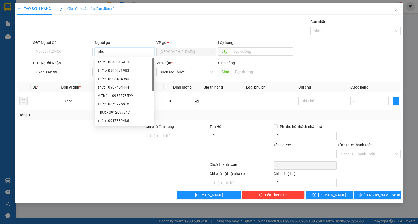
type input "nhơn"
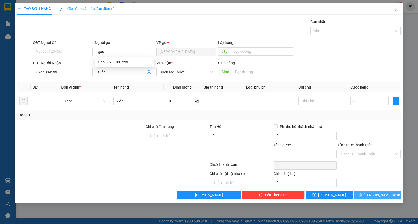
click at [361, 196] on icon "printer" at bounding box center [359, 194] width 3 height 3
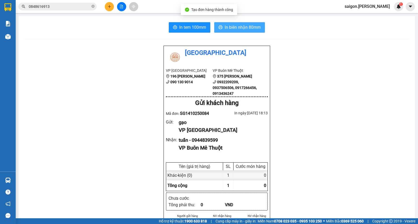
click at [218, 25] on button "In biên nhận 80mm" at bounding box center [239, 27] width 51 height 10
click at [108, 6] on icon "plus" at bounding box center [110, 7] width 4 height 4
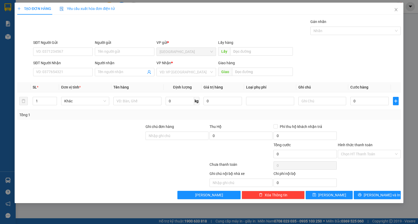
click at [112, 56] on div "Người gửi Tên người gửi" at bounding box center [125, 49] width 60 height 18
click at [116, 50] on input "Người gửi" at bounding box center [125, 52] width 60 height 8
type input "phong kí"
type input "sơn lẻ"
type input "ư"
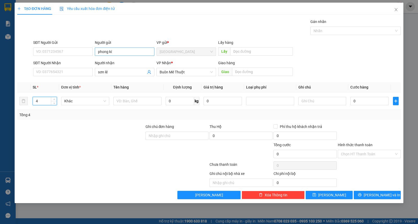
type input "4"
type input "bo"
drag, startPoint x: 372, startPoint y: 185, endPoint x: 372, endPoint y: 191, distance: 6.3
click at [372, 185] on div "Ghi chú nội bộ nhà xe Chi phí nội bộ 0" at bounding box center [209, 179] width 384 height 16
click at [372, 191] on button "Lưu và In" at bounding box center [376, 195] width 47 height 8
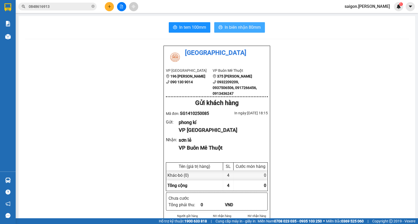
click at [240, 28] on span "In biên nhận 80mm" at bounding box center [242, 27] width 36 height 7
click at [111, 5] on button at bounding box center [109, 6] width 9 height 9
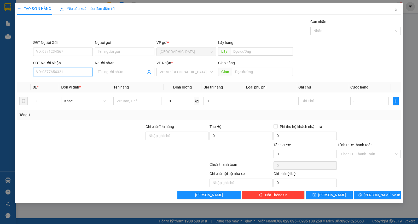
click at [56, 72] on input "SĐT Người Nhận" at bounding box center [63, 72] width 60 height 8
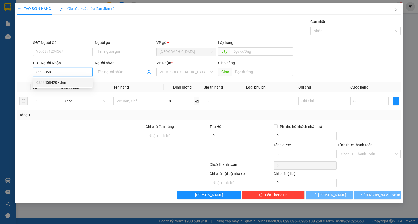
type input "0338358420"
type input "đàn"
type input "120.000"
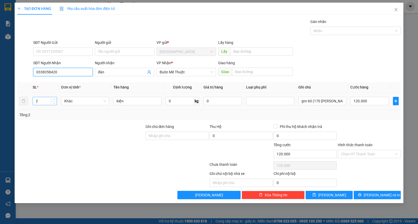
type input "0338358420"
drag, startPoint x: 41, startPoint y: 102, endPoint x: 8, endPoint y: 80, distance: 39.4
click at [0, 94] on div "TẠO ĐƠN HÀNG Yêu cầu xuất hóa đơn điện tử Transit Pickup Surcharge Ids Transit …" at bounding box center [209, 112] width 418 height 224
type input "1"
click at [134, 48] on input "Người gửi" at bounding box center [125, 52] width 60 height 8
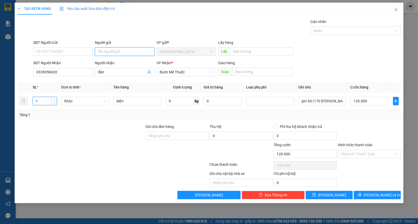
type input "0"
type input "cafam"
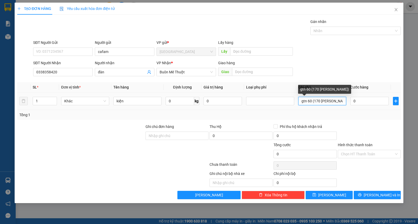
click at [309, 102] on input "gtn 60 (170 đinh tiên hoàn)" at bounding box center [322, 101] width 48 height 8
type input "gtn 50 (170 [PERSON_NAME])"
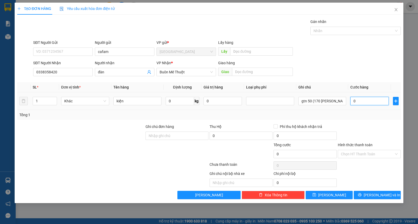
type input "8"
type input "80"
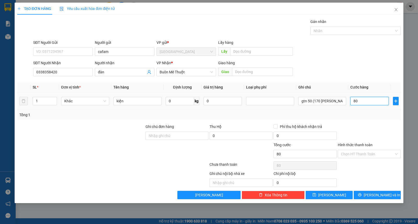
type input "80"
type input "80.000"
click at [374, 152] on input "Hình thức thanh toán" at bounding box center [367, 154] width 53 height 8
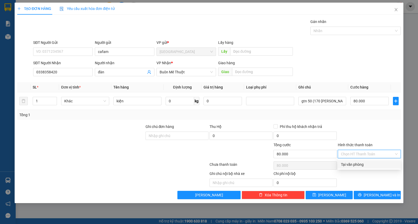
click at [371, 165] on div "Tại văn phòng" at bounding box center [369, 165] width 57 height 6
type input "0"
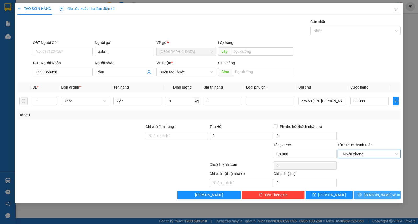
click at [375, 192] on span "Lưu và In" at bounding box center [381, 195] width 37 height 6
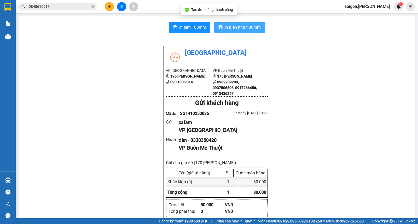
click at [238, 30] on span "In biên nhận 80mm" at bounding box center [242, 27] width 36 height 7
click at [108, 6] on icon "plus" at bounding box center [109, 6] width 3 height 0
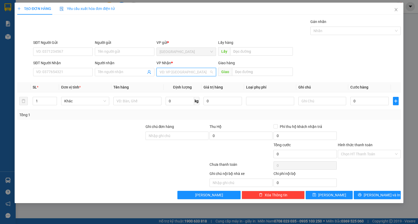
click at [170, 69] on input "search" at bounding box center [184, 72] width 50 height 8
click at [169, 90] on div "Buôn Mê Thuột" at bounding box center [185, 91] width 53 height 6
click at [107, 70] on input "Người nhận" at bounding box center [122, 72] width 48 height 6
type input "hùng"
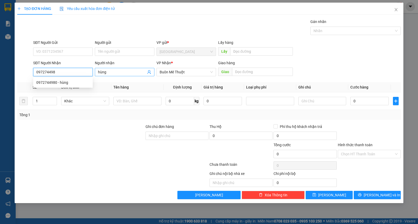
type input "0972744980"
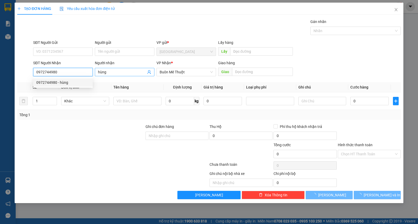
type input "30.000"
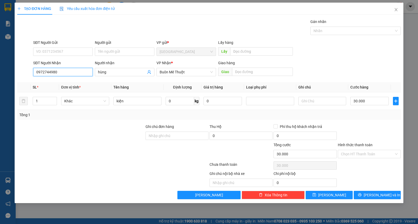
type input "0972744980"
click at [111, 56] on div "Người gửi Tên người gửi" at bounding box center [125, 49] width 60 height 18
click at [116, 53] on input "Người gửi" at bounding box center [125, 52] width 60 height 8
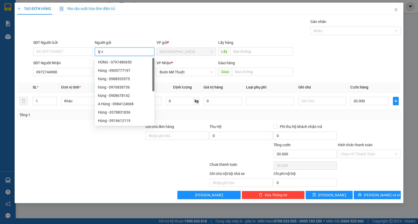
type input "[PERSON_NAME]"
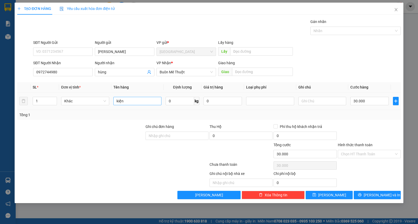
drag, startPoint x: 148, startPoint y: 108, endPoint x: 147, endPoint y: 105, distance: 2.7
click at [147, 106] on td "kiện" at bounding box center [137, 100] width 52 height 17
click at [174, 103] on input "0" at bounding box center [179, 101] width 28 height 8
click at [375, 202] on div "TẠO ĐƠN HÀNG Yêu cầu xuất hóa đơn điện tử Transit Pickup Surcharge Ids Transit …" at bounding box center [209, 103] width 388 height 200
click at [375, 197] on span "Lưu và In" at bounding box center [381, 195] width 37 height 6
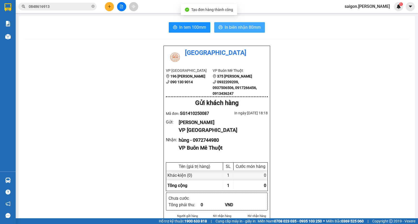
drag, startPoint x: 261, startPoint y: 38, endPoint x: 255, endPoint y: 30, distance: 9.7
click at [255, 30] on span "In biên nhận 80mm" at bounding box center [242, 27] width 36 height 7
click at [105, 11] on div "Kết quả tìm kiếm ( 1 ) Bộ lọc Thuộc VP này Ngày tạo đơn gần nhất Mã ĐH Trạng th…" at bounding box center [209, 6] width 418 height 13
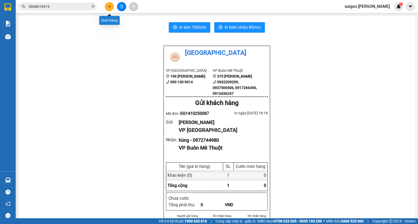
click at [110, 7] on icon "plus" at bounding box center [110, 7] width 4 height 4
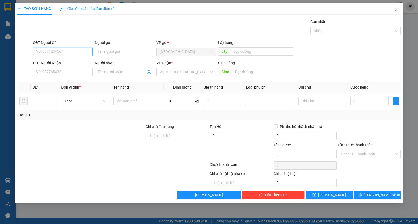
click at [109, 57] on div "Người gửi Tên người gửi" at bounding box center [125, 49] width 60 height 18
click at [114, 49] on input "Người gửi" at bounding box center [125, 52] width 60 height 8
type input "hưng"
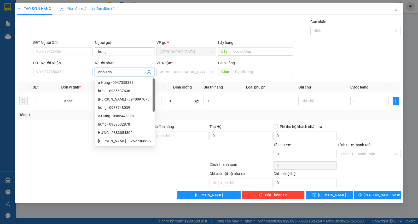
type input "vinh sơn"
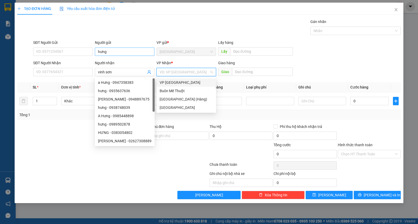
type input "ư"
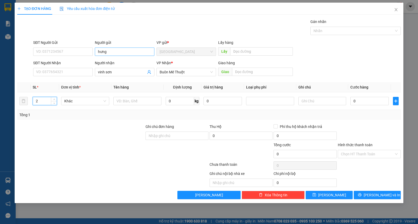
type input "2"
type input "kiện"
click at [393, 195] on button "Lưu và In" at bounding box center [376, 195] width 47 height 8
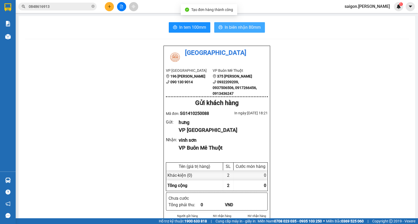
click at [230, 23] on button "In biên nhận 80mm" at bounding box center [239, 27] width 51 height 10
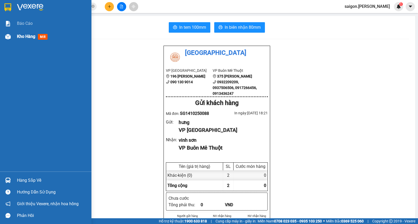
click at [17, 37] on span "Kho hàng" at bounding box center [26, 36] width 18 height 5
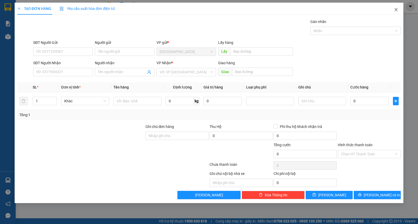
click at [397, 9] on icon "close" at bounding box center [396, 10] width 4 height 4
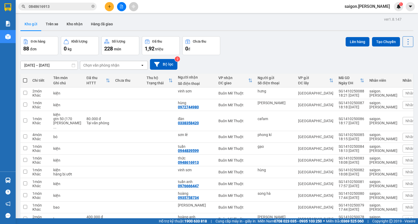
click at [109, 7] on icon "plus" at bounding box center [110, 7] width 4 height 4
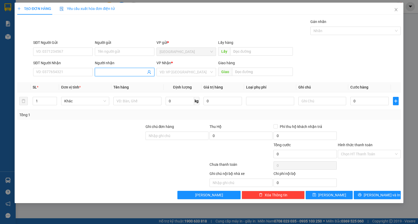
click at [104, 74] on input "Người nhận" at bounding box center [122, 72] width 48 height 6
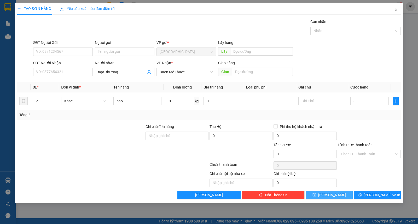
click at [325, 192] on button "[PERSON_NAME]" at bounding box center [328, 195] width 47 height 8
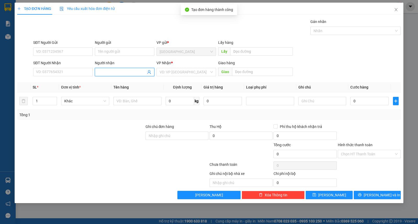
click at [112, 72] on input "Người nhận" at bounding box center [122, 72] width 48 height 6
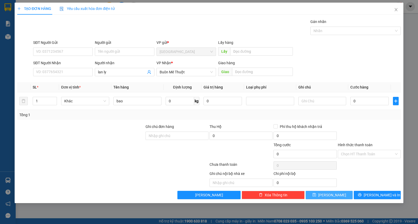
click at [325, 198] on button "[PERSON_NAME]" at bounding box center [328, 195] width 47 height 8
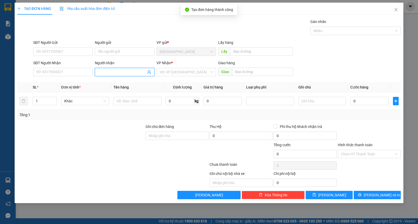
click at [117, 68] on span at bounding box center [125, 72] width 60 height 8
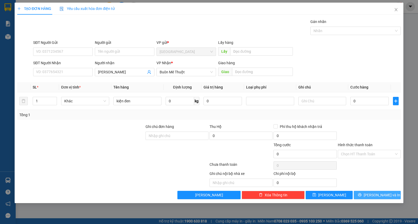
click at [382, 193] on span "Lưu và In" at bounding box center [381, 195] width 37 height 6
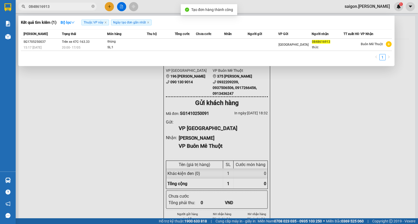
click at [79, 6] on input "0848616913" at bounding box center [60, 7] width 62 height 6
paste input "[PERSON_NAME]"
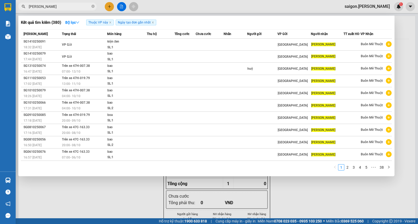
type input "[PERSON_NAME]"
click at [120, 56] on div "bao" at bounding box center [126, 54] width 39 height 6
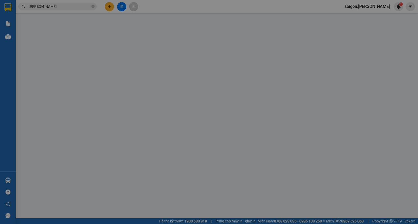
type input "[PERSON_NAME]"
type input "0"
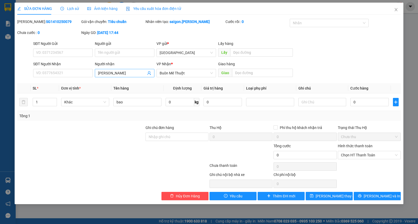
click at [120, 74] on input "[PERSON_NAME]" at bounding box center [122, 73] width 48 height 6
type input "[PERSON_NAME]"
type input "thùng"
click at [380, 201] on div "SỬA ĐƠN HÀNG Lịch sử Ảnh kiện hàng Yêu cầu xuất hóa đơn điện tử Total Paid Fee …" at bounding box center [209, 104] width 388 height 202
click at [384, 198] on span "Lưu và In" at bounding box center [381, 196] width 37 height 6
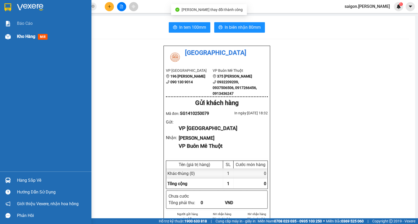
click at [22, 37] on span "Kho hàng" at bounding box center [26, 36] width 18 height 5
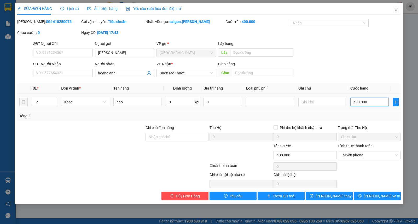
click at [374, 100] on input "400.000" at bounding box center [369, 102] width 38 height 8
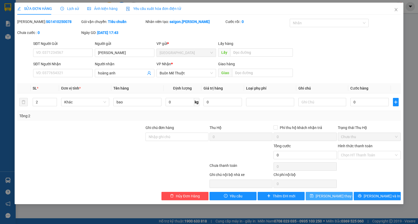
click at [333, 195] on span "Lưu thay đổi" at bounding box center [336, 196] width 42 height 6
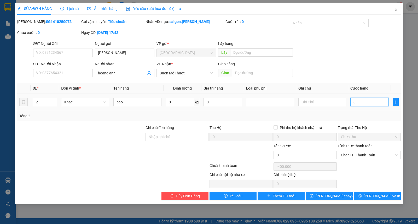
click at [360, 102] on input "0" at bounding box center [369, 102] width 38 height 8
click at [364, 162] on div "Chọn HT Thanh Toán" at bounding box center [369, 166] width 64 height 10
click at [366, 155] on span "Chọn HT Thanh Toán" at bounding box center [369, 155] width 57 height 8
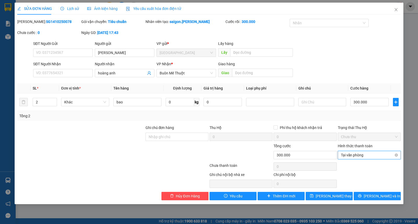
click at [369, 153] on span "Tại văn phòng" at bounding box center [369, 155] width 57 height 8
click at [366, 164] on div "Tại văn phòng" at bounding box center [369, 166] width 57 height 6
click at [379, 196] on span "Lưu và In" at bounding box center [381, 196] width 37 height 6
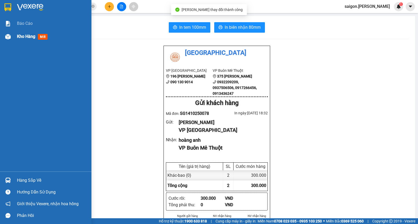
click at [31, 38] on span "Kho hàng" at bounding box center [26, 36] width 18 height 5
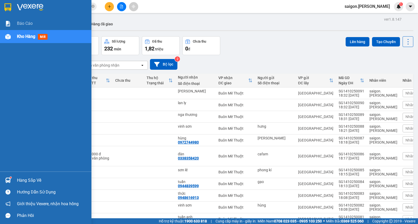
click at [5, 179] on img at bounding box center [7, 180] width 5 height 5
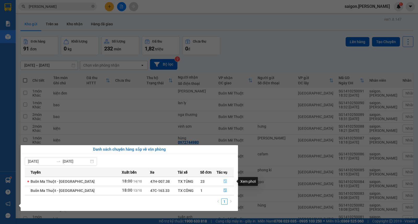
click at [225, 182] on icon "file-done" at bounding box center [225, 181] width 4 height 4
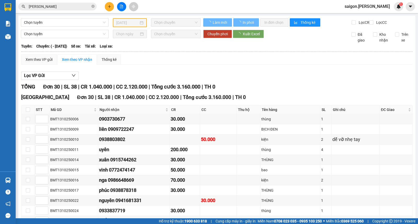
type input "[DATE]"
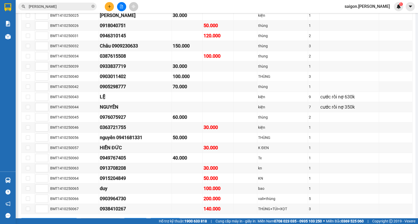
scroll to position [163, 0]
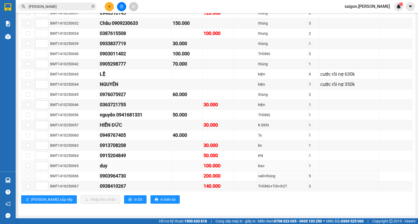
drag, startPoint x: 95, startPoint y: 176, endPoint x: 175, endPoint y: 170, distance: 80.4
click at [180, 173] on tr "BMT1410250066 0903964730 200.000 vali+thùng 5" at bounding box center [216, 176] width 391 height 10
copy tr "0903964730"
click at [76, 7] on input "[PERSON_NAME]" at bounding box center [60, 7] width 62 height 6
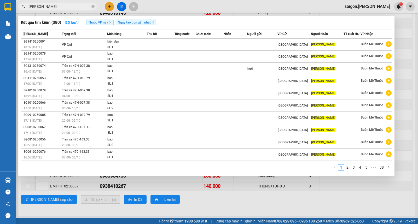
paste input "0903964730"
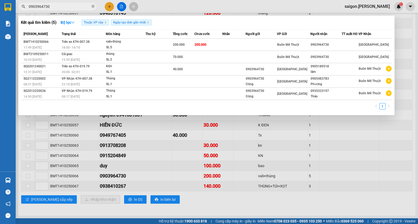
type input "0903964730"
click at [340, 160] on div at bounding box center [209, 112] width 418 height 224
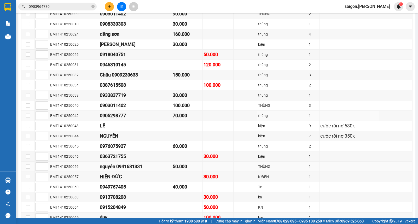
scroll to position [76, 0]
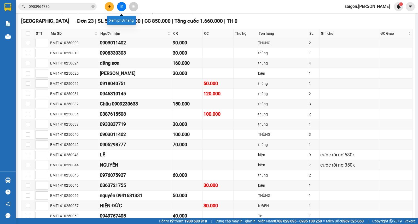
click at [122, 9] on button at bounding box center [121, 6] width 9 height 9
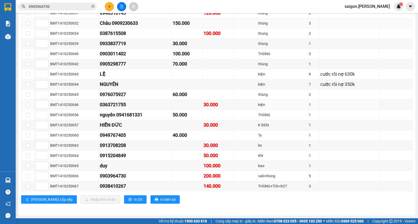
scroll to position [76, 0]
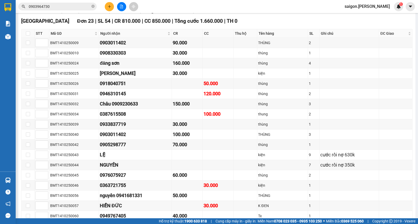
click at [111, 8] on button at bounding box center [109, 6] width 9 height 9
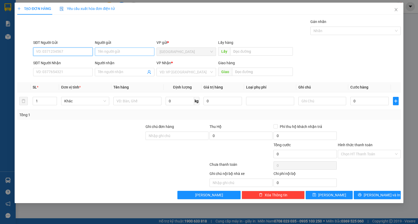
click at [116, 50] on input "Người gửi" at bounding box center [125, 52] width 60 height 8
type input "hữu"
type input "tú mt"
type input "ư"
type input "2"
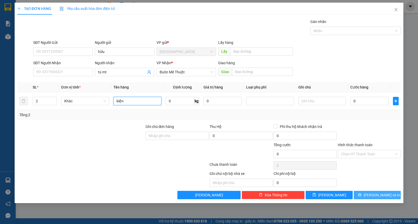
type input "kiện"
click at [371, 193] on button "[PERSON_NAME] và In" at bounding box center [376, 195] width 47 height 8
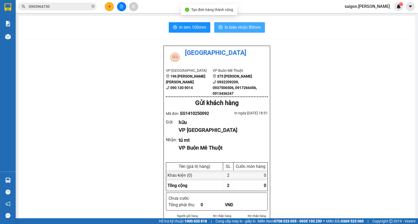
click at [239, 30] on span "In biên nhận 80mm" at bounding box center [242, 27] width 36 height 7
click at [110, 8] on icon "plus" at bounding box center [110, 7] width 4 height 4
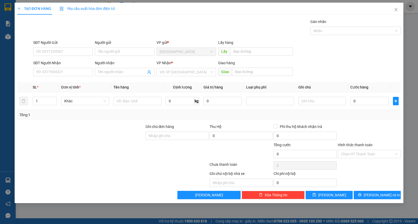
click at [105, 59] on form "SĐT Người Gửi VD: 0371234567 Người gửi Tên người gửi VP gửi * [GEOGRAPHIC_DATA]…" at bounding box center [208, 59] width 383 height 39
click at [107, 49] on input "Người gửi" at bounding box center [125, 52] width 60 height 8
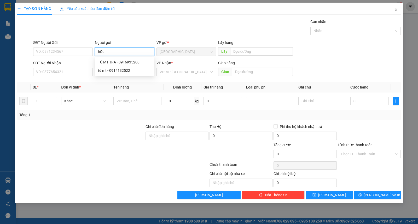
type input "hữu"
type input "công hiếu"
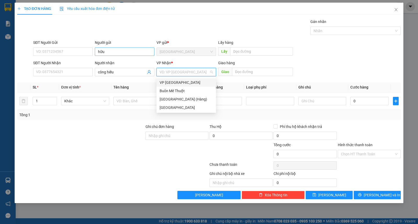
type input "ư"
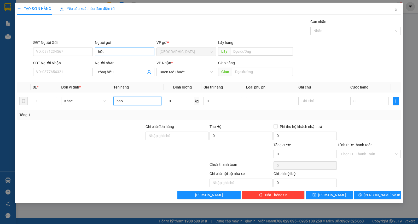
type input "bao"
click at [382, 194] on span "[PERSON_NAME] và In" at bounding box center [381, 195] width 37 height 6
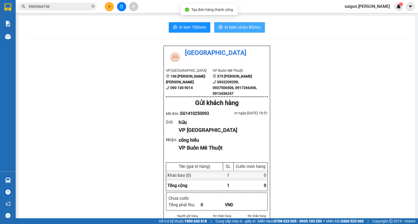
click at [236, 31] on button "In biên nhận 80mm" at bounding box center [239, 27] width 51 height 10
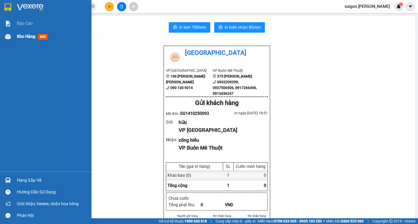
click at [27, 33] on div "Kho hàng mới" at bounding box center [52, 36] width 70 height 13
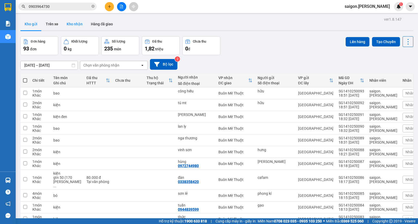
click at [76, 27] on button "Kho nhận" at bounding box center [74, 24] width 24 height 13
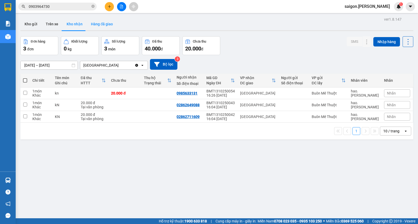
click at [111, 26] on button "Hàng đã giao" at bounding box center [102, 24] width 30 height 13
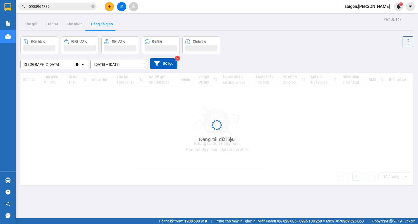
click at [105, 64] on input "[DATE] – [DATE]" at bounding box center [119, 64] width 57 height 8
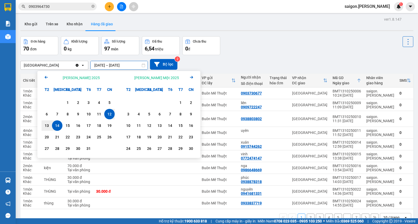
click at [59, 127] on div "14" at bounding box center [57, 125] width 7 height 6
type input "[DATE] – [DATE]"
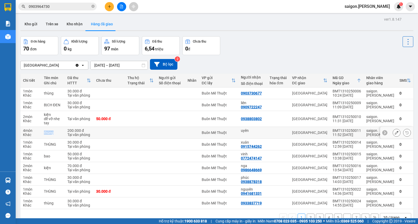
click at [59, 127] on td "thùng" at bounding box center [52, 133] width 23 height 12
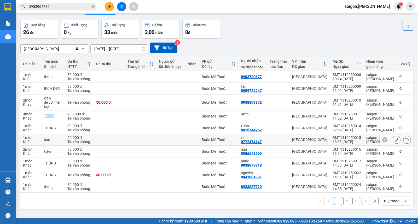
scroll to position [24, 0]
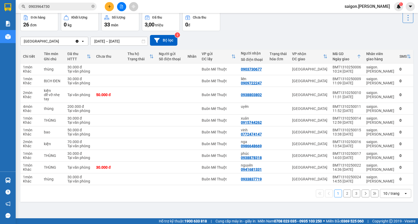
click at [383, 193] on div "10 / trang" at bounding box center [391, 193] width 16 height 5
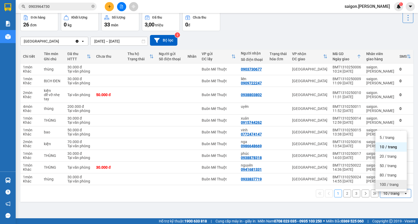
click at [378, 187] on div "100 / trang" at bounding box center [390, 184] width 31 height 9
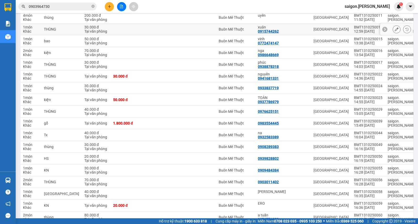
scroll to position [198, 0]
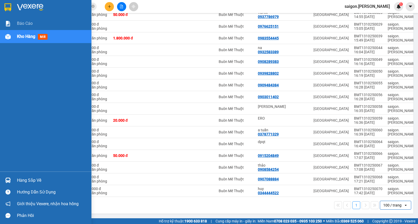
click at [27, 180] on div "Hàng sắp về" at bounding box center [52, 180] width 70 height 8
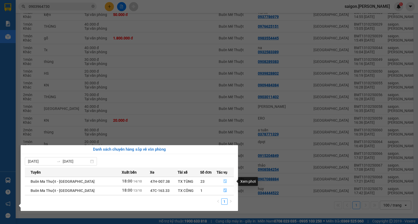
click at [225, 182] on icon "file-done" at bounding box center [225, 181] width 4 height 4
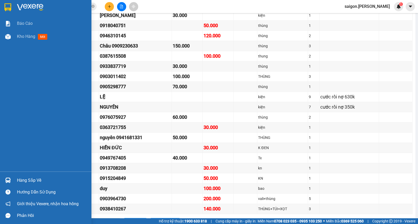
scroll to position [132, 0]
drag, startPoint x: 31, startPoint y: 181, endPoint x: 95, endPoint y: 177, distance: 64.4
click at [31, 181] on div "Hàng sắp về" at bounding box center [52, 180] width 70 height 8
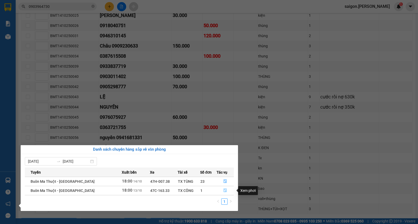
click at [224, 193] on span "file-done" at bounding box center [225, 190] width 4 height 4
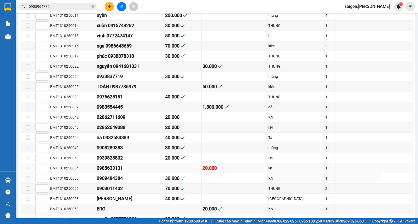
type input "[DATE]"
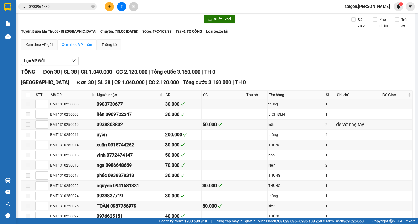
scroll to position [2, 0]
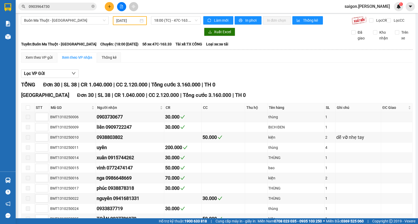
click at [369, 8] on span "saigon.[PERSON_NAME]" at bounding box center [367, 6] width 54 height 7
click at [371, 18] on span "Đăng xuất" at bounding box center [378, 16] width 24 height 6
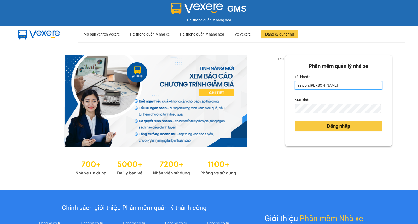
drag, startPoint x: 288, startPoint y: 87, endPoint x: 306, endPoint y: 85, distance: 18.1
click at [270, 87] on div "1 of 3 Phần mềm quản lý nhà xe Tài khoản saigon.thaison Mật khẩu Đăng nhập" at bounding box center [209, 116] width 418 height 148
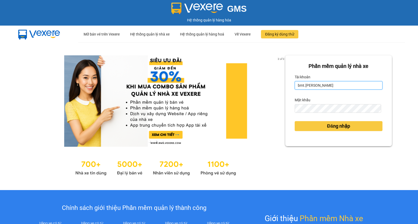
type input "bmt.[PERSON_NAME]"
click at [294, 121] on button "Đăng nhập" at bounding box center [338, 126] width 88 height 10
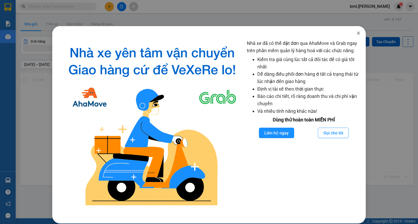
click at [358, 37] on span "Close" at bounding box center [358, 33] width 15 height 15
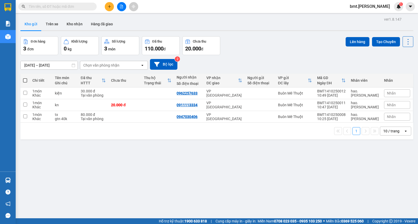
click at [82, 7] on input "text" at bounding box center [60, 7] width 62 height 6
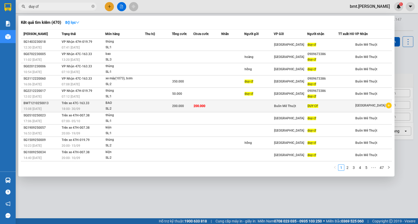
type input "duy cf"
click at [183, 101] on td "200.000" at bounding box center [182, 106] width 21 height 12
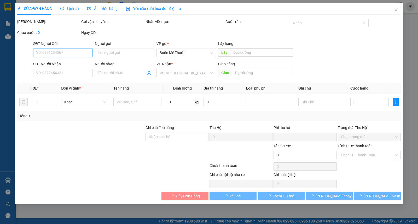
type input "DUY CF"
type input "0"
type input "200.000"
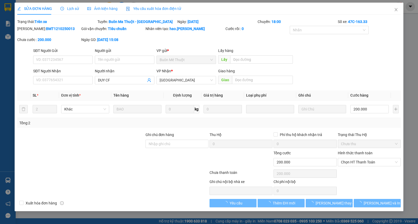
click at [358, 152] on label "Hình thức thanh toán" at bounding box center [355, 153] width 35 height 4
click at [358, 158] on input "Hình thức thanh toán" at bounding box center [367, 162] width 53 height 8
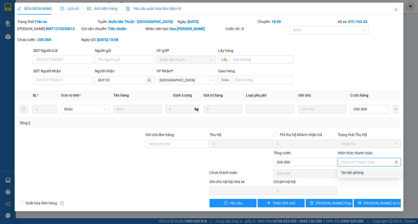
click at [359, 158] on span "Chọn HT Thanh Toán" at bounding box center [369, 162] width 57 height 8
click at [359, 172] on div "Tại văn phòng" at bounding box center [369, 173] width 57 height 6
type input "0"
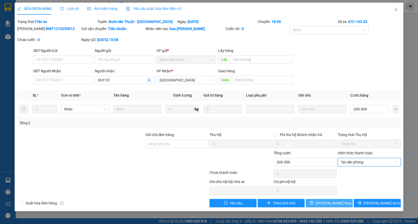
drag, startPoint x: 326, startPoint y: 201, endPoint x: 315, endPoint y: 197, distance: 11.2
click at [325, 201] on span "[PERSON_NAME] thay đổi" at bounding box center [336, 203] width 42 height 6
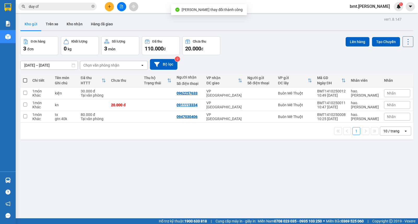
click at [61, 7] on input "duy cf" at bounding box center [60, 7] width 62 height 6
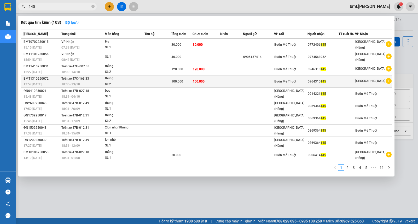
type input "145"
click at [220, 79] on td "100.000" at bounding box center [206, 81] width 28 height 12
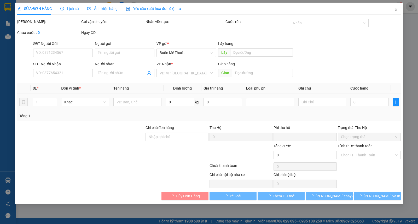
type input "0964310145"
type input "0"
type input "100.000"
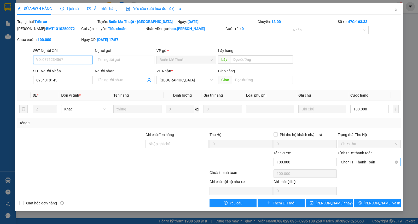
drag, startPoint x: 365, startPoint y: 160, endPoint x: 367, endPoint y: 167, distance: 6.8
click at [366, 160] on span "Chọn HT Thanh Toán" at bounding box center [369, 162] width 57 height 8
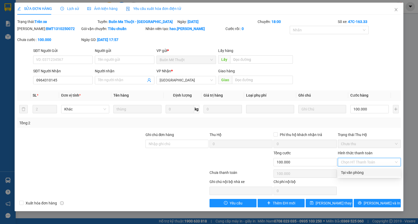
click at [366, 171] on div "Tại văn phòng" at bounding box center [369, 173] width 57 height 6
type input "0"
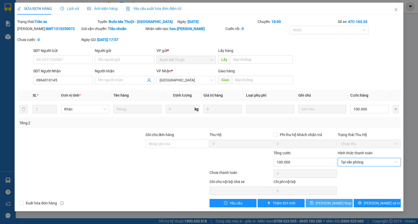
click at [341, 202] on span "[PERSON_NAME] thay đổi" at bounding box center [336, 203] width 42 height 6
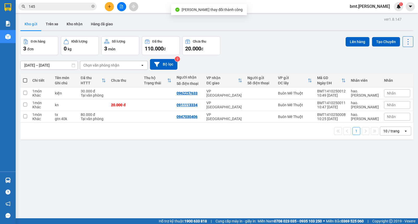
click at [363, 6] on span "bmt.[PERSON_NAME]" at bounding box center [369, 6] width 48 height 7
click at [371, 16] on span "Đăng xuất" at bounding box center [382, 16] width 22 height 6
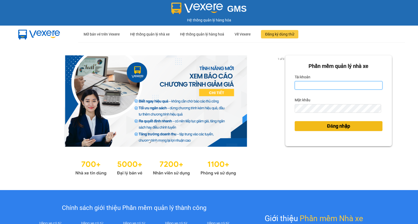
type input "saigon.[PERSON_NAME]"
click at [340, 126] on span "Đăng nhập" at bounding box center [338, 125] width 23 height 7
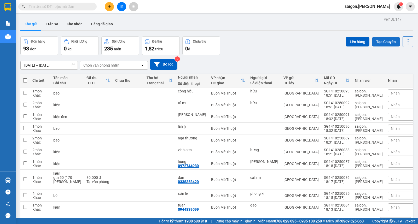
click at [379, 46] on button "Tạo Chuyến" at bounding box center [386, 41] width 28 height 9
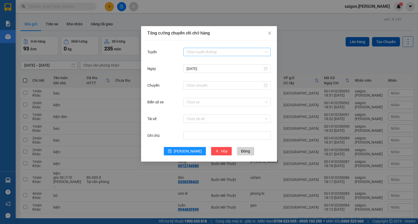
click at [207, 50] on input "Tuyến" at bounding box center [224, 52] width 77 height 8
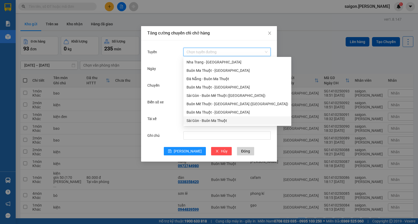
click at [199, 121] on div "Sài Gòn - Buôn Ma Thuột" at bounding box center [237, 121] width 102 height 6
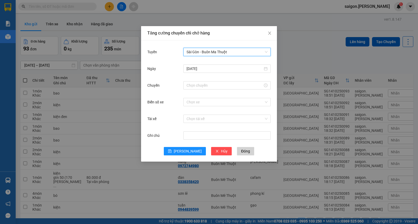
click at [200, 80] on div at bounding box center [226, 85] width 87 height 10
click at [198, 87] on input "Chuyến" at bounding box center [224, 85] width 76 height 6
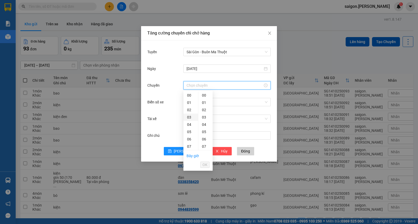
click at [191, 119] on div "03" at bounding box center [190, 117] width 15 height 7
type input "03:00"
drag, startPoint x: 197, startPoint y: 166, endPoint x: 200, endPoint y: 165, distance: 3.5
click at [197, 166] on ul "Bây giờ OK" at bounding box center [197, 160] width 29 height 20
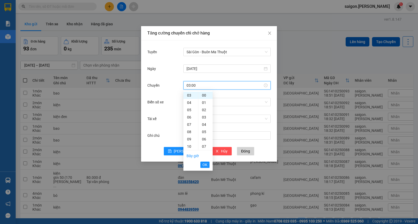
click at [202, 165] on button "OK" at bounding box center [204, 165] width 9 height 6
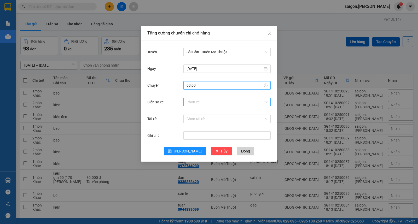
click at [210, 99] on input "Biển số xe" at bounding box center [224, 102] width 77 height 8
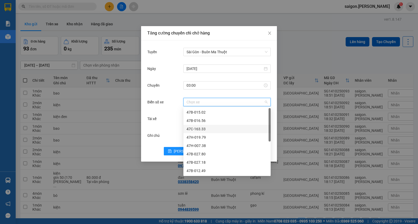
click at [204, 129] on div "47C-163.33" at bounding box center [226, 129] width 81 height 6
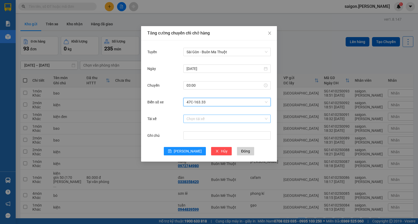
click at [207, 116] on input "Tài xế" at bounding box center [224, 119] width 77 height 8
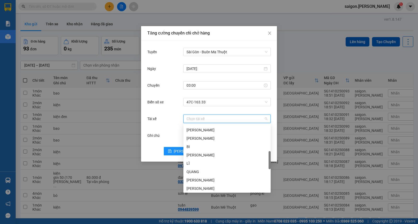
scroll to position [242, 0]
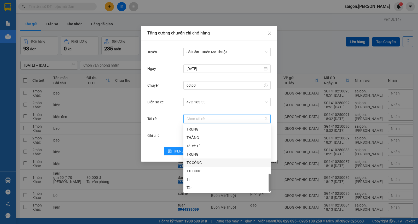
click at [200, 164] on div "TX CÔNG" at bounding box center [226, 163] width 81 height 6
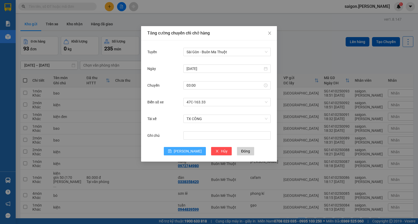
click at [187, 153] on span "[PERSON_NAME]" at bounding box center [188, 151] width 28 height 6
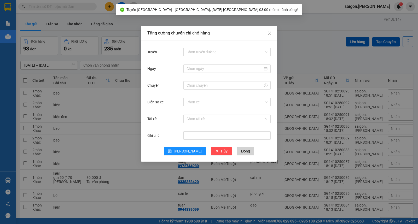
click at [237, 152] on button "Đóng" at bounding box center [245, 151] width 17 height 8
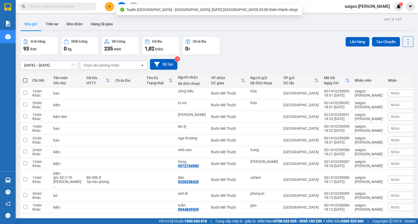
drag, startPoint x: 24, startPoint y: 78, endPoint x: 29, endPoint y: 79, distance: 5.2
click at [23, 79] on span at bounding box center [25, 80] width 4 height 4
click at [25, 78] on input "checkbox" at bounding box center [25, 78] width 0 height 0
checkbox input "true"
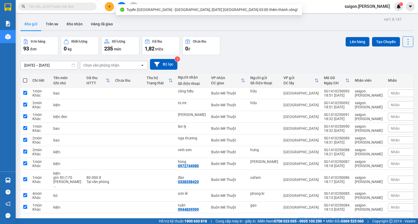
checkbox input "true"
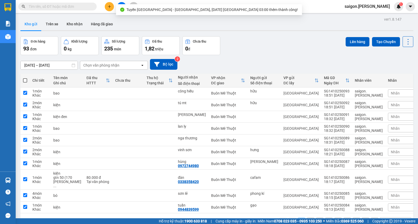
checkbox input "true"
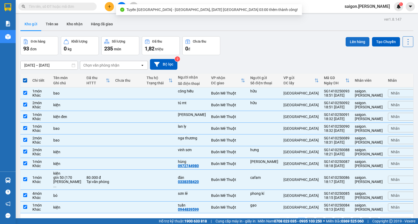
click at [364, 41] on button "Lên hàng" at bounding box center [357, 41] width 24 height 9
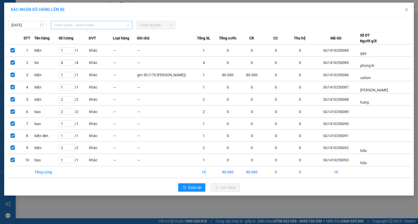
click at [97, 25] on span "Chọn tuyến - nhóm tuyến" at bounding box center [91, 25] width 75 height 8
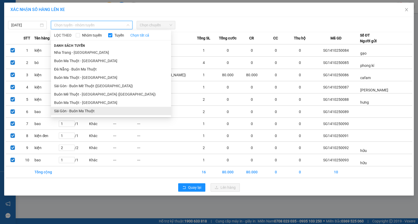
click at [88, 113] on li "Sài Gòn - Buôn Ma Thuột" at bounding box center [111, 111] width 120 height 8
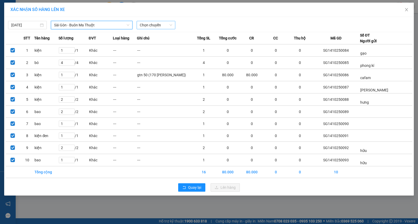
click at [147, 27] on span "Chọn chuyến" at bounding box center [156, 25] width 32 height 8
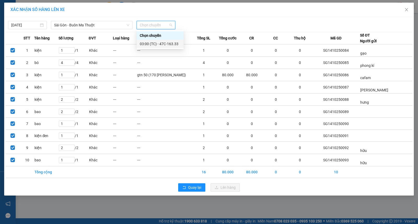
click at [153, 43] on div "03:00 (TC) - 47C-163.33" at bounding box center [160, 44] width 41 height 6
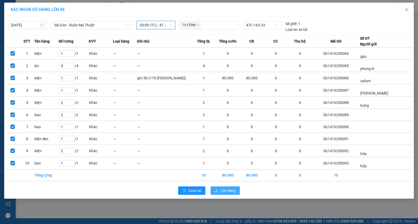
click at [228, 191] on span "Lên hàng" at bounding box center [227, 191] width 15 height 6
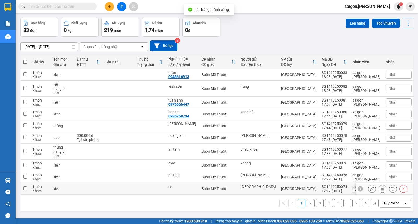
scroll to position [24, 0]
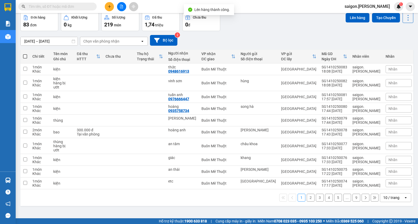
click at [391, 195] on div "10 / trang" at bounding box center [391, 197] width 16 height 5
click at [390, 175] on div "100 / trang" at bounding box center [390, 178] width 31 height 9
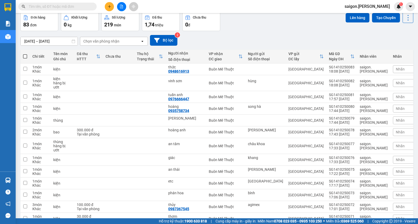
click at [25, 57] on span at bounding box center [25, 56] width 4 height 4
click at [25, 54] on input "checkbox" at bounding box center [25, 54] width 0 height 0
checkbox input "true"
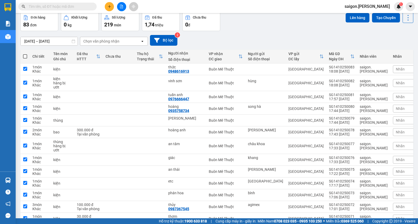
checkbox input "true"
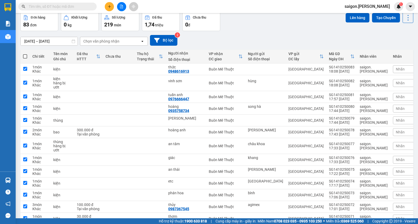
checkbox input "true"
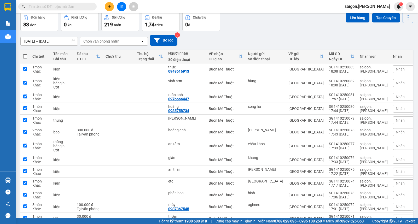
checkbox input "true"
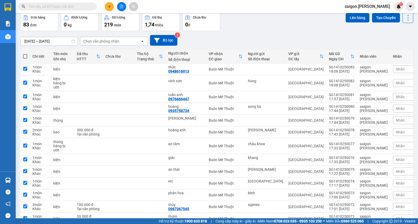
checkbox input "true"
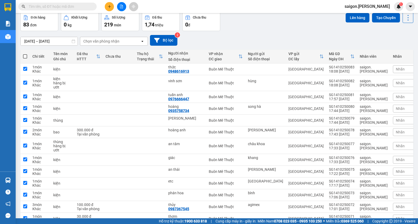
checkbox input "true"
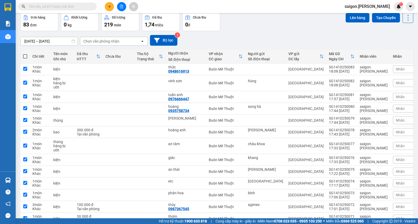
checkbox input "true"
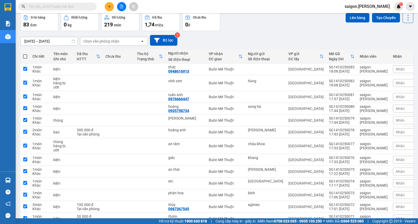
checkbox input "true"
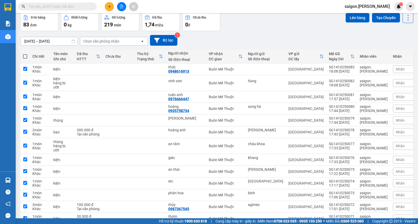
checkbox input "true"
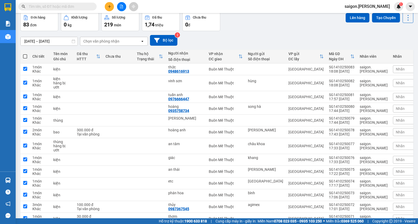
checkbox input "true"
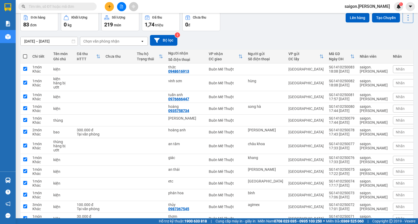
checkbox input "true"
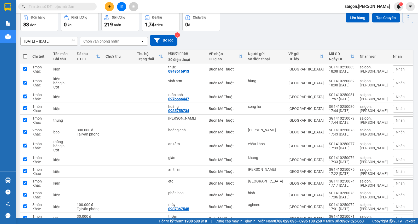
checkbox input "true"
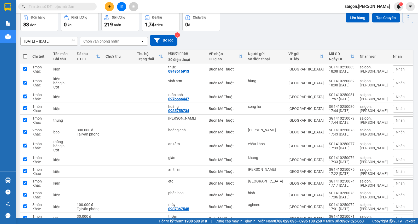
checkbox input "true"
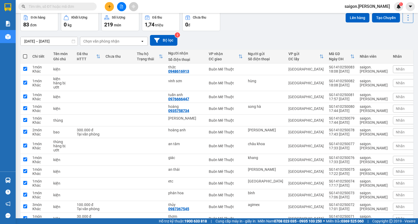
checkbox input "true"
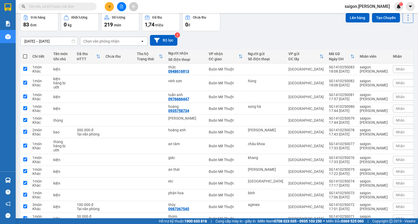
checkbox input "true"
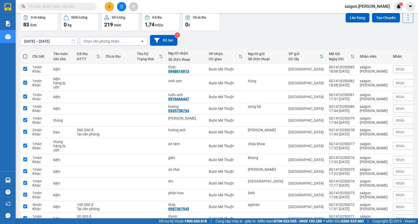
checkbox input "true"
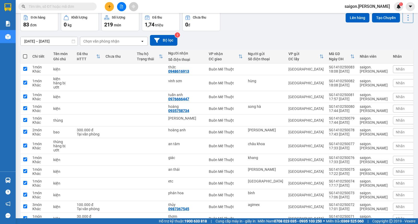
checkbox input "true"
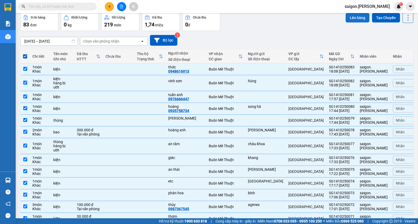
click at [360, 19] on button "Lên hàng" at bounding box center [357, 17] width 24 height 9
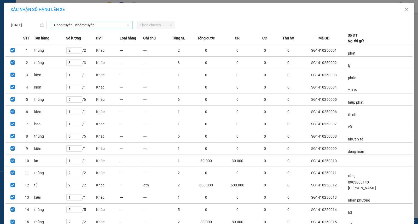
click at [91, 24] on span "Chọn tuyến - nhóm tuyến" at bounding box center [91, 25] width 75 height 8
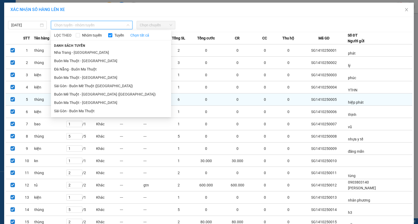
click at [79, 107] on li "Sài Gòn - Buôn Ma Thuột" at bounding box center [111, 111] width 120 height 8
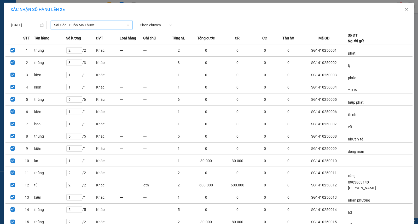
drag, startPoint x: 150, startPoint y: 23, endPoint x: 153, endPoint y: 29, distance: 6.9
click at [151, 23] on span "Chọn chuyến" at bounding box center [156, 25] width 32 height 8
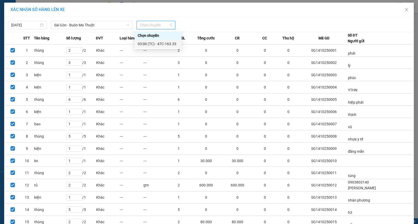
click at [153, 42] on div "03:00 (TC) - 47C-163.33" at bounding box center [158, 44] width 41 height 6
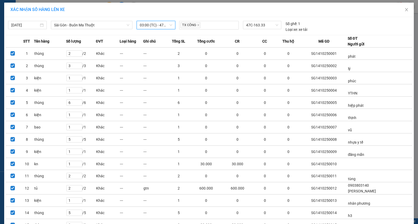
scroll to position [875, 0]
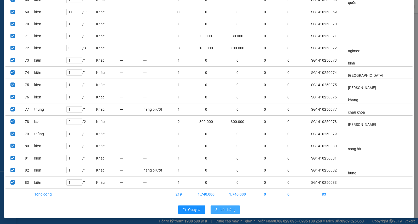
click at [223, 208] on span "Lên hàng" at bounding box center [227, 210] width 15 height 6
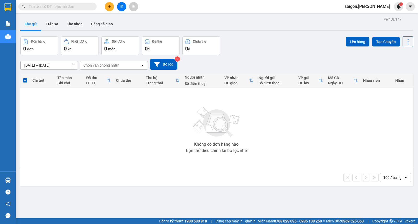
click at [299, 124] on div "Không có đơn hàng nào. Bạn thử điều chỉnh lại bộ lọc nhé!" at bounding box center [216, 128] width 387 height 78
click at [119, 4] on button at bounding box center [121, 6] width 9 height 9
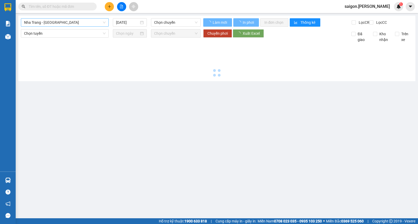
click at [58, 22] on span "Nha Trang - [GEOGRAPHIC_DATA]" at bounding box center [64, 23] width 81 height 8
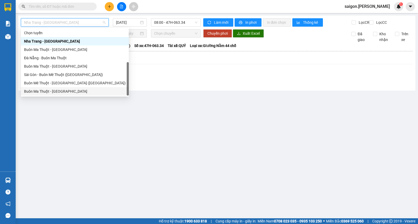
scroll to position [8, 0]
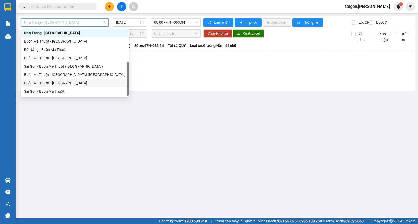
click at [44, 92] on div "Sài Gòn - Buôn Ma Thuột" at bounding box center [75, 91] width 102 height 6
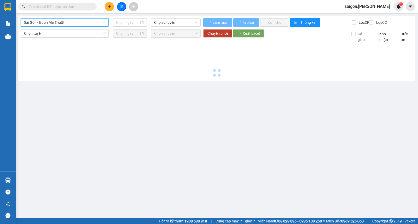
type input "[DATE]"
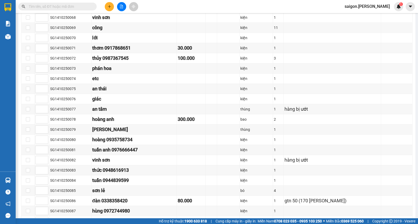
scroll to position [881, 0]
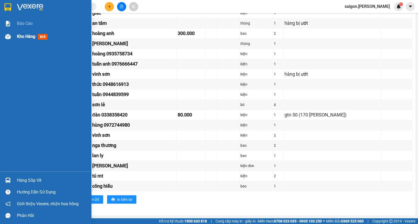
click at [32, 38] on span "Kho hàng" at bounding box center [26, 36] width 18 height 5
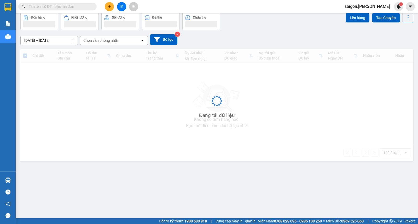
scroll to position [24, 0]
